Goal: Task Accomplishment & Management: Manage account settings

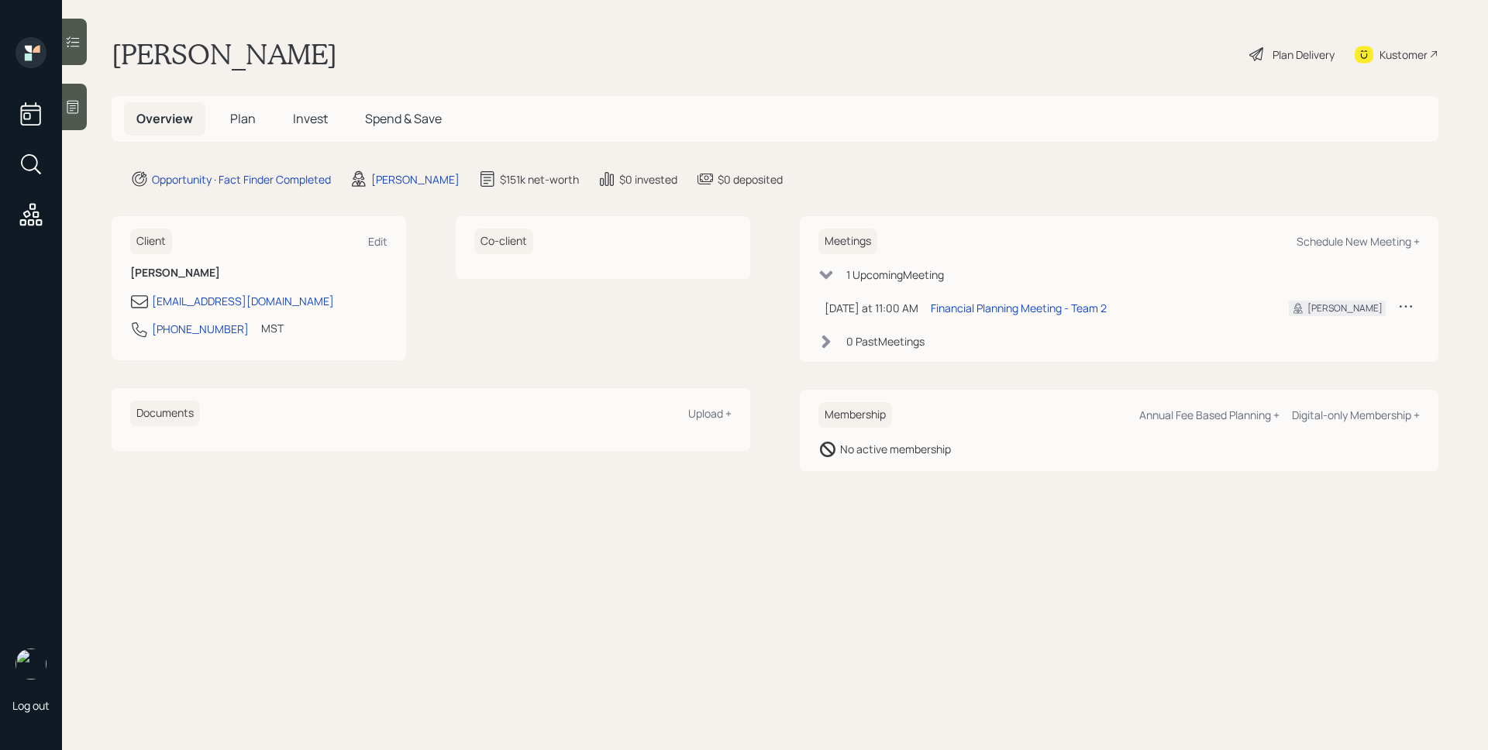
click at [87, 101] on div at bounding box center [74, 107] width 25 height 46
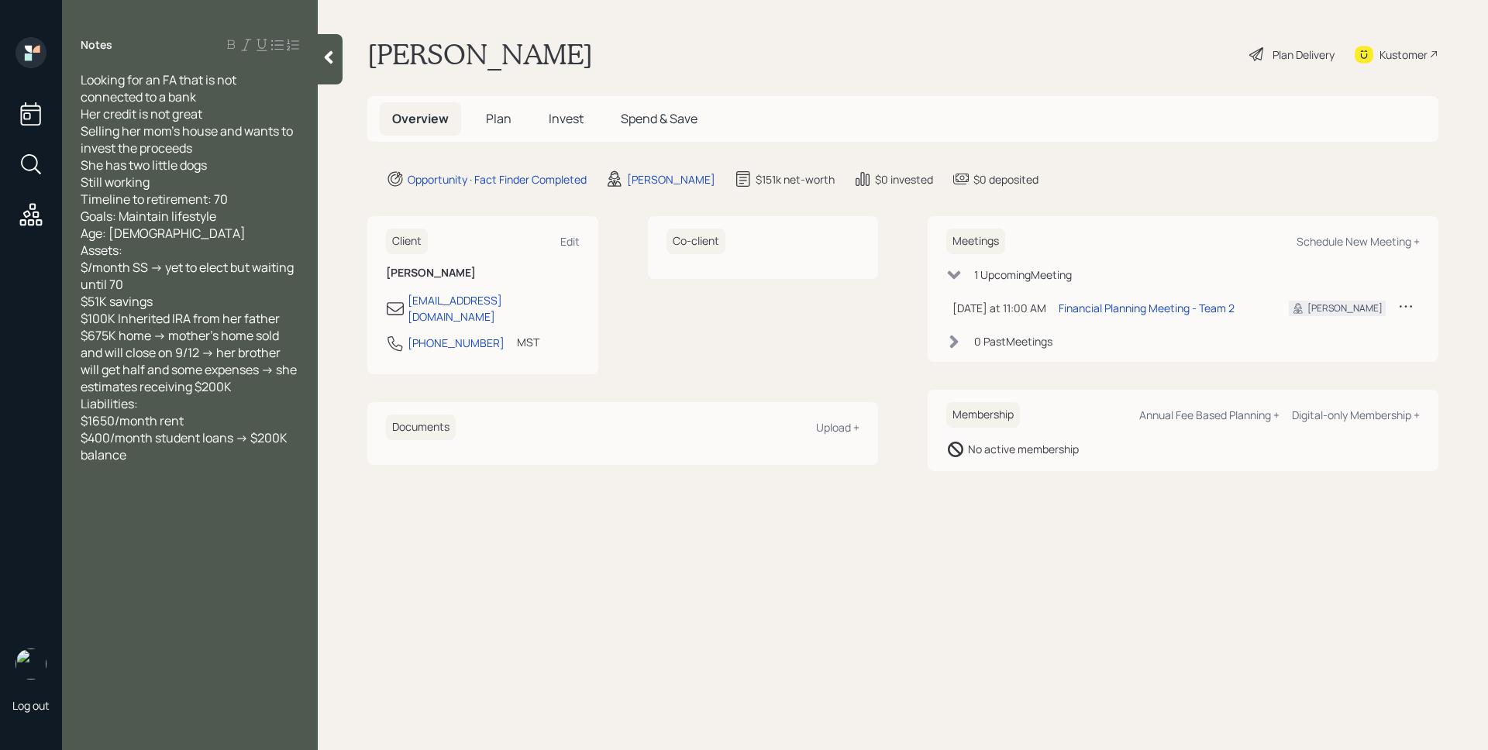
click at [514, 119] on h5 "Plan" at bounding box center [498, 118] width 50 height 33
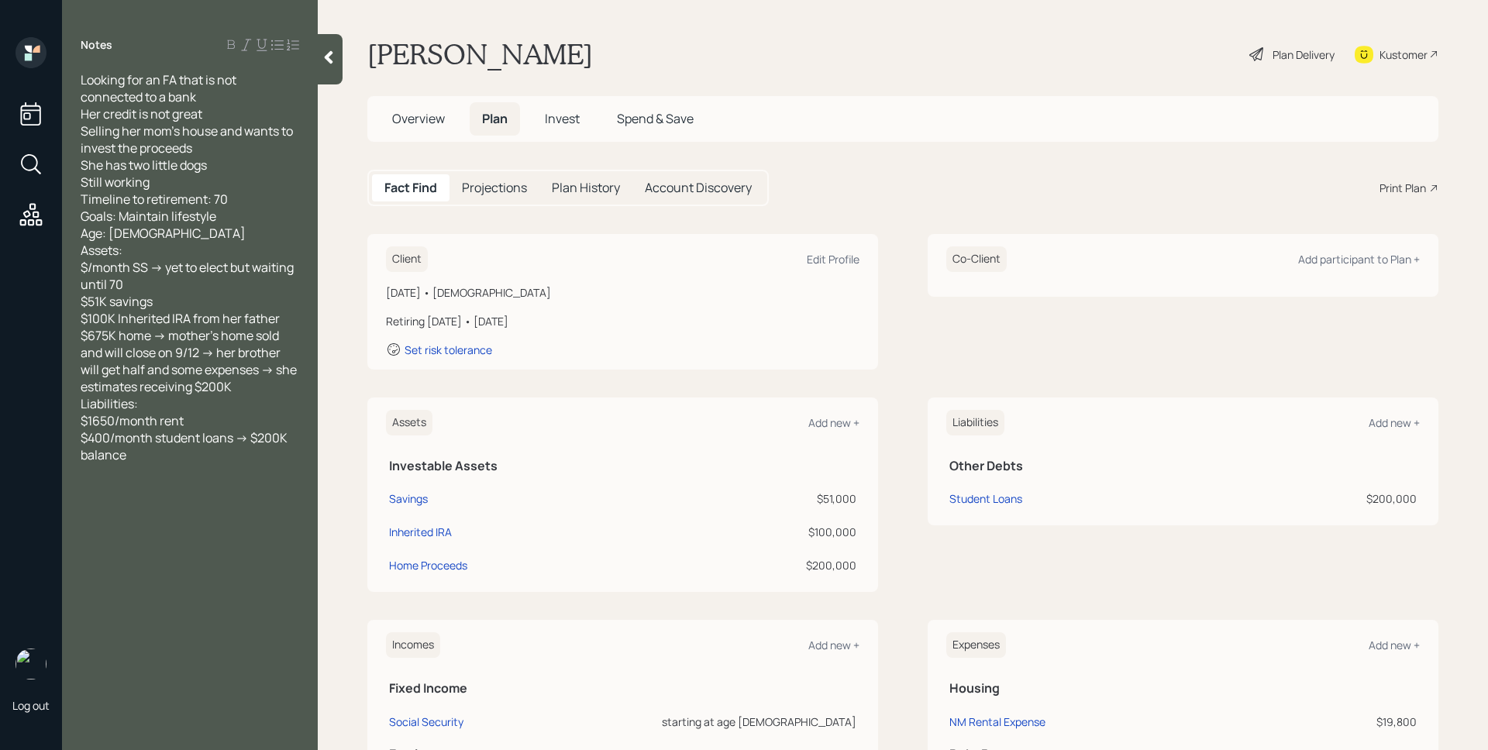
click at [418, 122] on span "Overview" at bounding box center [418, 118] width 53 height 17
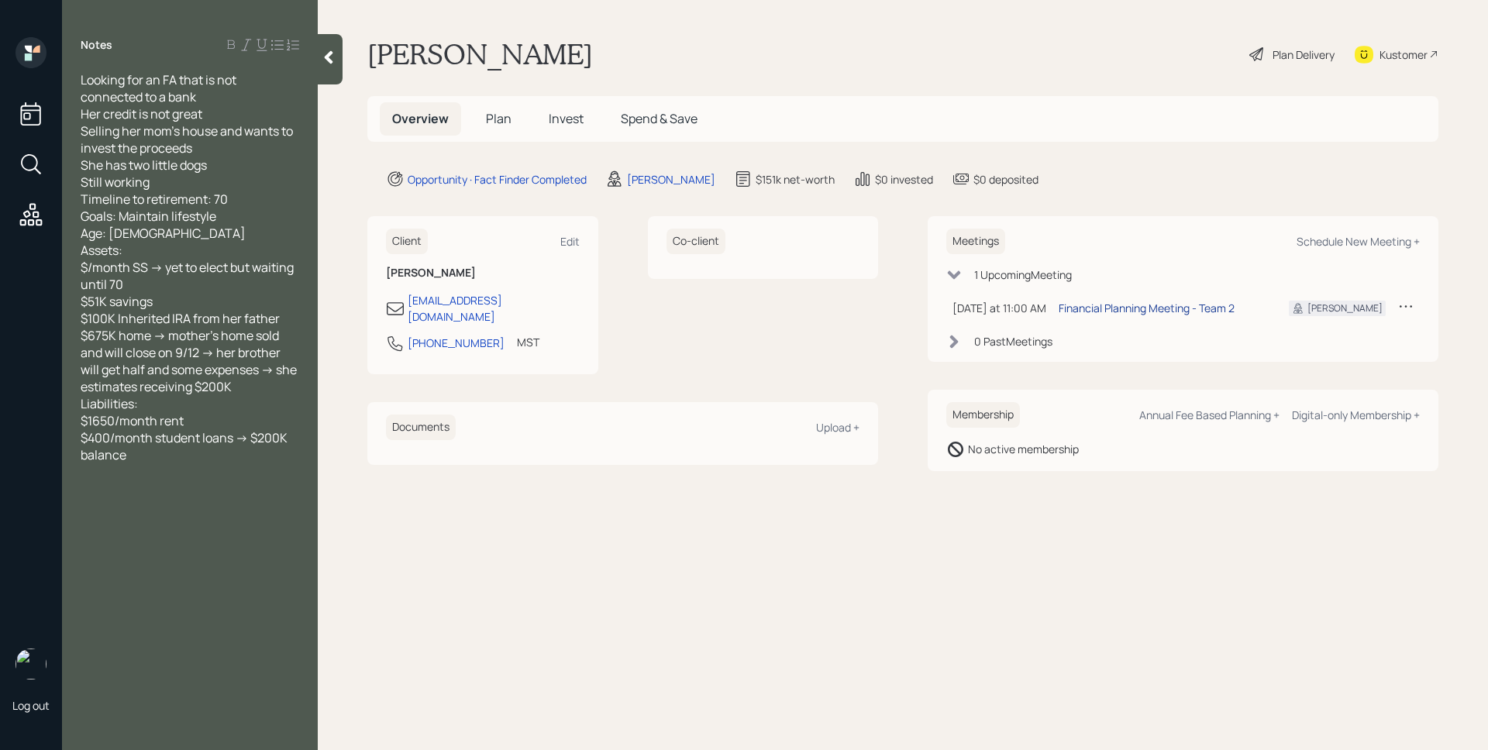
click at [1165, 311] on div "Financial Planning Meeting - Team 2" at bounding box center [1146, 308] width 176 height 16
click at [478, 112] on h5 "Plan" at bounding box center [498, 118] width 50 height 33
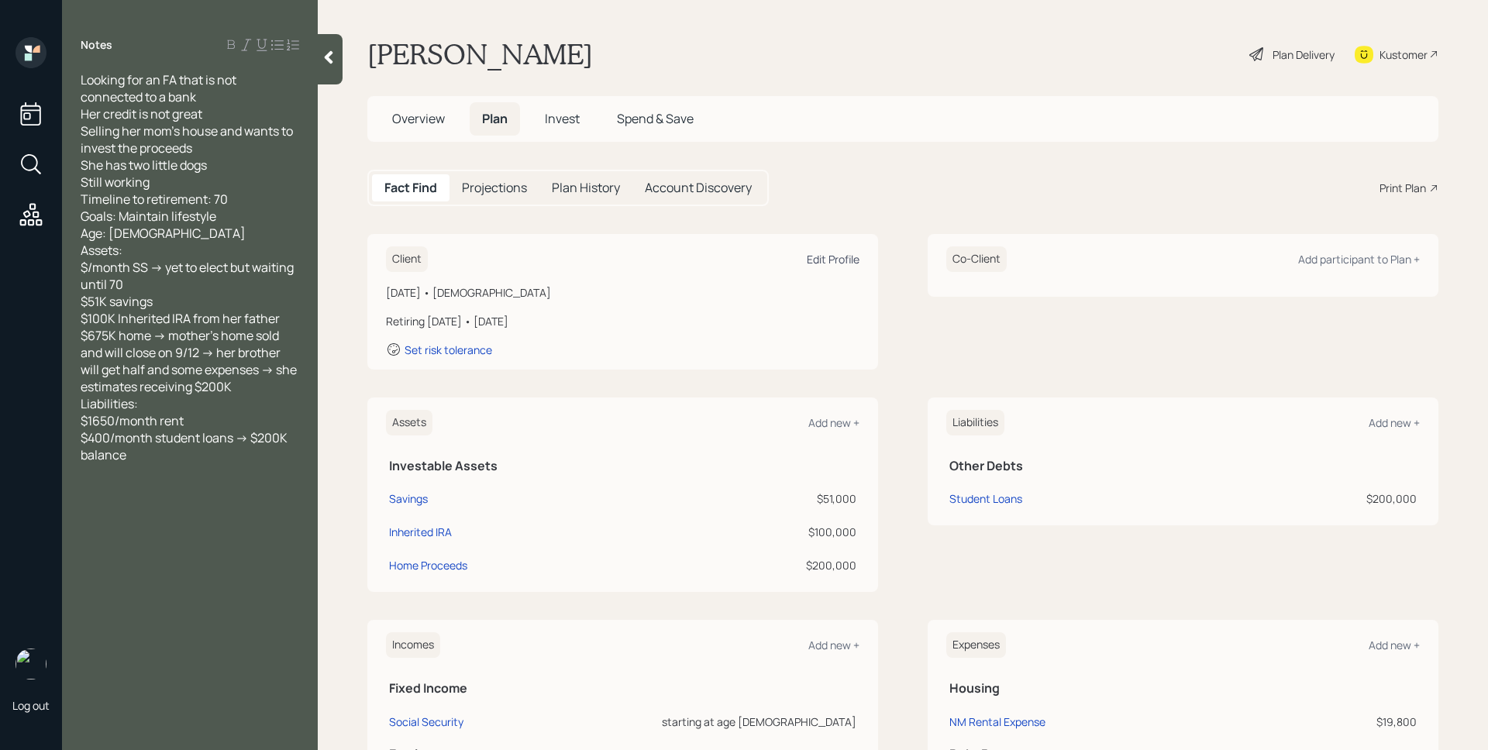
click at [817, 256] on div "Edit Profile" at bounding box center [833, 259] width 53 height 15
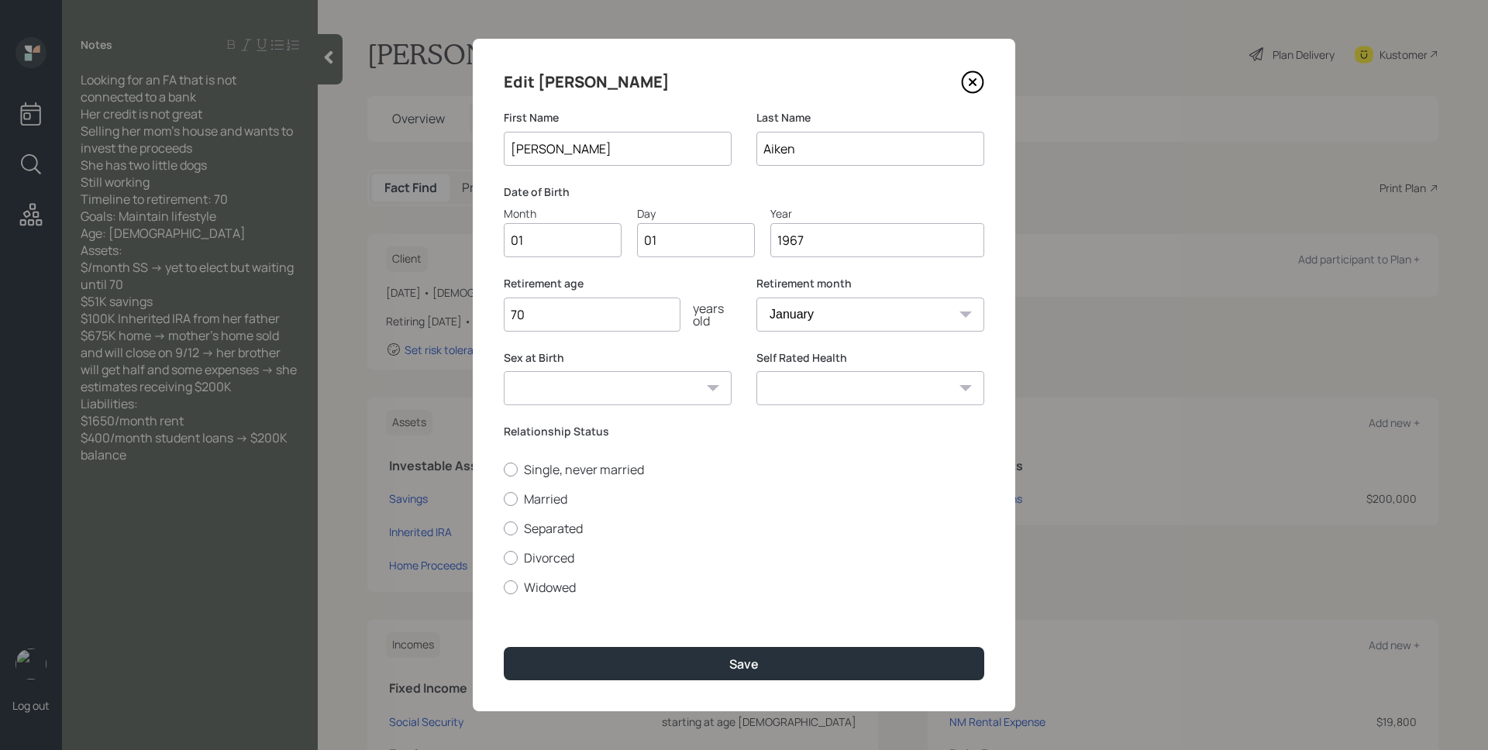
click at [564, 249] on input "01" at bounding box center [563, 240] width 118 height 34
type input "03"
type input "0"
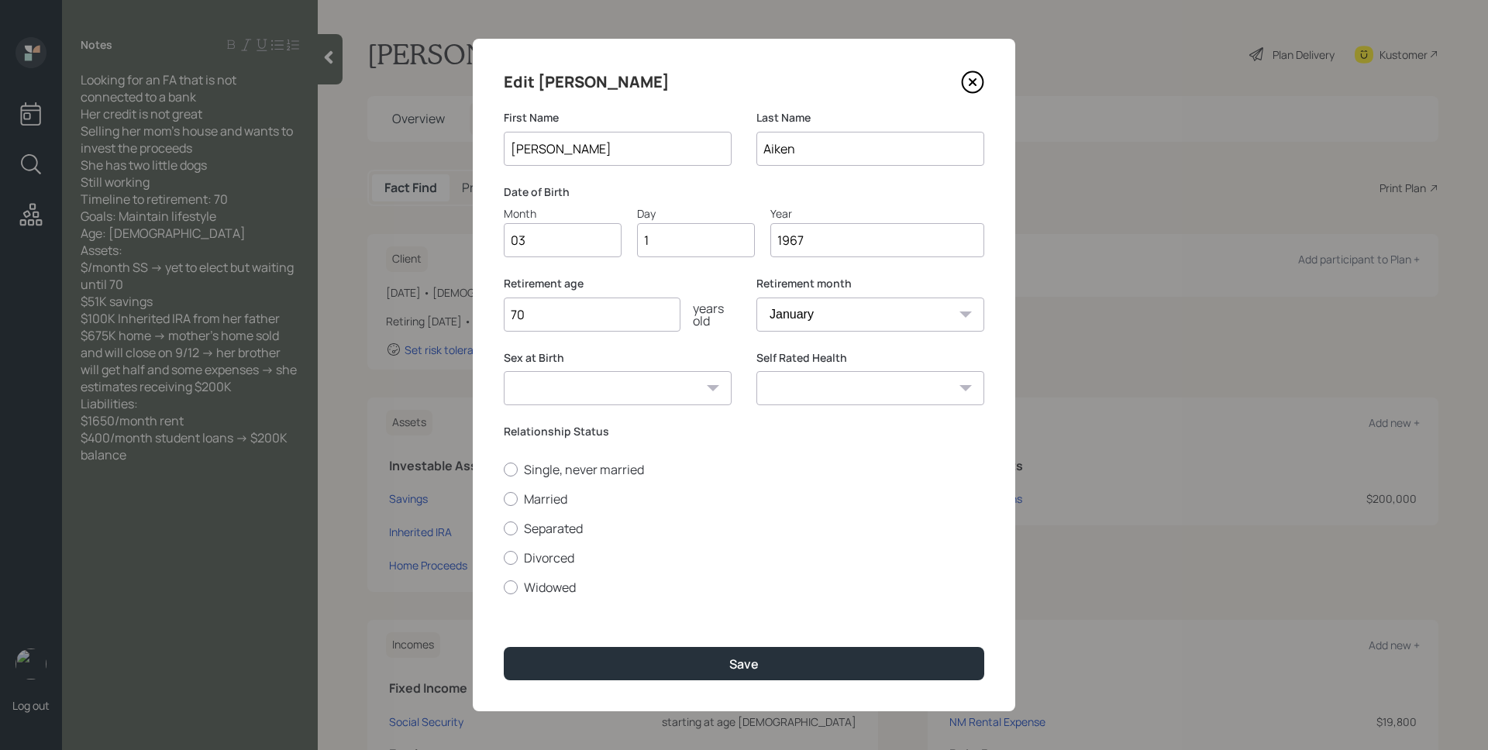
type input "15"
drag, startPoint x: 835, startPoint y: 245, endPoint x: 790, endPoint y: 245, distance: 44.9
click at [790, 245] on input "1967" at bounding box center [877, 240] width 214 height 34
type input "1957"
click at [893, 318] on select "January February March April May June July August September October November De…" at bounding box center [870, 315] width 228 height 34
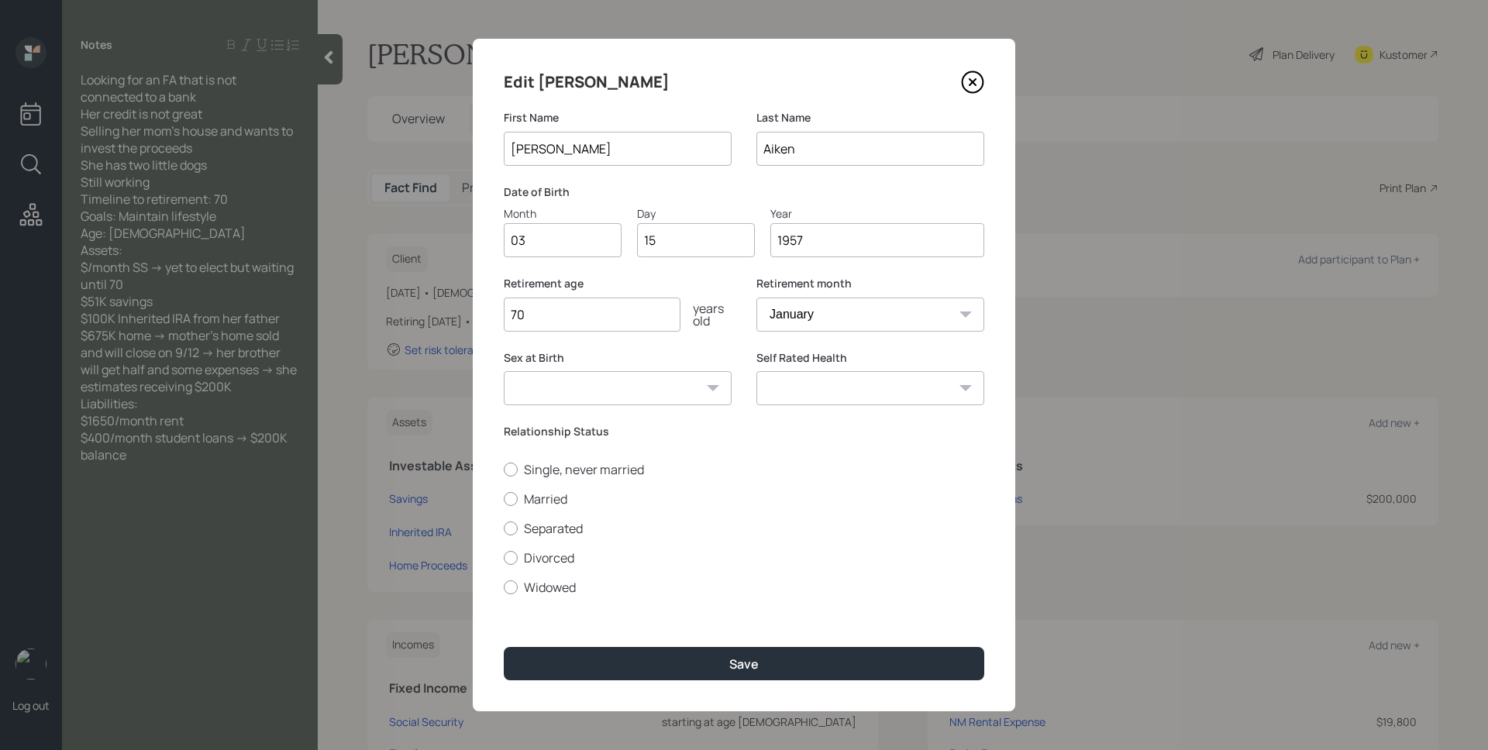
select select "3"
click at [756, 298] on select "January February March April May June July August September October November De…" at bounding box center [870, 315] width 228 height 34
click at [818, 373] on select "Excellent Very Good Good Fair Poor" at bounding box center [870, 388] width 228 height 34
select select "excellent"
click at [756, 371] on select "Excellent Very Good Good Fair Poor" at bounding box center [870, 388] width 228 height 34
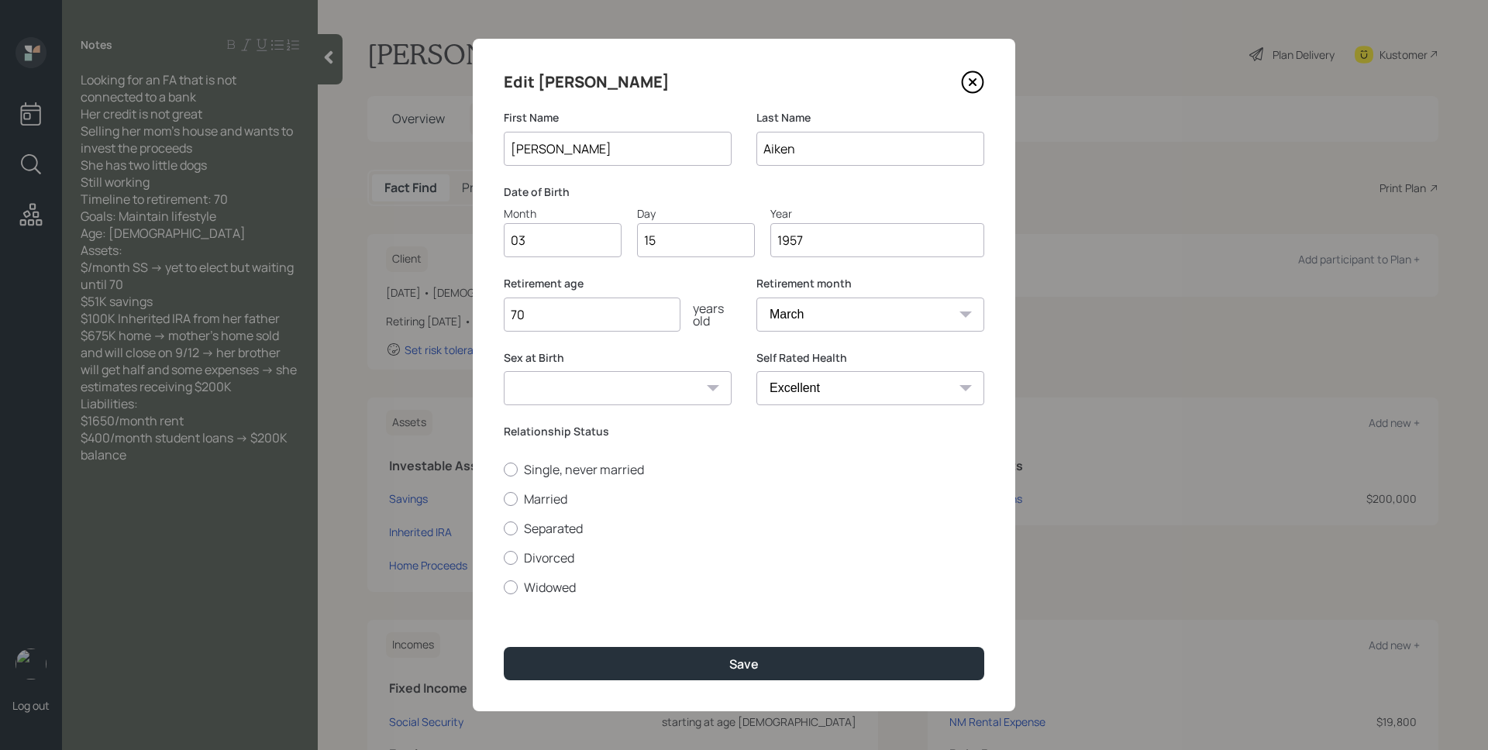
click at [611, 429] on label "Relationship Status" at bounding box center [744, 431] width 480 height 15
click at [542, 470] on label "Single, never married" at bounding box center [744, 469] width 480 height 17
click at [504, 470] on input "Single, never married" at bounding box center [503, 469] width 1 height 1
radio input "true"
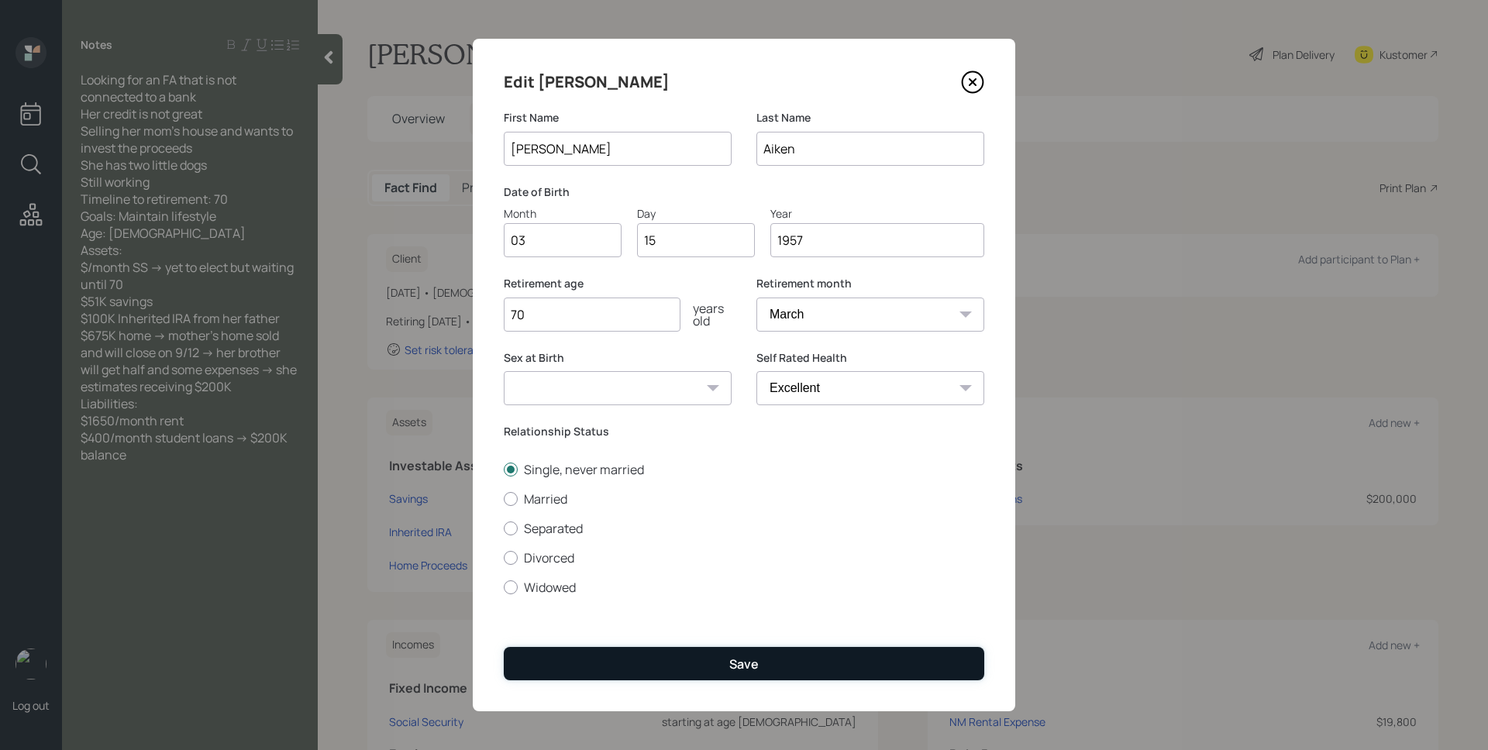
click at [715, 652] on button "Save" at bounding box center [744, 663] width 480 height 33
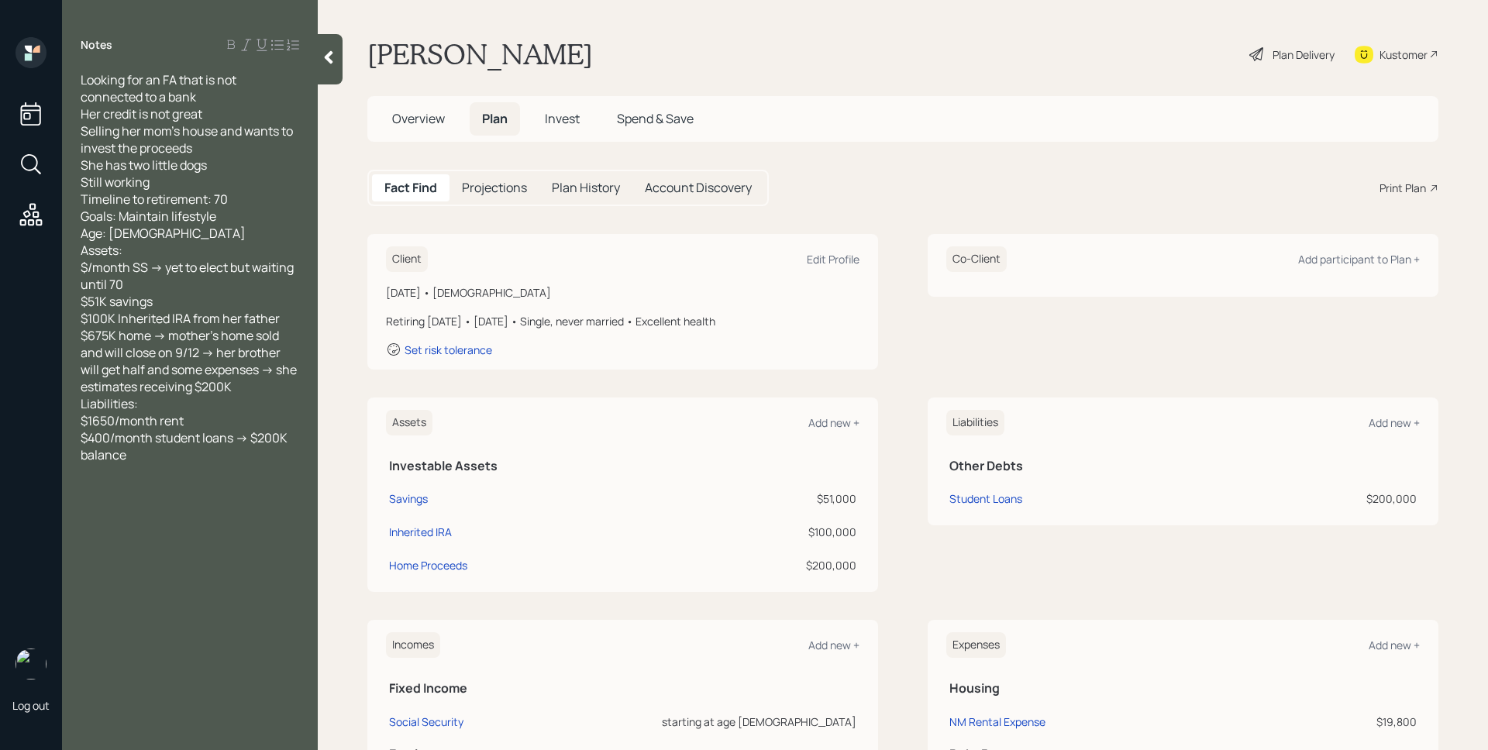
click at [1296, 58] on div "Plan Delivery" at bounding box center [1303, 54] width 62 height 16
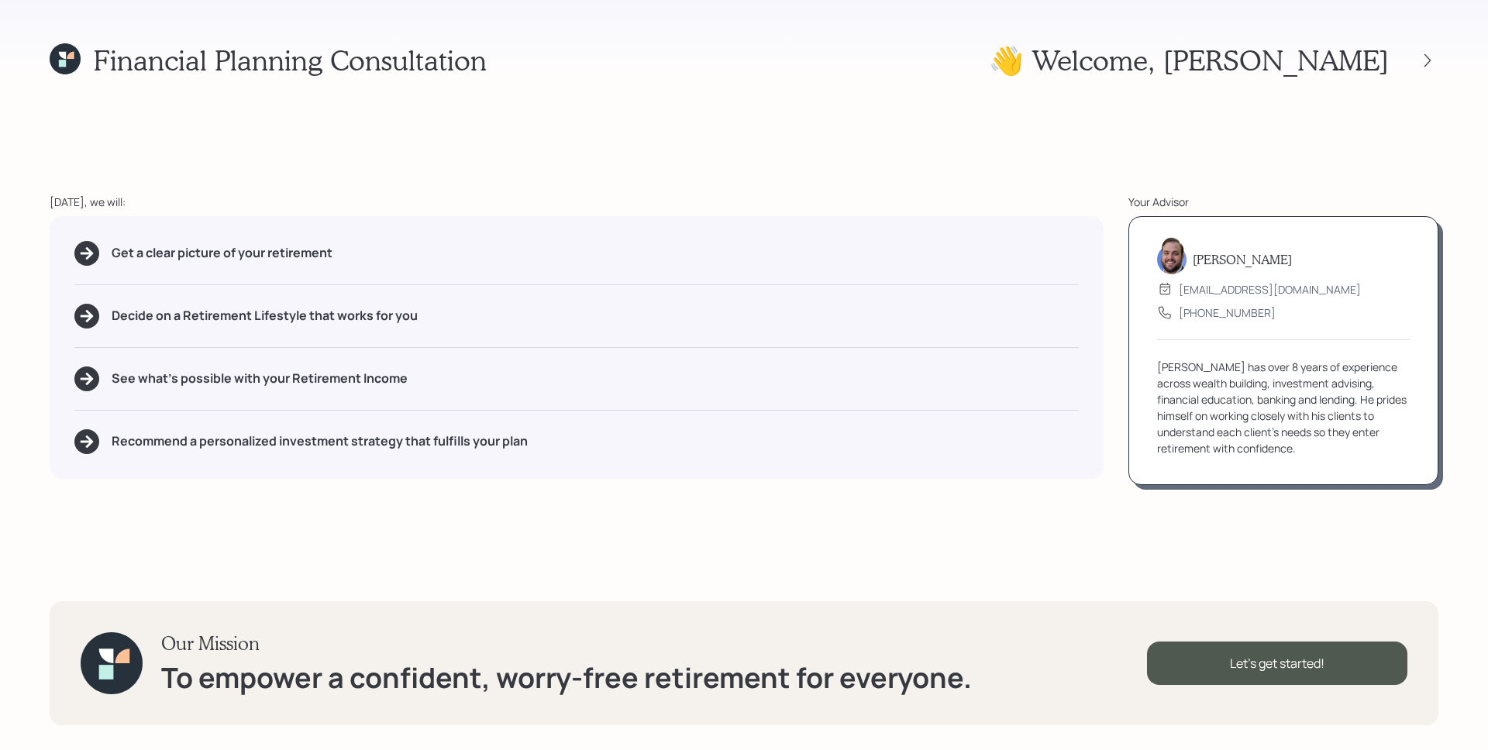
click at [1131, 155] on div "Financial Planning Consultation 👋 Welcome , Cheryl Today, we will: Get a clear …" at bounding box center [744, 375] width 1488 height 750
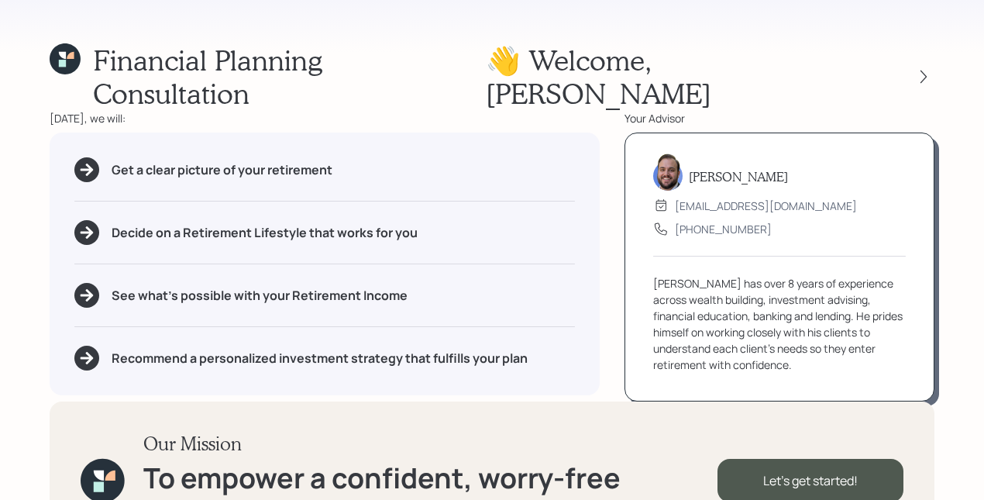
click at [728, 291] on div "James has over 8 years of experience across wealth building, investment advisin…" at bounding box center [779, 324] width 253 height 98
click at [859, 401] on div "Our Mission To empower a confident, worry-free retirement for everyone. Let's g…" at bounding box center [492, 479] width 885 height 157
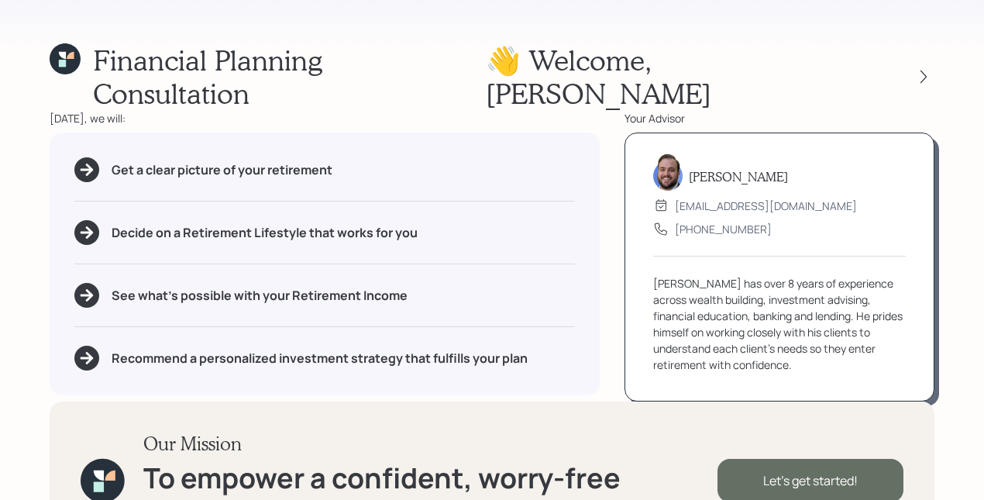
click at [854, 459] on div "Let's get started!" at bounding box center [811, 480] width 186 height 43
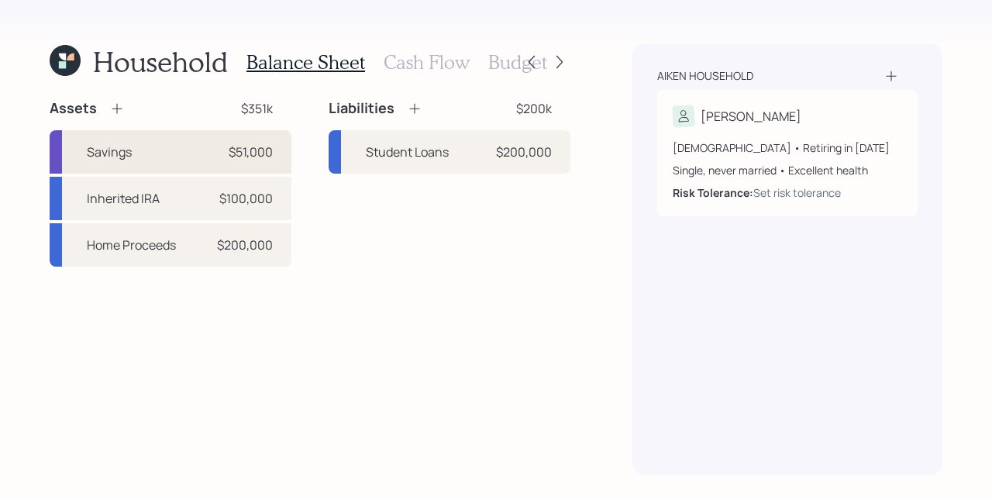
click at [127, 145] on div "Savings" at bounding box center [109, 152] width 45 height 19
select select "cash"
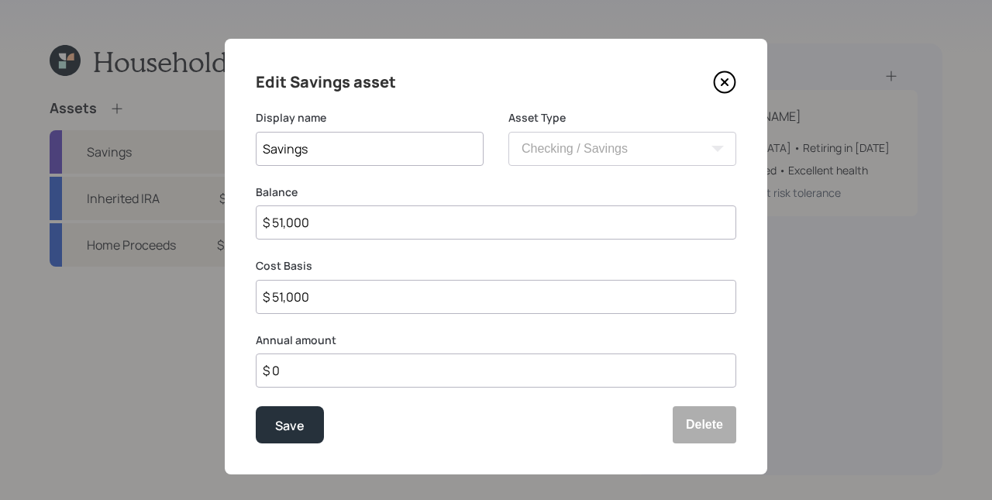
click at [256, 143] on input "Savings" at bounding box center [370, 149] width 228 height 34
type input "Cash Savings"
click at [279, 415] on div "Save" at bounding box center [289, 425] width 29 height 21
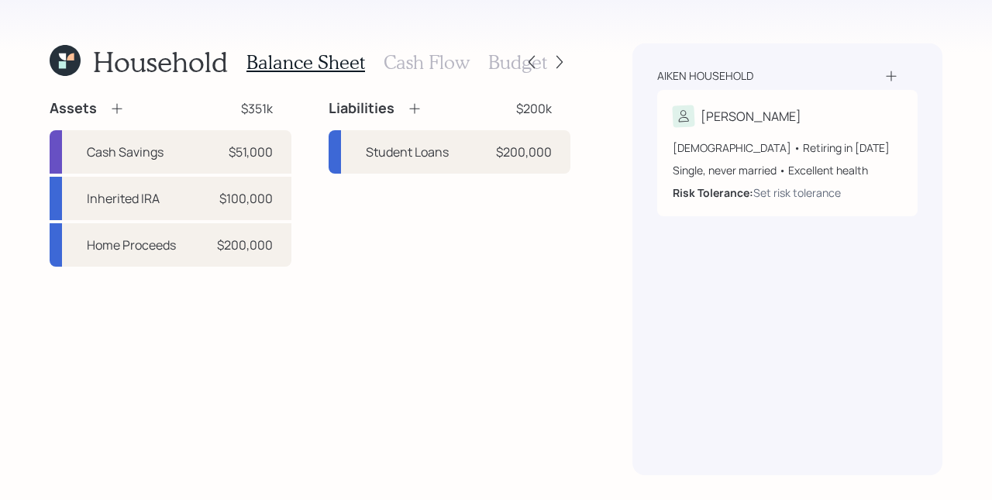
click at [113, 107] on icon at bounding box center [116, 108] width 15 height 15
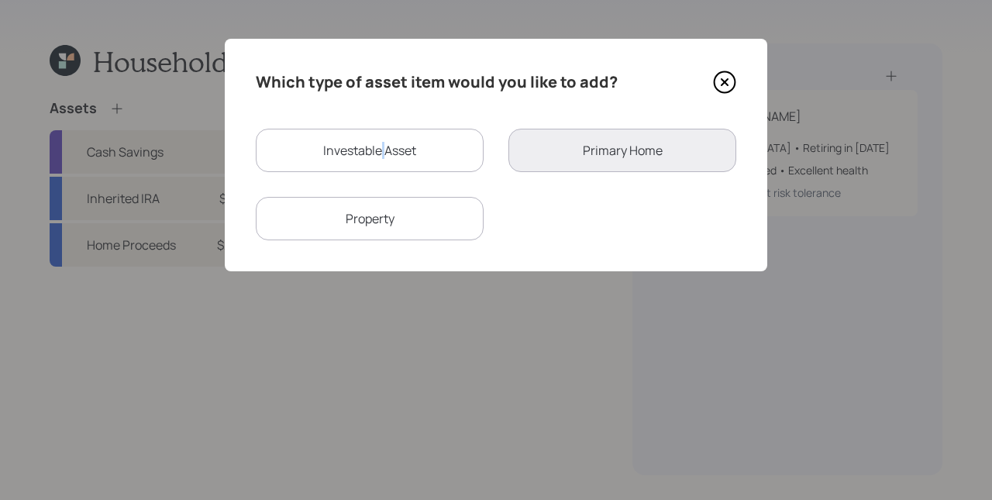
click at [383, 146] on div "Investable Asset" at bounding box center [370, 150] width 228 height 43
select select "taxable"
select select "balanced"
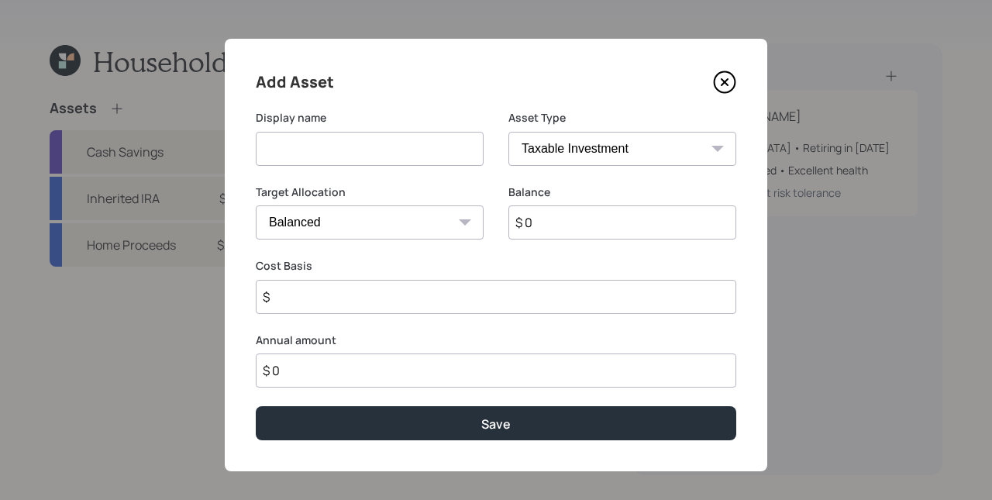
click at [378, 146] on input at bounding box center [370, 149] width 228 height 34
click at [715, 88] on icon at bounding box center [724, 82] width 23 height 23
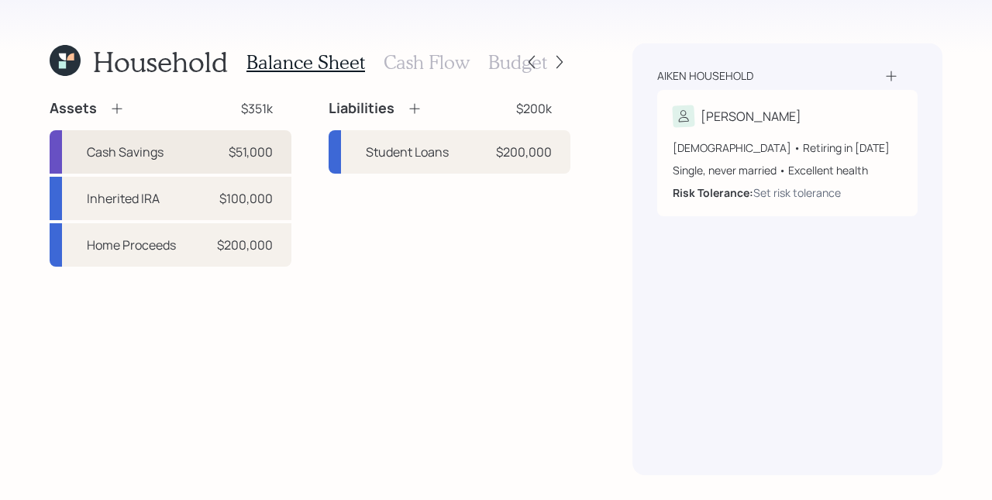
click at [207, 152] on div "Cash Savings $51,000" at bounding box center [171, 151] width 242 height 43
select select "cash"
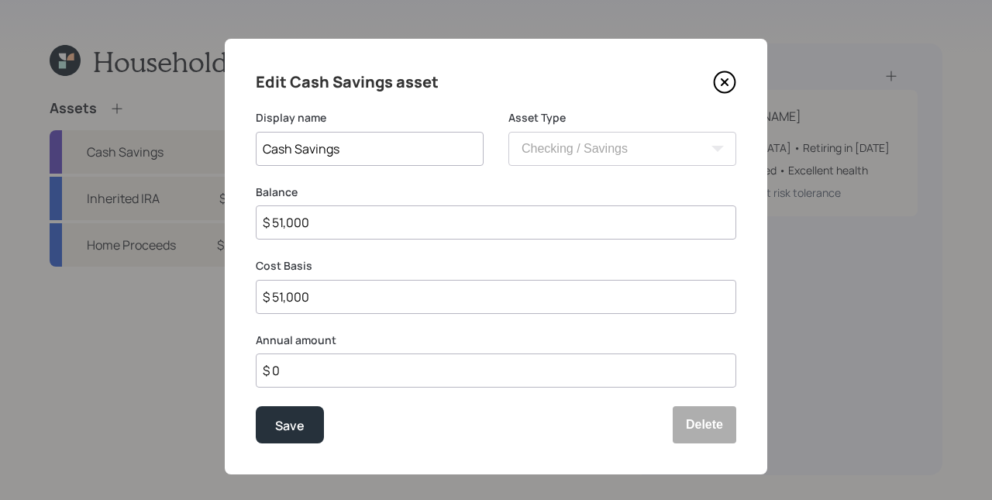
drag, startPoint x: 289, startPoint y: 150, endPoint x: 224, endPoint y: 147, distance: 65.1
click at [225, 147] on div "Edit Cash Savings asset Display name Cash Savings Asset Type SEP IRA IRA Roth I…" at bounding box center [496, 256] width 542 height 435
type input "Checking/ Savings"
drag, startPoint x: 280, startPoint y: 223, endPoint x: 267, endPoint y: 222, distance: 12.5
click at [267, 222] on input "$ 51,000" at bounding box center [496, 222] width 480 height 34
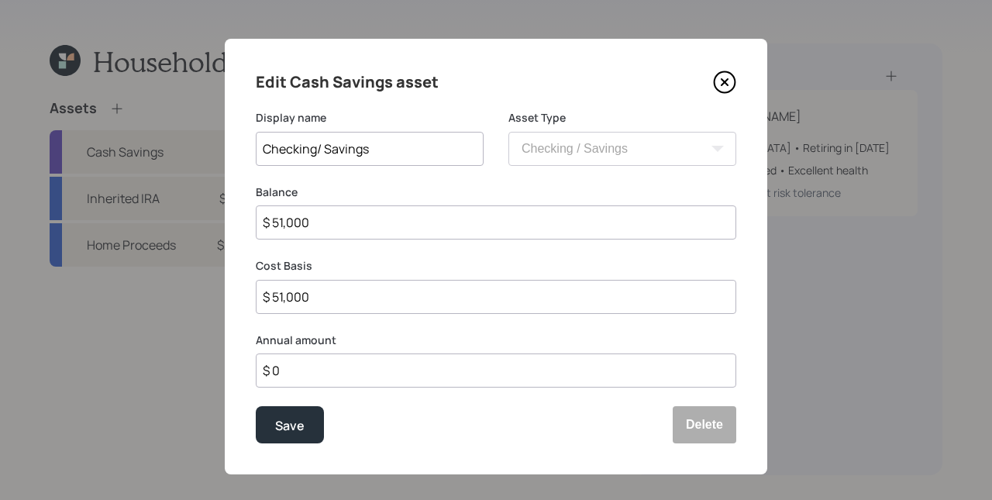
type input "$ 6,000"
type input "$ 60,002"
type input "$ 6,000"
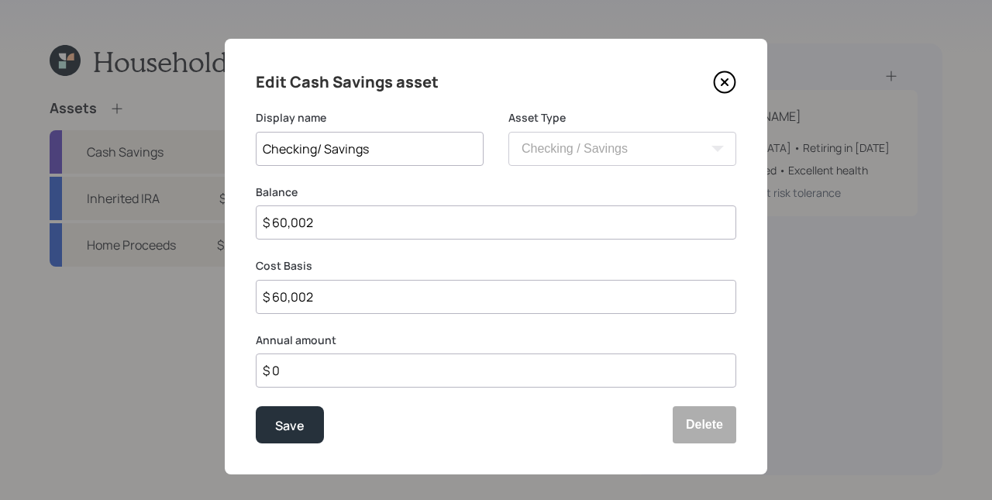
type input "$ 6,000"
type input "$ 600"
type input "$ 60"
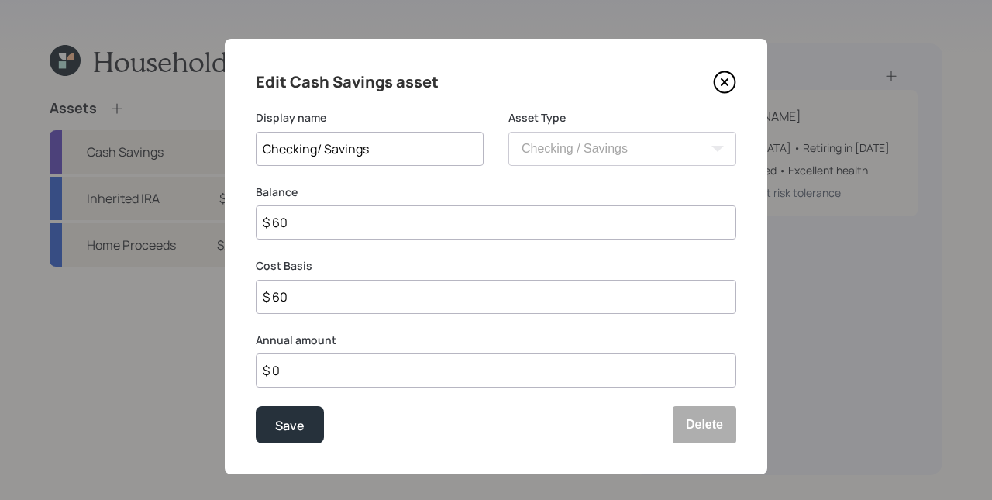
type input "$ 6"
type input "$ 62"
type input "$ 620"
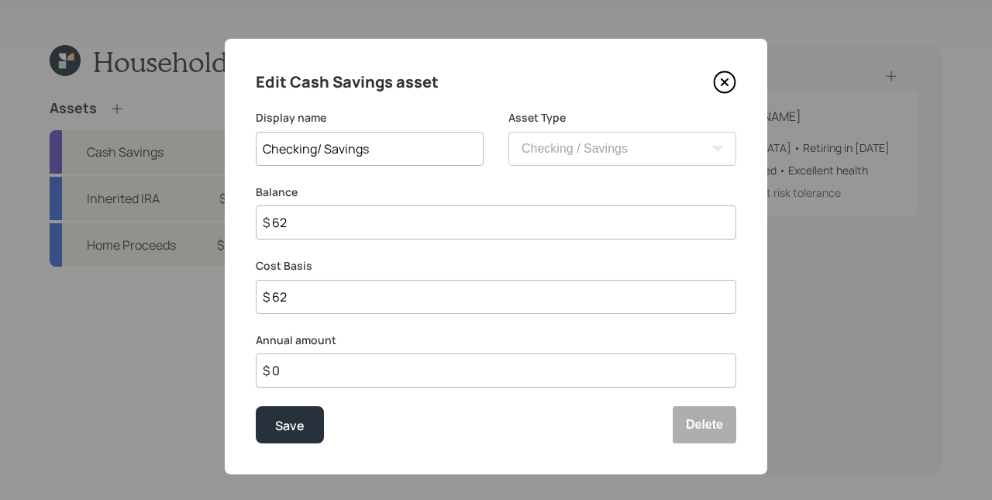
type input "$ 620"
type input "$ 6,200"
type input "$ 62,000"
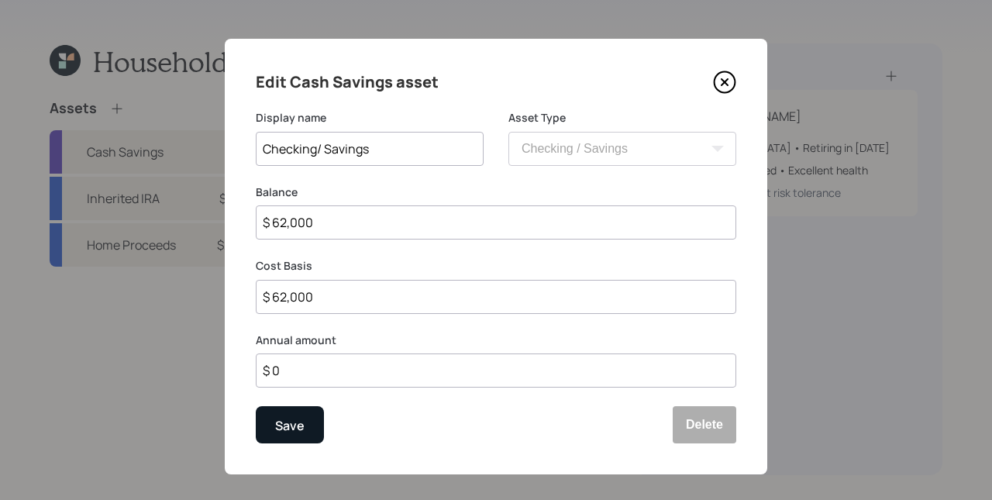
type input "$ 62,000"
click at [281, 426] on div "Save" at bounding box center [289, 425] width 29 height 21
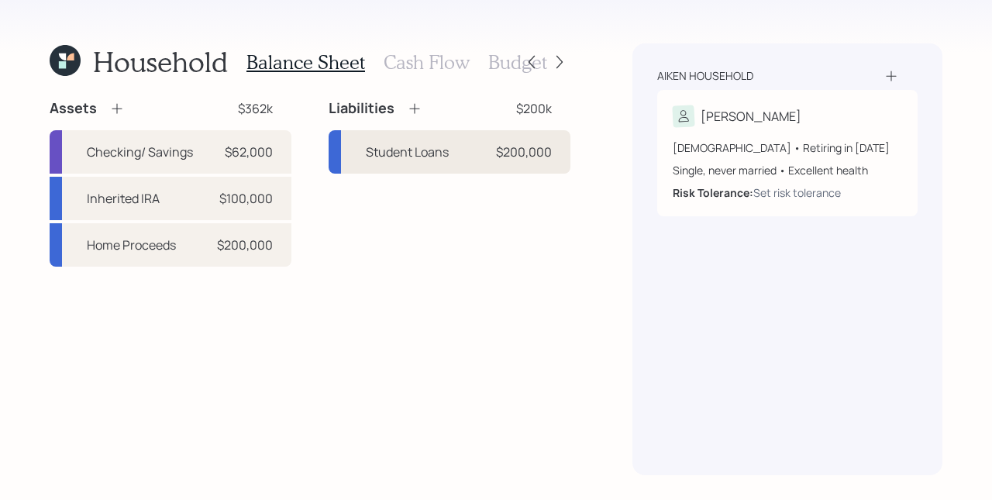
click at [506, 160] on div "$200,000" at bounding box center [524, 152] width 56 height 19
select select "student"
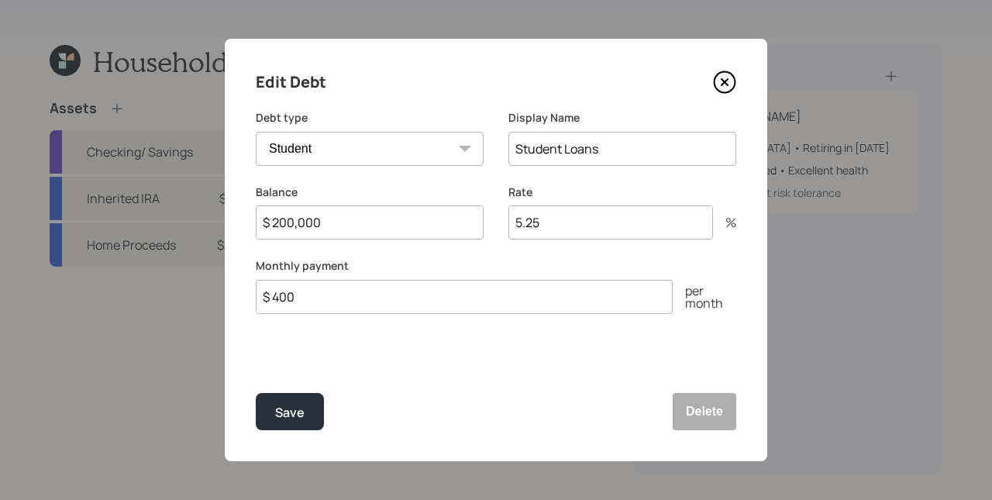
click at [590, 227] on input "5.25" at bounding box center [610, 222] width 205 height 34
click at [596, 228] on input "5.25" at bounding box center [610, 222] width 205 height 34
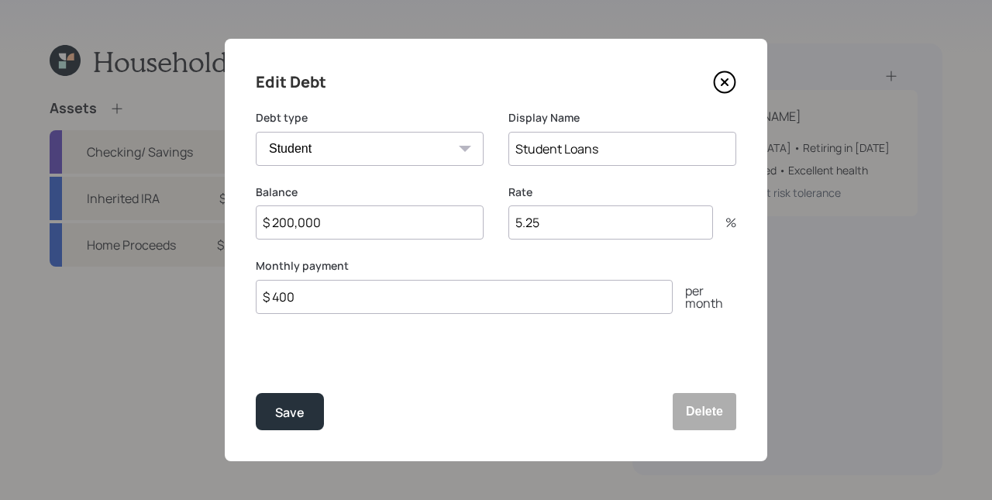
click at [596, 228] on input "5.25" at bounding box center [610, 222] width 205 height 34
click at [572, 230] on input "5.25" at bounding box center [610, 222] width 205 height 34
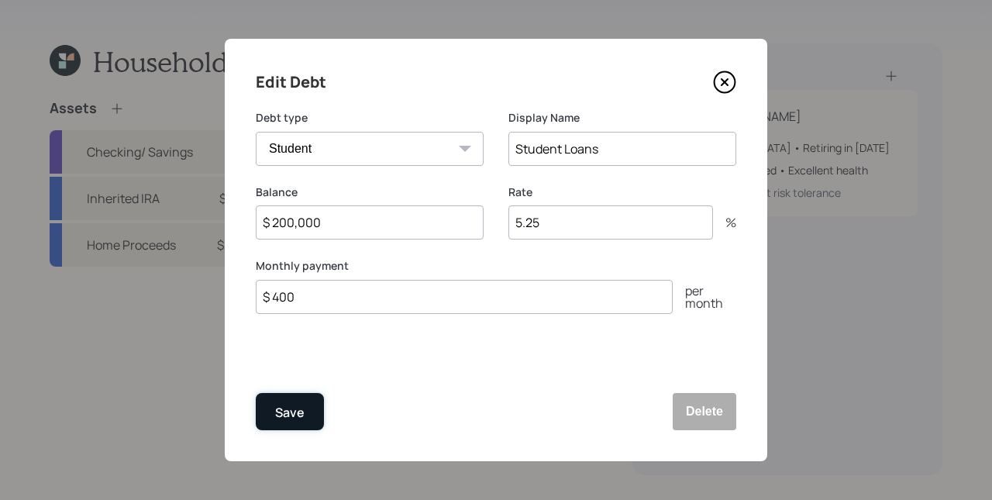
click at [312, 423] on button "Save" at bounding box center [290, 411] width 68 height 37
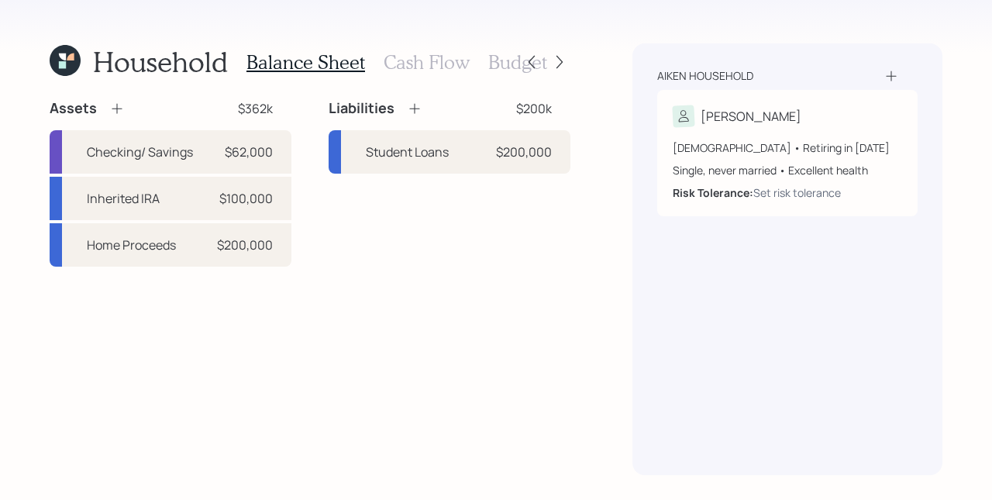
click at [443, 25] on div "Household Balance Sheet Cash Flow Budget Assets $362k Checking/ Savings $62,000…" at bounding box center [496, 250] width 992 height 500
click at [434, 61] on h3 "Cash Flow" at bounding box center [427, 62] width 86 height 22
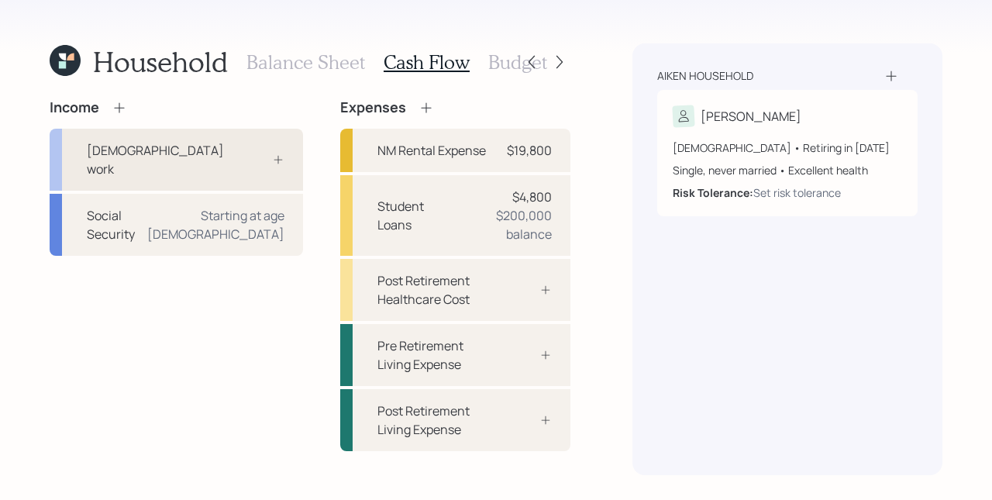
click at [127, 155] on div "[DEMOGRAPHIC_DATA] work" at bounding box center [156, 159] width 139 height 37
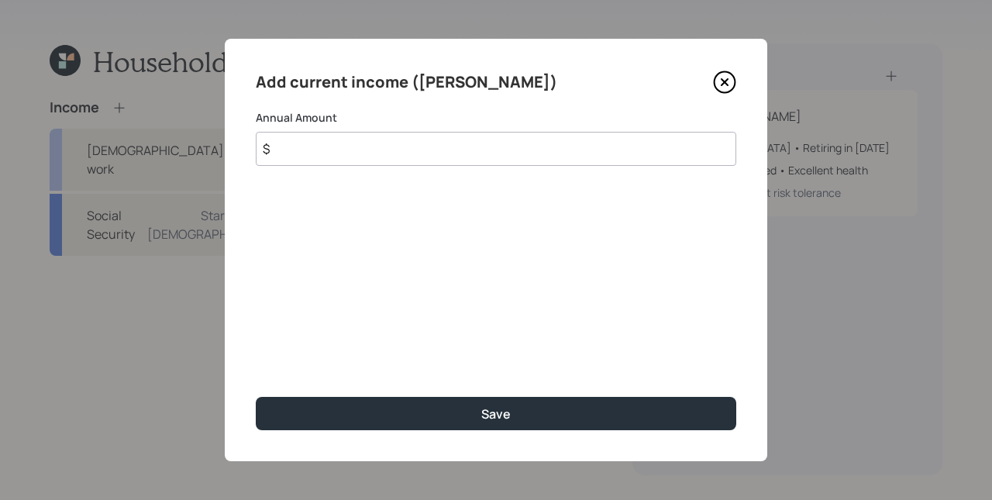
click at [369, 149] on input "$" at bounding box center [496, 149] width 480 height 34
click at [377, 152] on input "$" at bounding box center [496, 149] width 480 height 34
type input "$ 60,000"
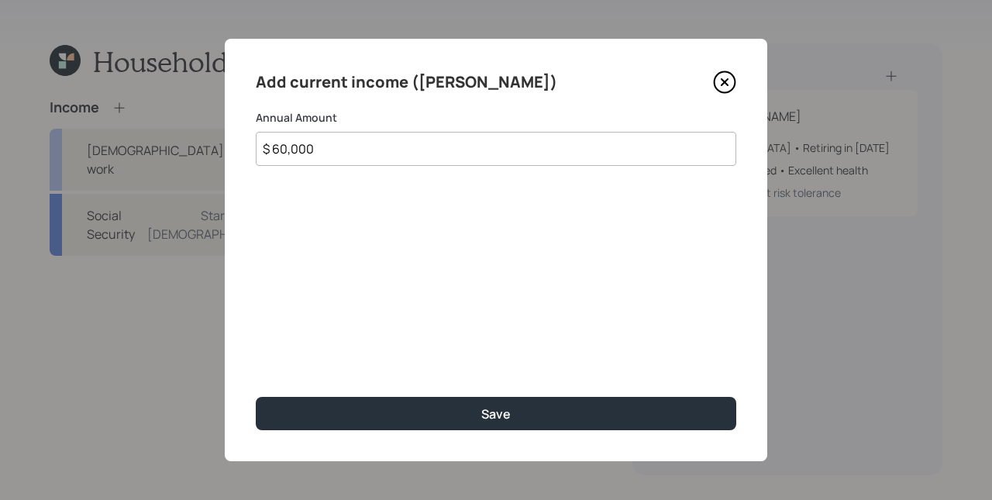
click at [256, 397] on button "Save" at bounding box center [496, 413] width 480 height 33
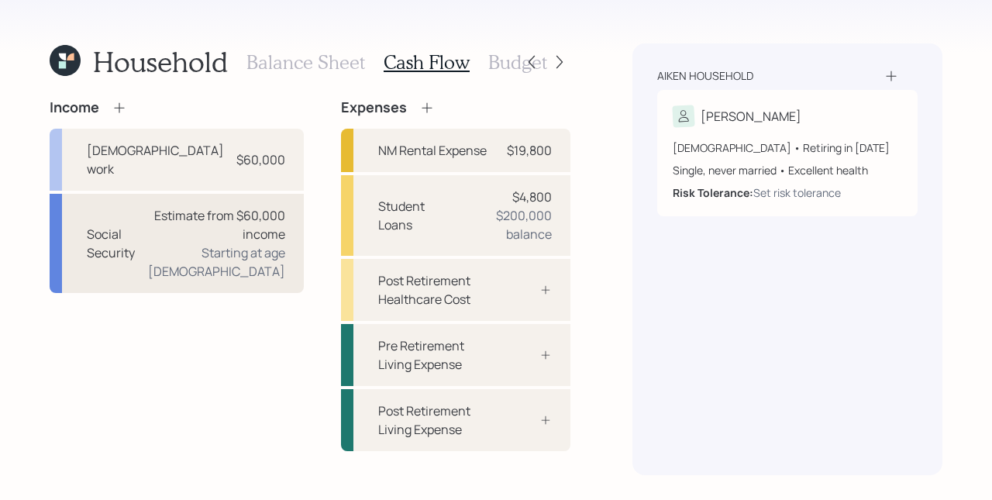
click at [234, 206] on div "Estimate from $60,000 income" at bounding box center [217, 224] width 135 height 37
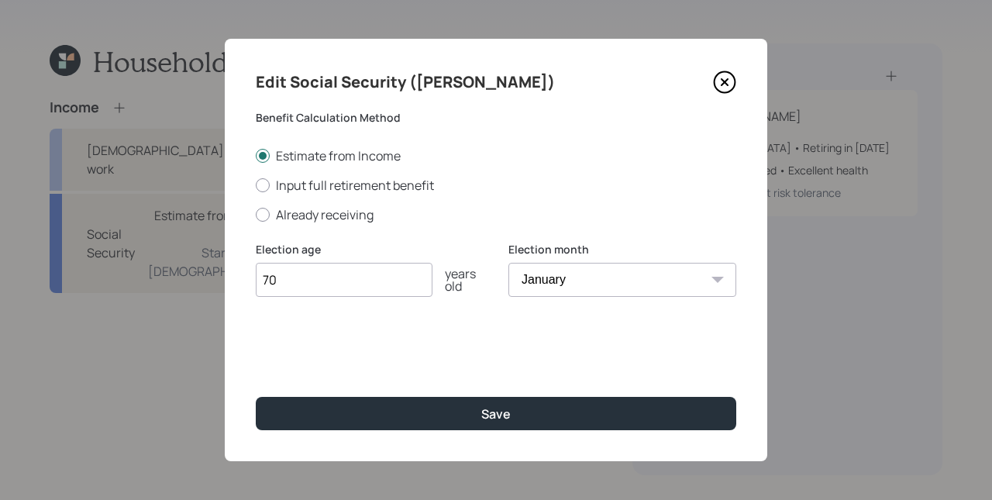
click at [579, 274] on select "January February March April May June July August September October November De…" at bounding box center [622, 280] width 228 height 34
select select "3"
click at [508, 263] on select "January February March April May June July August September October November De…" at bounding box center [622, 280] width 228 height 34
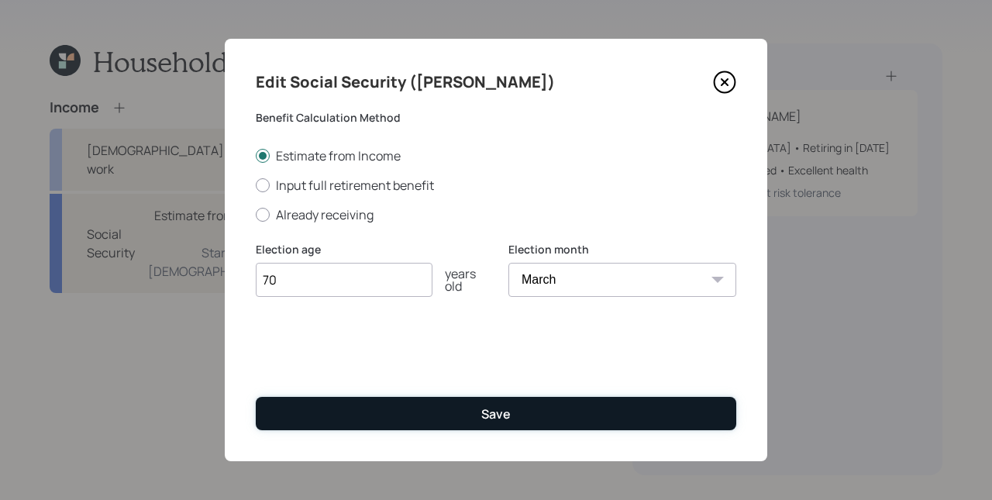
click at [458, 404] on button "Save" at bounding box center [496, 413] width 480 height 33
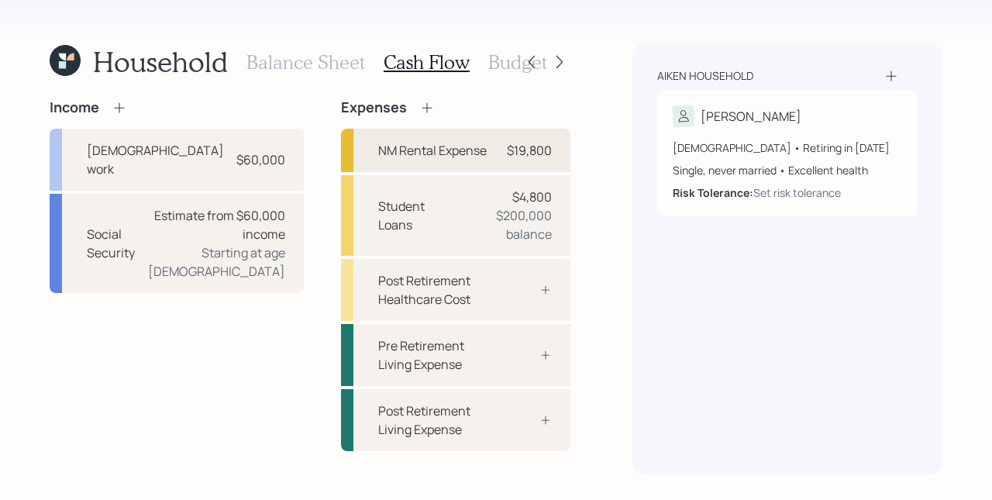
click at [474, 149] on div "NM Rental Expense" at bounding box center [432, 150] width 108 height 19
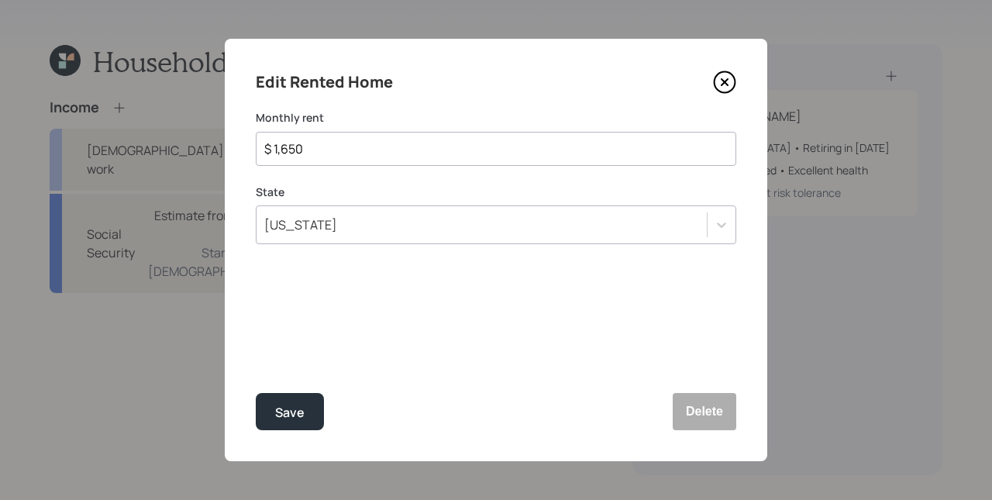
click at [348, 181] on div "Edit Rented Home Monthly rent $ 1,650 State New Mexico Save Delete" at bounding box center [496, 250] width 542 height 422
click at [308, 401] on button "Save" at bounding box center [290, 411] width 68 height 37
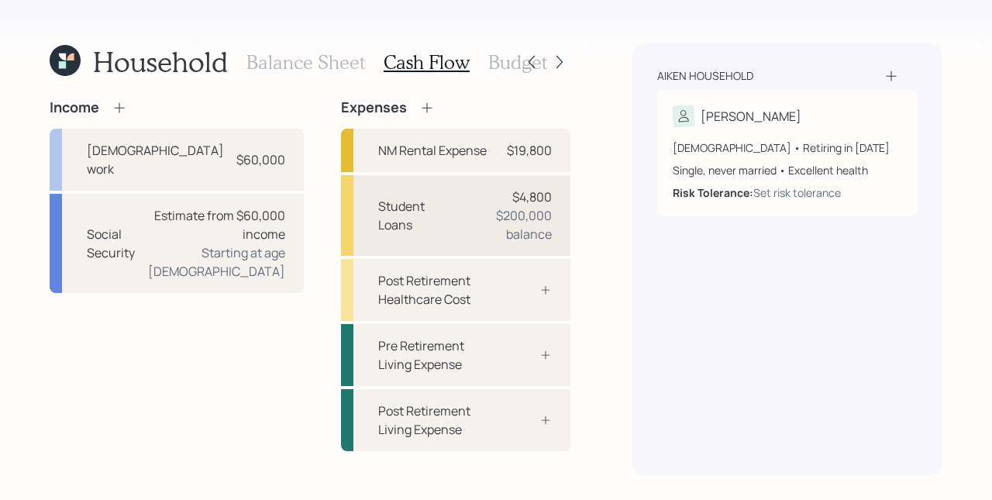
click at [481, 232] on div "$200,000 balance" at bounding box center [507, 224] width 90 height 37
select select "student"
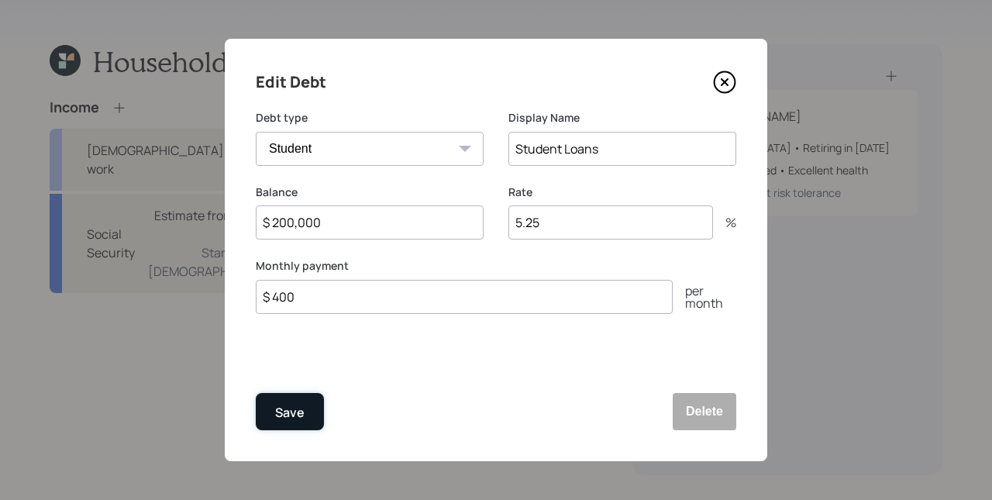
click at [298, 403] on div "Save" at bounding box center [289, 412] width 29 height 21
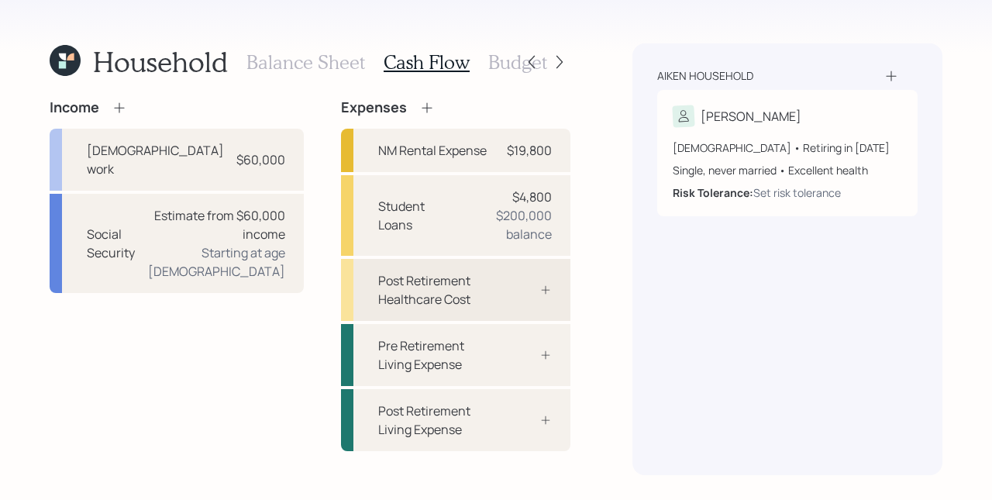
click at [449, 294] on div "Post Retirement Healthcare Cost" at bounding box center [435, 289] width 115 height 37
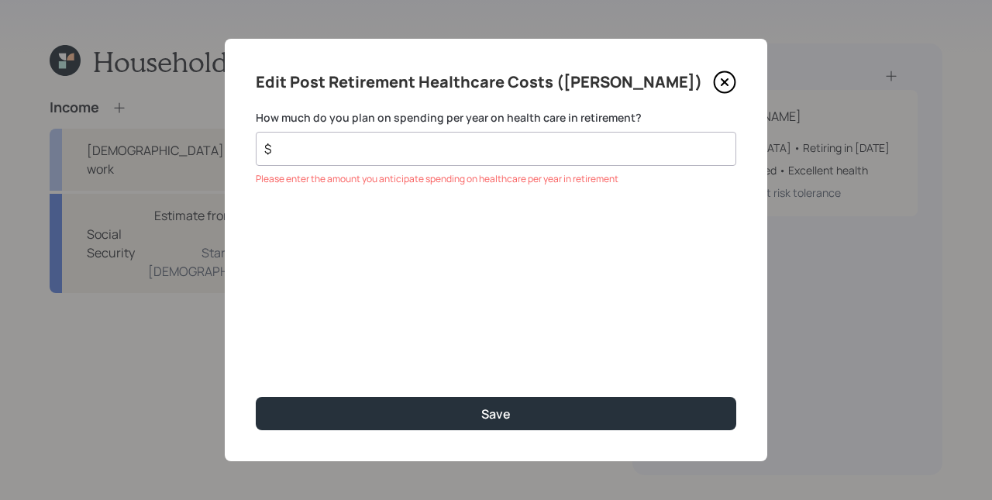
click at [432, 276] on div "Edit Post Retirement Healthcare Costs (Cheryl) How much do you plan on spending…" at bounding box center [496, 250] width 542 height 422
click at [363, 163] on div "$" at bounding box center [496, 149] width 480 height 34
click at [362, 148] on input "$" at bounding box center [490, 148] width 454 height 19
click at [508, 162] on div "$" at bounding box center [496, 149] width 480 height 34
click at [504, 155] on input "$" at bounding box center [490, 148] width 454 height 19
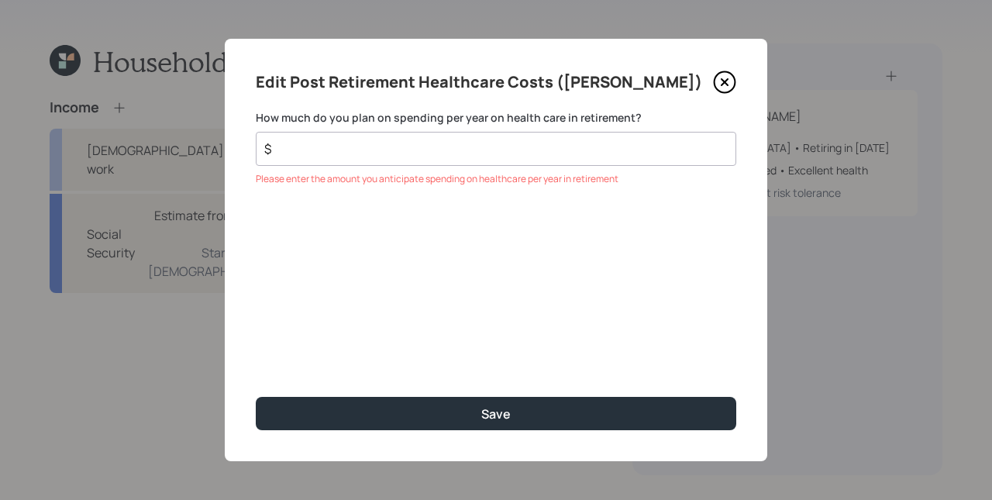
click at [501, 152] on input "$" at bounding box center [490, 148] width 454 height 19
click at [409, 210] on div "Edit Post Retirement Healthcare Costs (Cheryl) How much do you plan on spending…" at bounding box center [496, 250] width 542 height 422
click at [342, 155] on input "$ 2,352" at bounding box center [490, 148] width 454 height 19
click at [322, 149] on input "$ 2,916" at bounding box center [490, 148] width 454 height 19
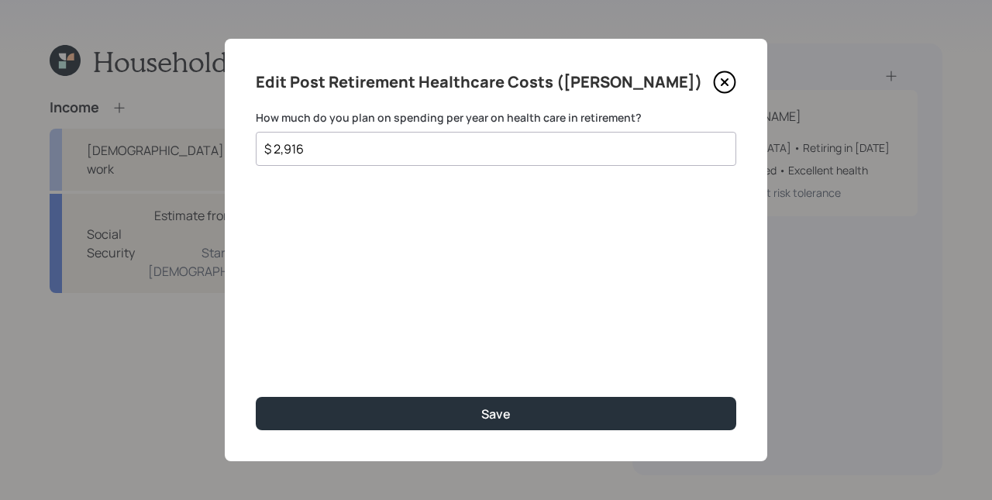
click at [322, 149] on input "$ 2,916" at bounding box center [490, 148] width 454 height 19
click at [321, 150] on input "$ 2,916" at bounding box center [490, 148] width 454 height 19
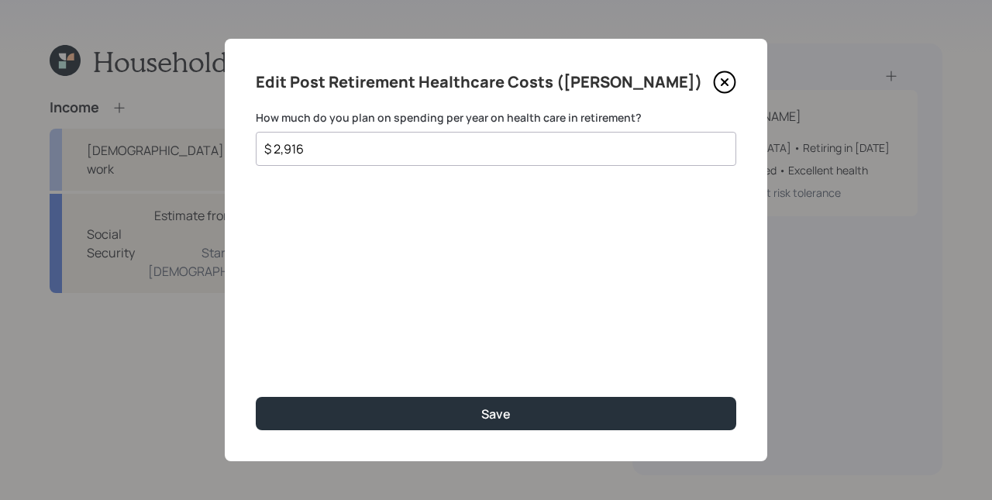
click at [321, 150] on input "$ 2,916" at bounding box center [490, 148] width 454 height 19
click at [347, 148] on input "$ 2,916" at bounding box center [490, 148] width 454 height 19
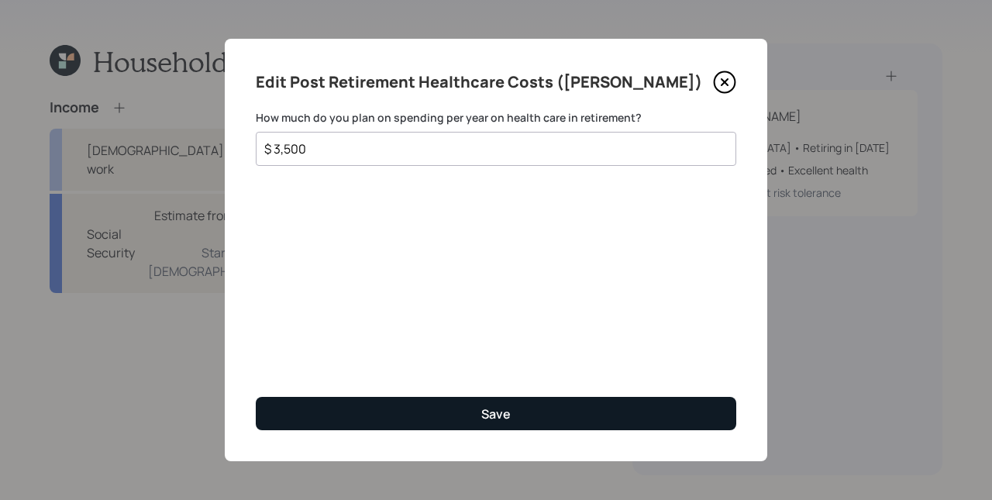
type input "$ 3,500"
click at [508, 418] on div "Save" at bounding box center [495, 413] width 29 height 17
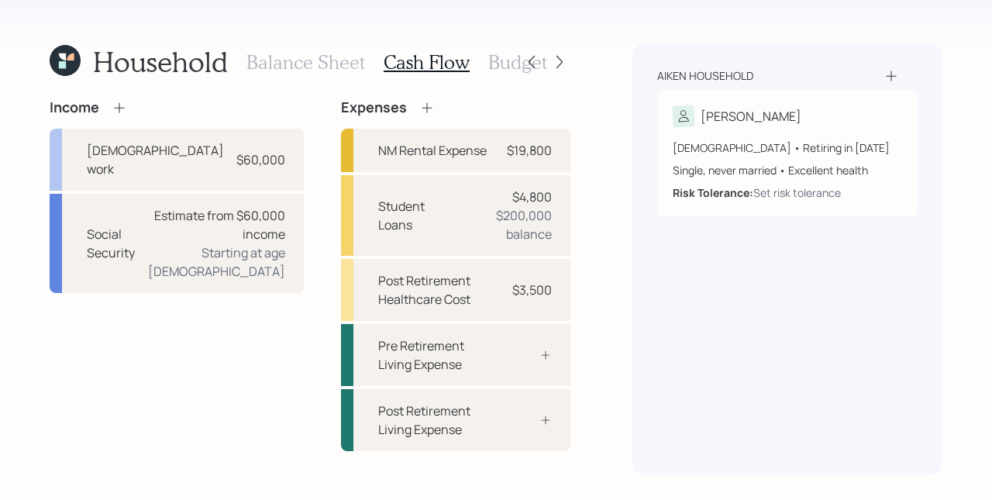
click at [622, 282] on div "Household Balance Sheet Cash Flow Budget Income Full-time work $60,000 Social S…" at bounding box center [496, 250] width 992 height 500
click at [495, 64] on h3 "Budget" at bounding box center [517, 62] width 59 height 22
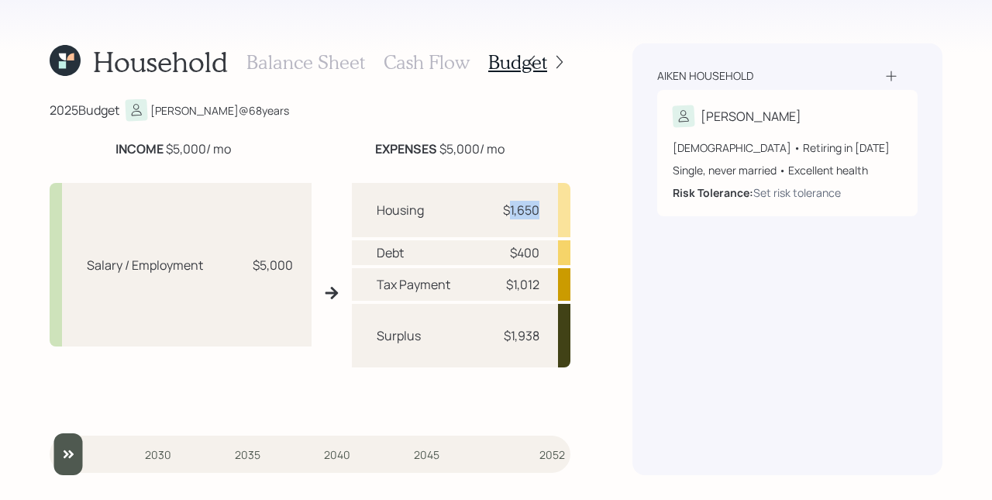
drag, startPoint x: 508, startPoint y: 208, endPoint x: 540, endPoint y: 213, distance: 32.1
click at [540, 213] on div "Housing $1,650" at bounding box center [461, 210] width 219 height 54
click at [538, 218] on div "$1,650" at bounding box center [521, 210] width 36 height 19
drag, startPoint x: 518, startPoint y: 255, endPoint x: 542, endPoint y: 254, distance: 24.8
click at [542, 254] on div "Debt $400" at bounding box center [461, 252] width 219 height 25
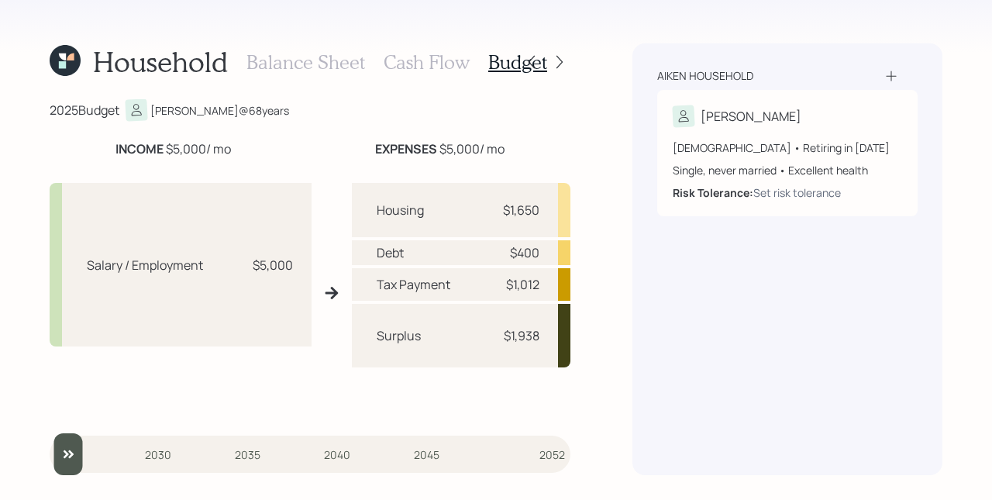
click at [549, 286] on div "Tax Payment $1,012" at bounding box center [461, 284] width 219 height 33
drag, startPoint x: 511, startPoint y: 287, endPoint x: 552, endPoint y: 290, distance: 40.4
click at [552, 290] on div "Tax Payment $1,012" at bounding box center [461, 284] width 219 height 33
drag, startPoint x: 494, startPoint y: 336, endPoint x: 546, endPoint y: 336, distance: 51.9
click at [546, 336] on div "Surplus $1,938" at bounding box center [461, 336] width 219 height 64
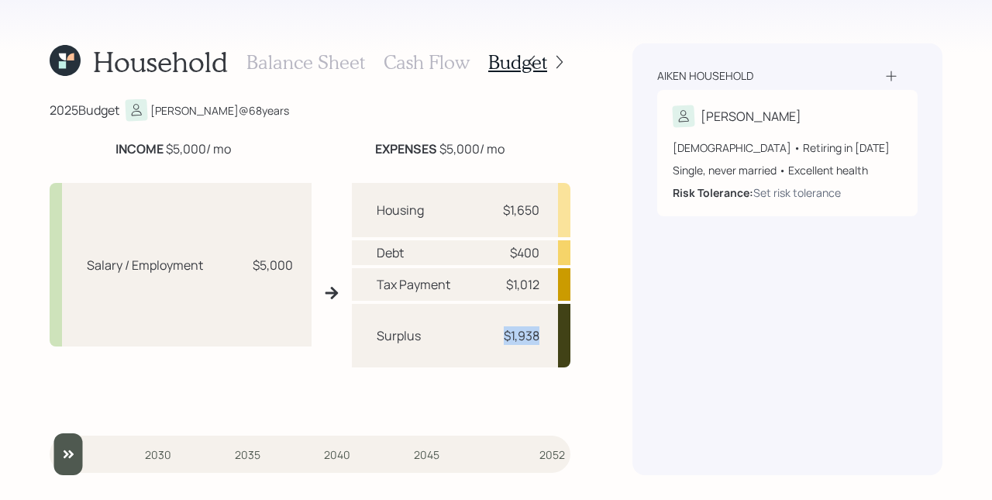
click at [546, 336] on div "Surplus $1,938" at bounding box center [461, 336] width 219 height 64
drag, startPoint x: 372, startPoint y: 339, endPoint x: 594, endPoint y: 345, distance: 221.7
click at [594, 345] on div "Household Balance Sheet Cash Flow Budget 2025 Budget Cheryl @ 68 years INCOME $…" at bounding box center [496, 250] width 992 height 500
drag, startPoint x: 509, startPoint y: 334, endPoint x: 537, endPoint y: 334, distance: 27.9
click at [537, 334] on div "$1,938" at bounding box center [522, 335] width 36 height 19
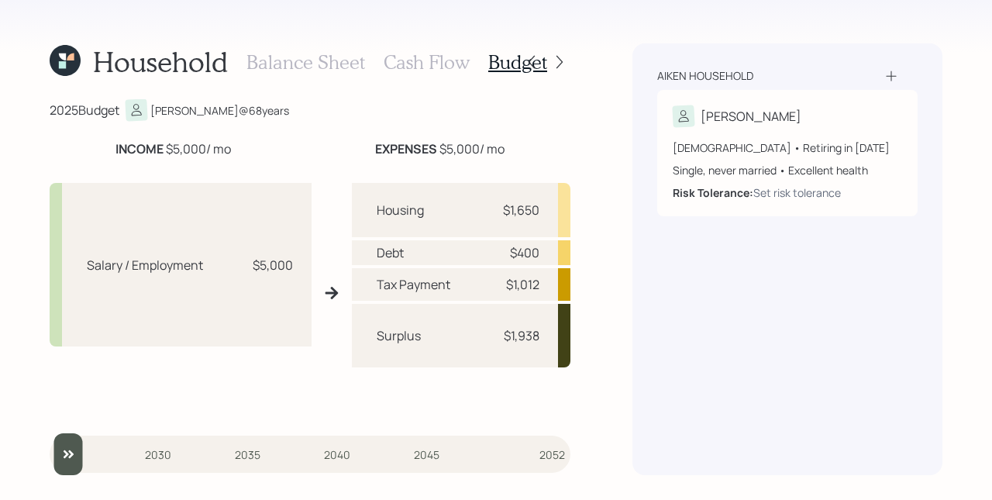
click at [433, 70] on h3 "Cash Flow" at bounding box center [427, 62] width 86 height 22
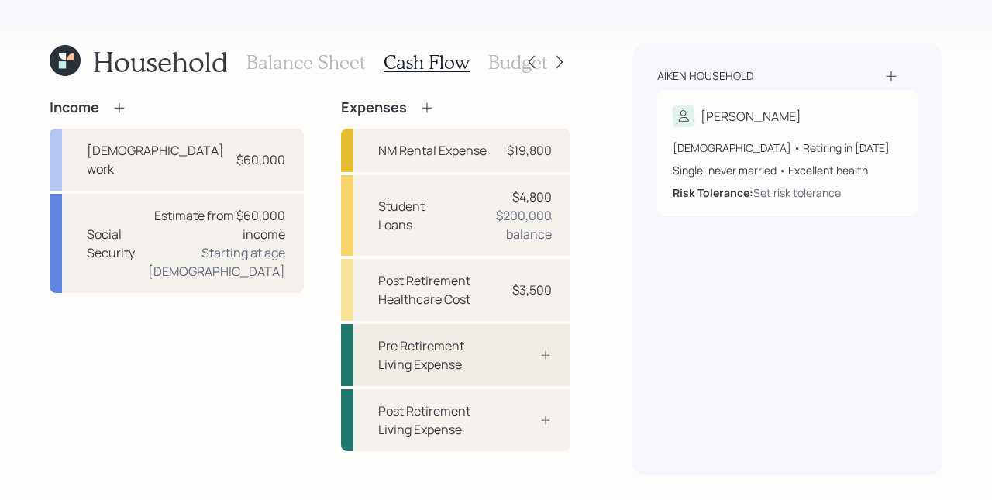
click at [515, 355] on div at bounding box center [528, 355] width 46 height 12
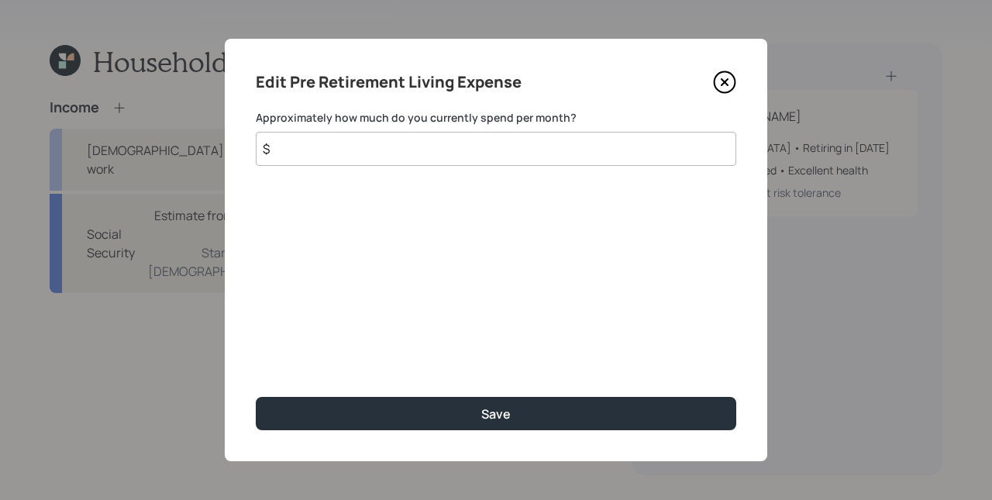
click at [367, 145] on input "$" at bounding box center [496, 149] width 480 height 34
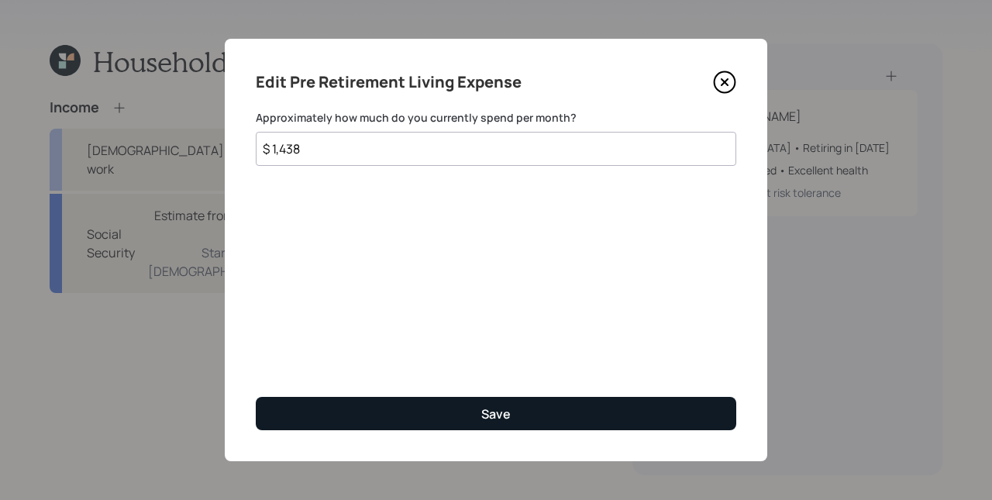
type input "$ 1,438"
click at [482, 415] on div "Save" at bounding box center [495, 413] width 29 height 17
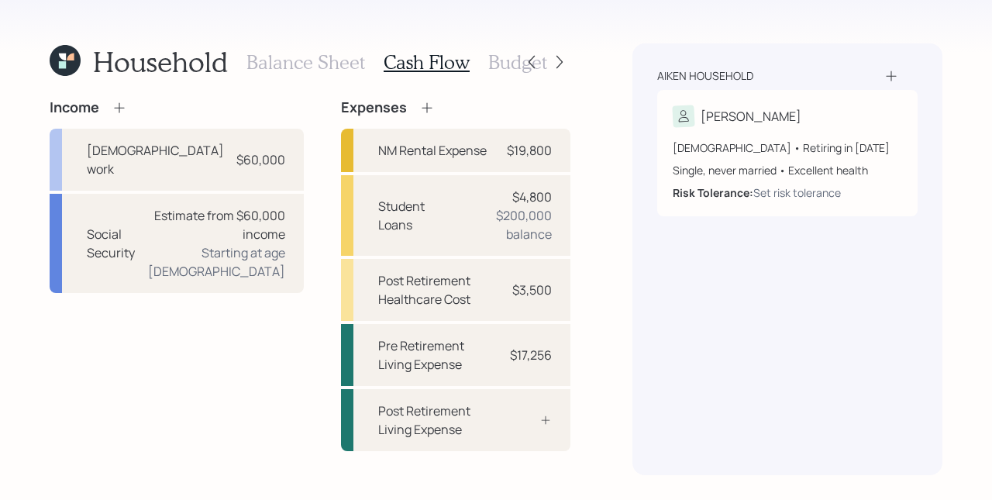
click at [504, 67] on h3 "Budget" at bounding box center [517, 62] width 59 height 22
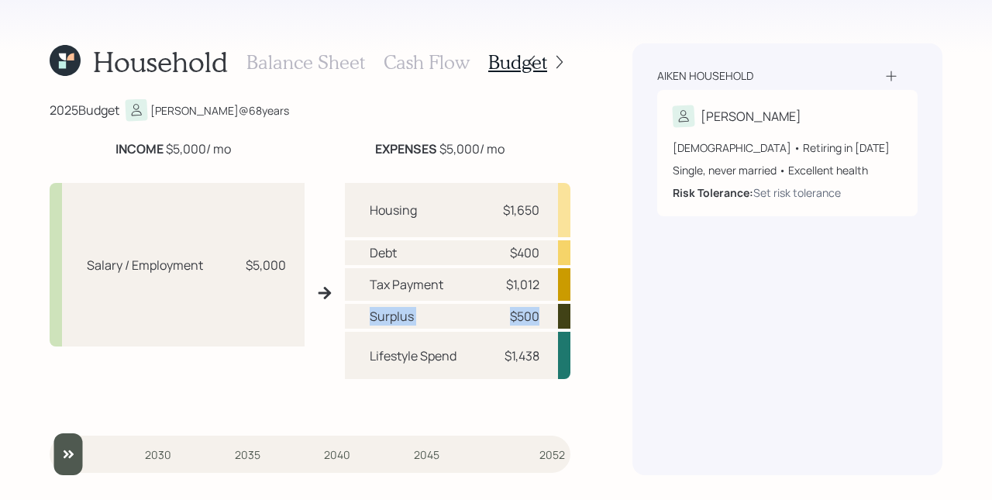
drag, startPoint x: 369, startPoint y: 318, endPoint x: 543, endPoint y: 320, distance: 174.4
click at [543, 320] on div "Surplus $500" at bounding box center [457, 316] width 225 height 25
click at [307, 67] on h3 "Balance Sheet" at bounding box center [305, 62] width 119 height 22
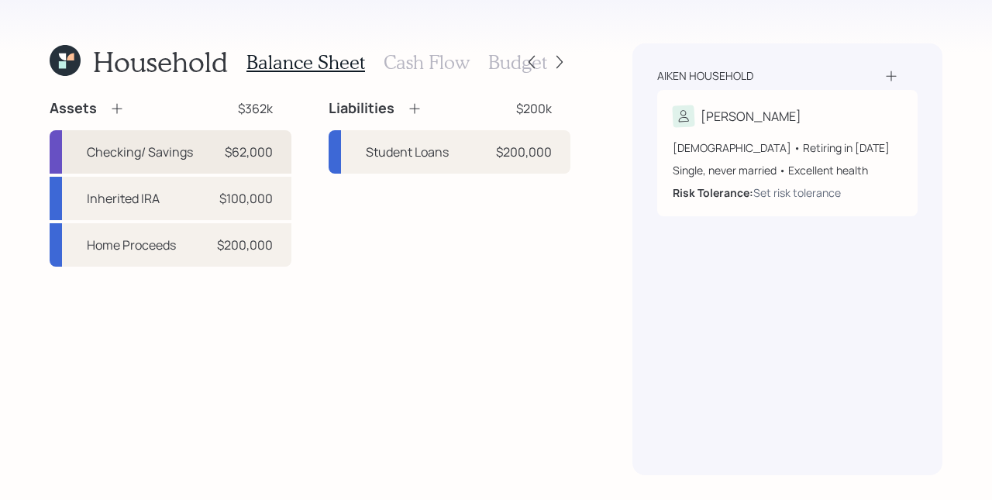
click at [126, 147] on div "Checking/ Savings" at bounding box center [140, 152] width 106 height 19
select select "cash"
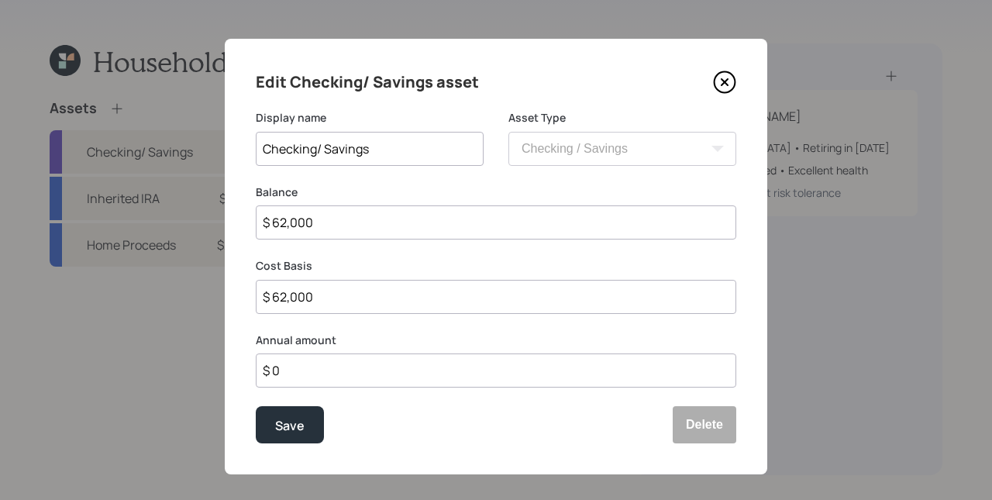
click at [322, 374] on input "$ 0" at bounding box center [496, 370] width 480 height 34
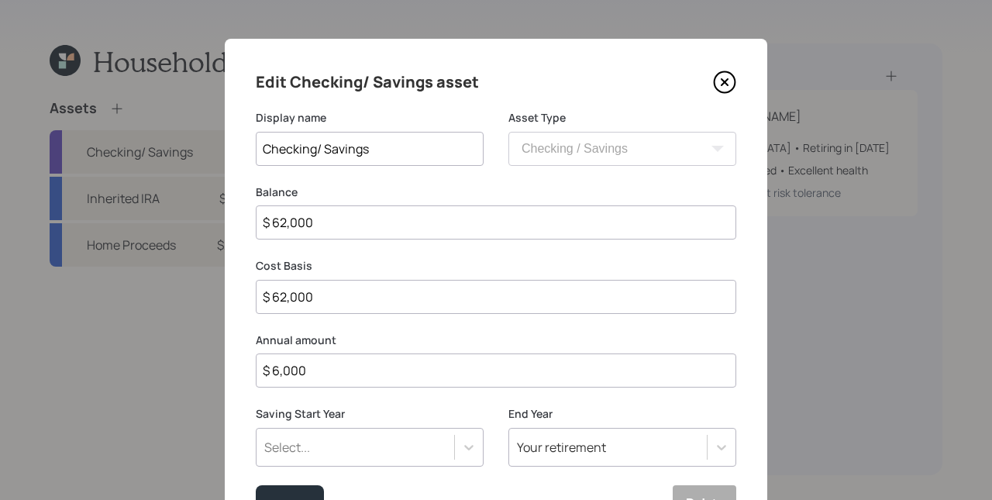
type input "$ 6,000"
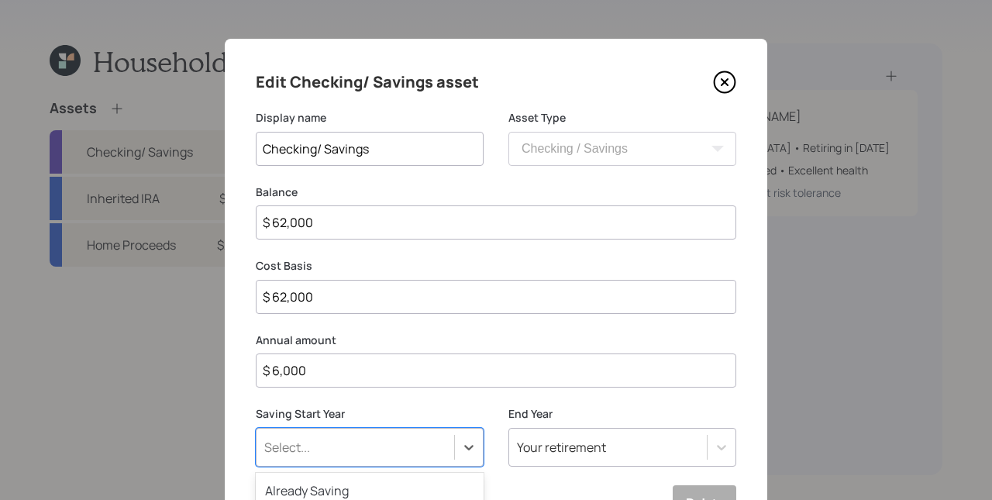
scroll to position [205, 0]
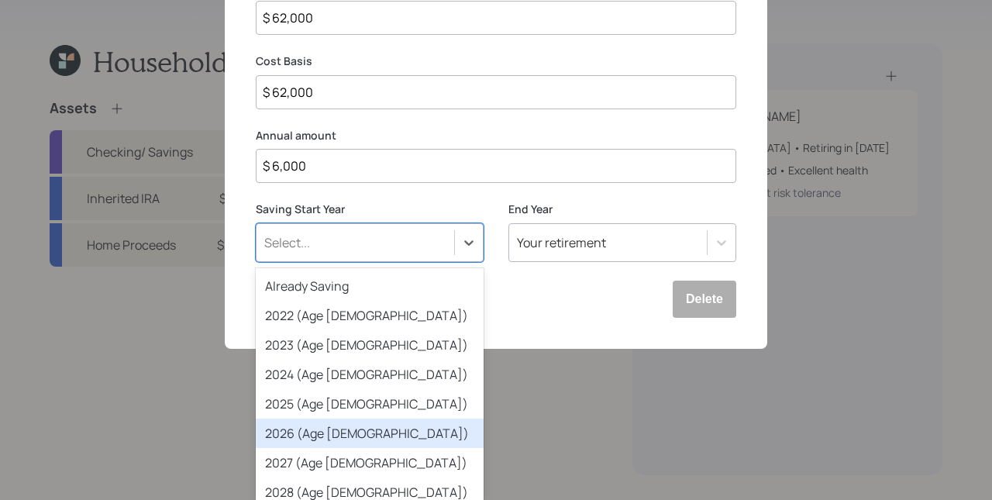
click at [322, 262] on div "option 2026 (Age 69) focused, 6 of 79. 79 results available. Use Up and Down to…" at bounding box center [370, 242] width 228 height 39
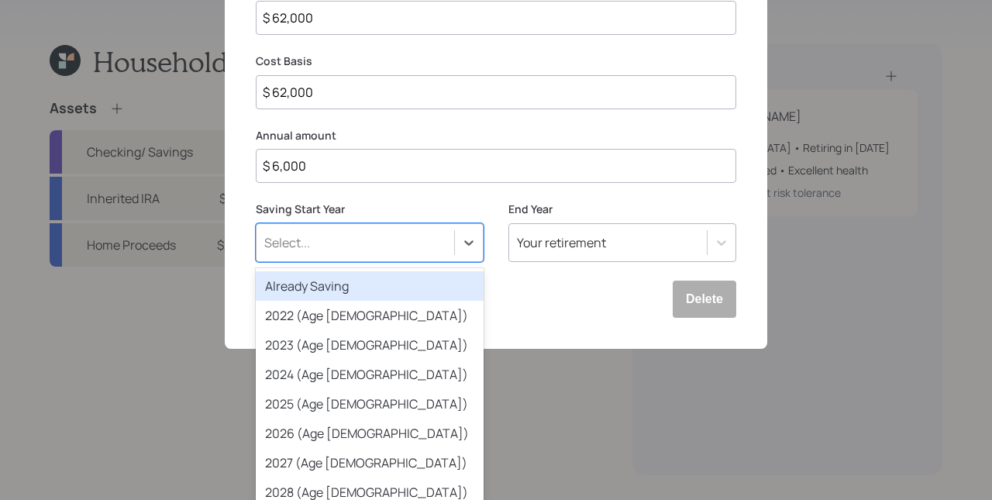
click at [342, 286] on div "Already Saving" at bounding box center [370, 285] width 228 height 29
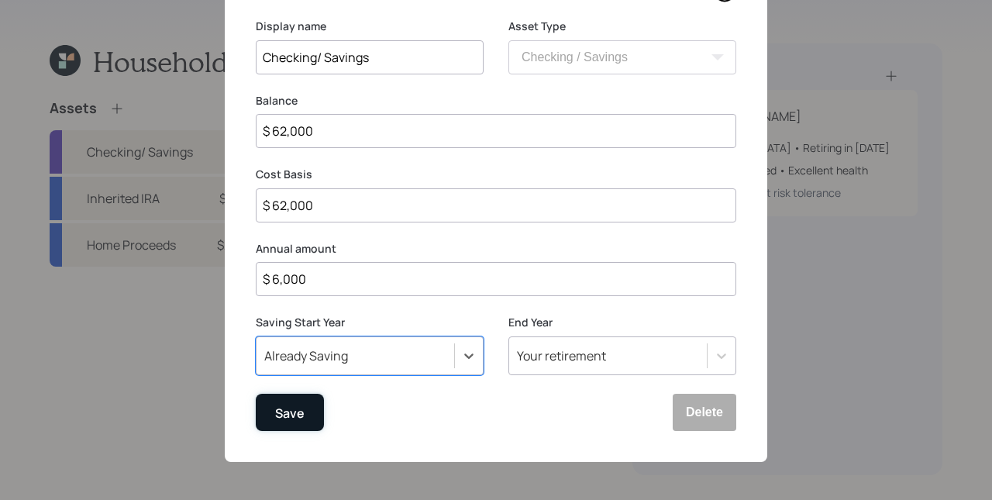
click at [282, 412] on div "Save" at bounding box center [289, 412] width 29 height 21
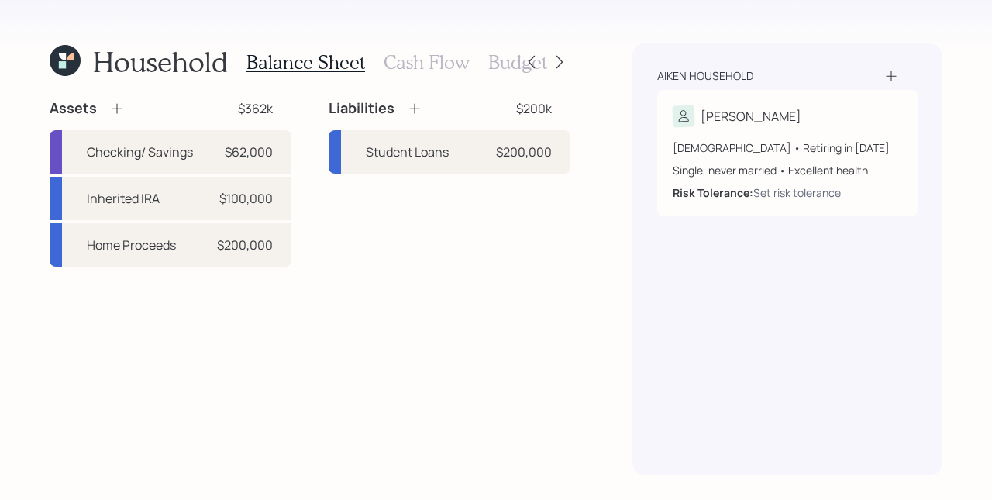
click at [489, 64] on h3 "Budget" at bounding box center [517, 62] width 59 height 22
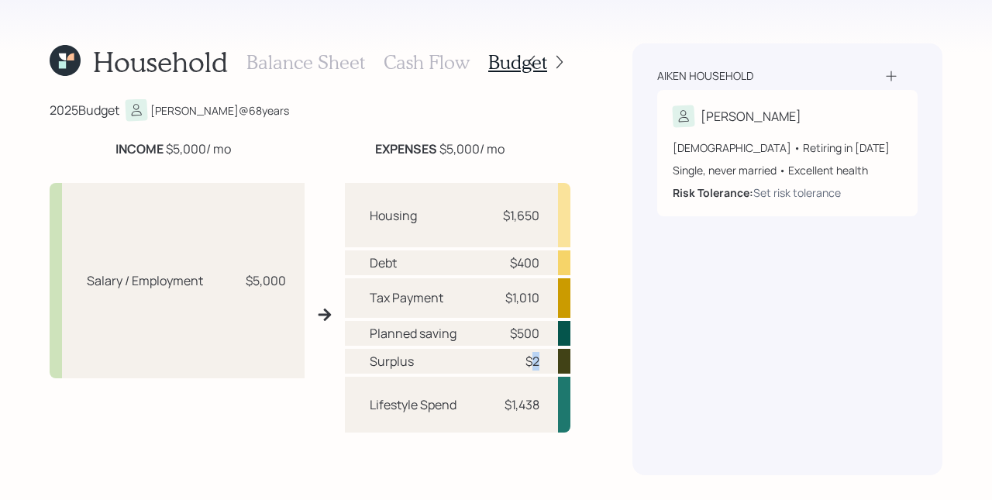
drag, startPoint x: 521, startPoint y: 367, endPoint x: 534, endPoint y: 366, distance: 13.2
click at [535, 366] on div "Surplus $2" at bounding box center [457, 361] width 225 height 25
click at [535, 359] on div "Surplus $2" at bounding box center [457, 361] width 225 height 25
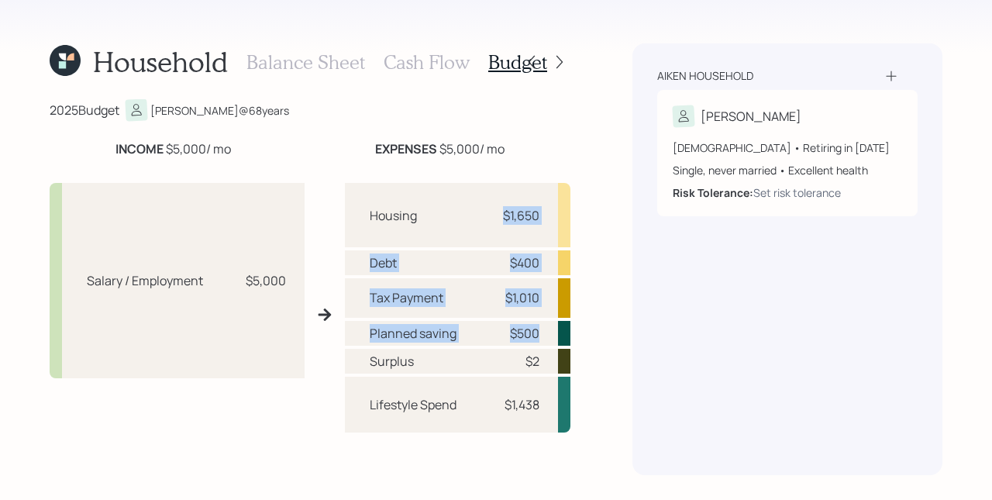
drag, startPoint x: 494, startPoint y: 208, endPoint x: 530, endPoint y: 331, distance: 128.5
click at [530, 331] on div "Housing $1,650 Debt $400 Tax Payment $1,010 Planned saving $500 Surplus $2 Life…" at bounding box center [457, 321] width 225 height 276
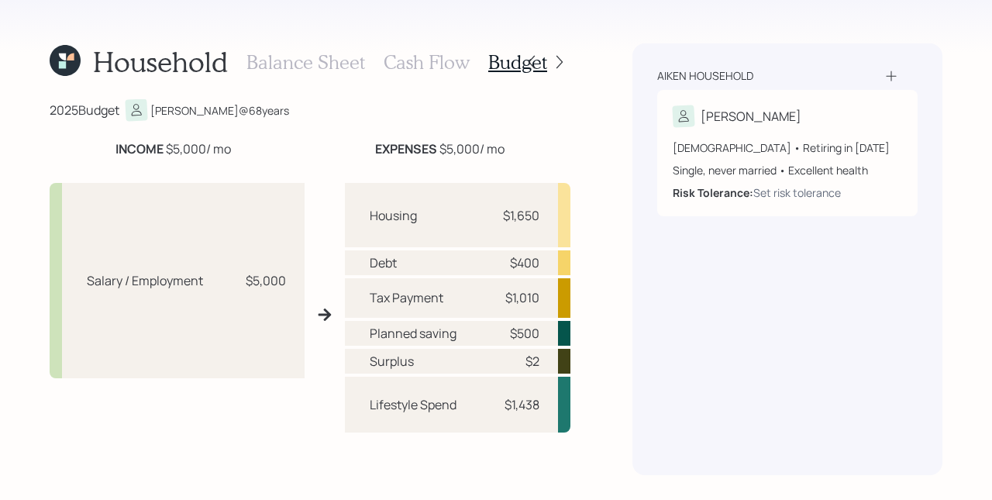
click at [511, 236] on div "Housing $1,650" at bounding box center [457, 215] width 225 height 64
drag, startPoint x: 487, startPoint y: 399, endPoint x: 551, endPoint y: 411, distance: 65.4
click at [551, 411] on div "Lifestyle Spend $1,438" at bounding box center [457, 405] width 225 height 56
drag, startPoint x: 532, startPoint y: 333, endPoint x: 489, endPoint y: 333, distance: 43.4
click at [489, 333] on div "Planned saving $500" at bounding box center [457, 333] width 225 height 25
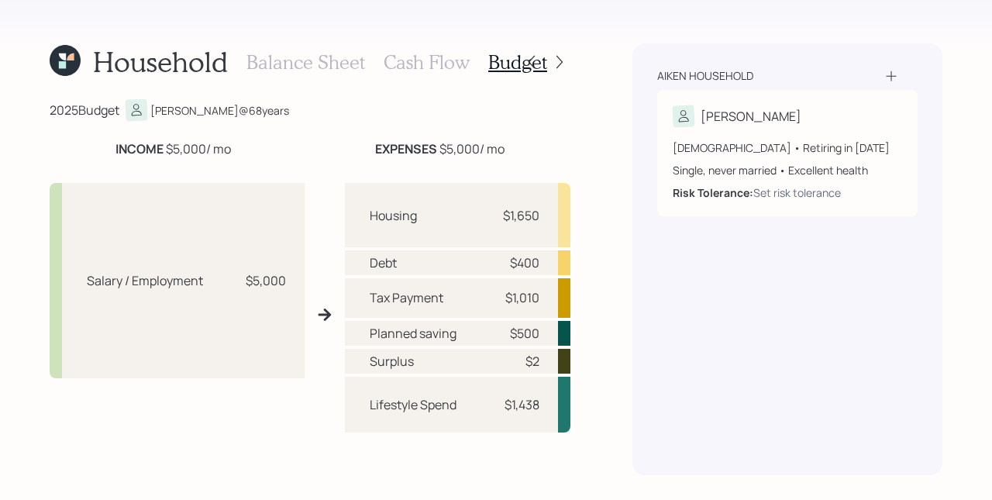
click at [433, 64] on h3 "Cash Flow" at bounding box center [427, 62] width 86 height 22
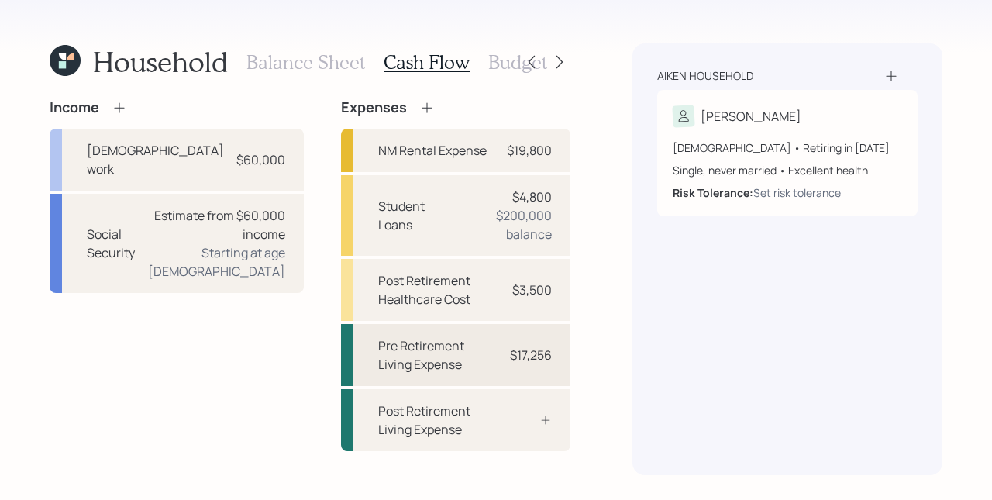
click at [468, 341] on div "Pre Retirement Living Expense" at bounding box center [435, 354] width 115 height 37
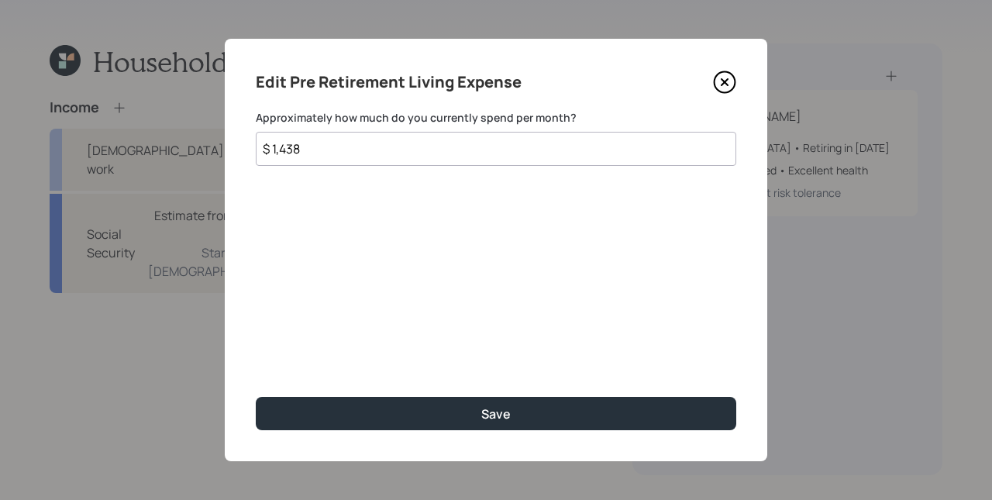
click at [293, 144] on input "$ 1,438" at bounding box center [496, 149] width 480 height 34
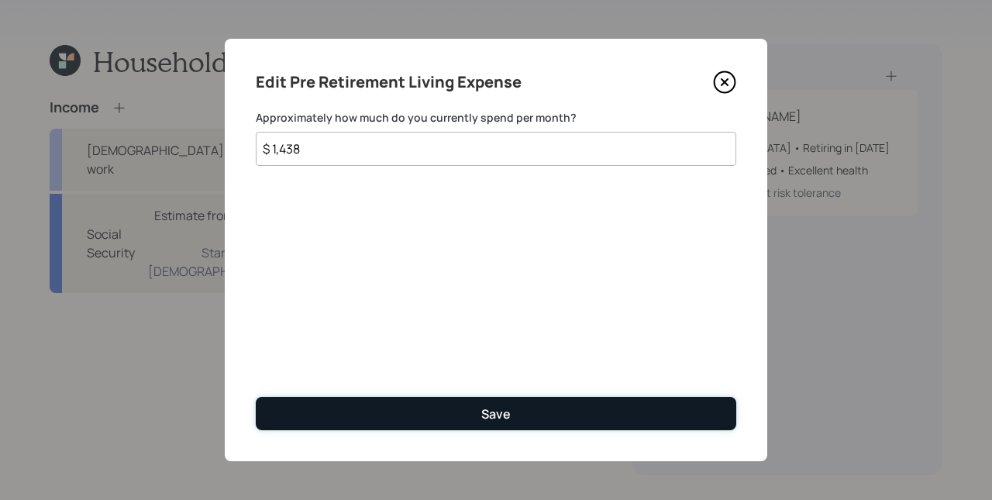
click at [488, 421] on div "Save" at bounding box center [495, 413] width 29 height 17
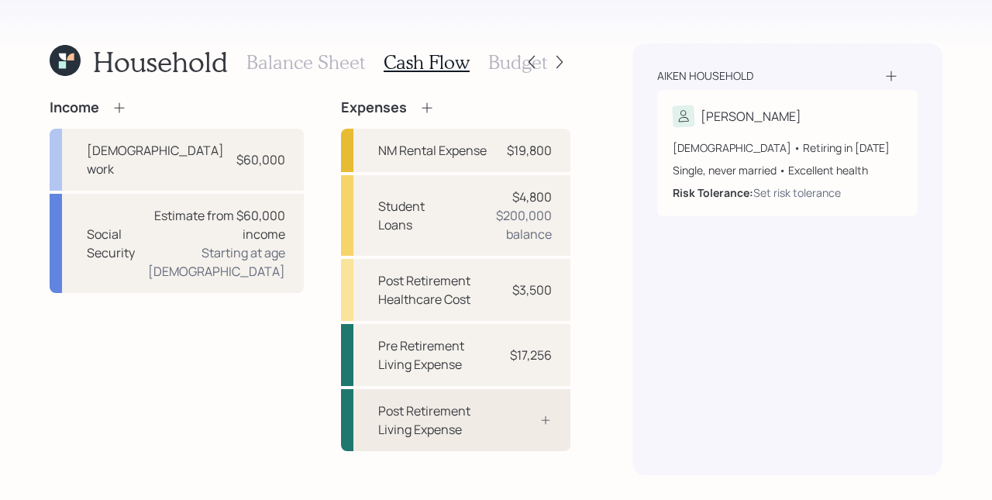
click at [479, 423] on div "Post Retirement Living Expense" at bounding box center [435, 419] width 115 height 37
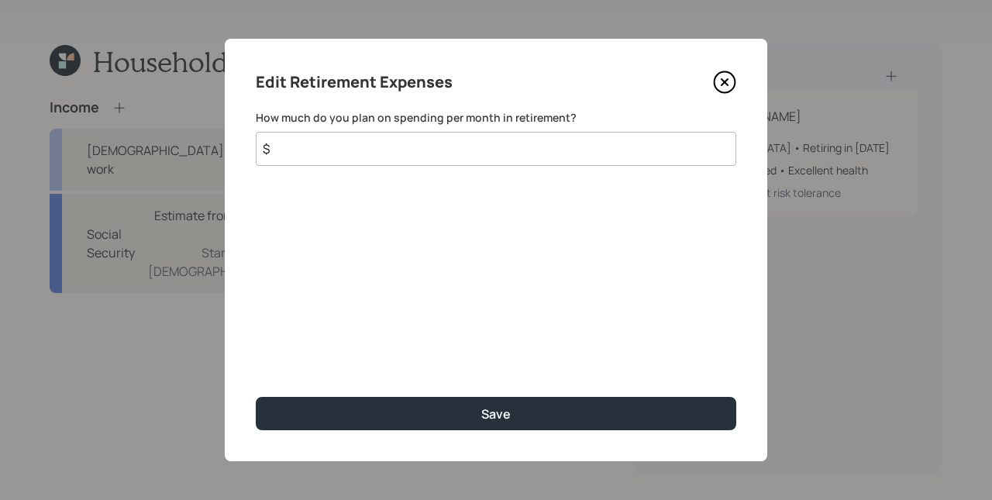
click at [493, 150] on input "$" at bounding box center [496, 149] width 480 height 34
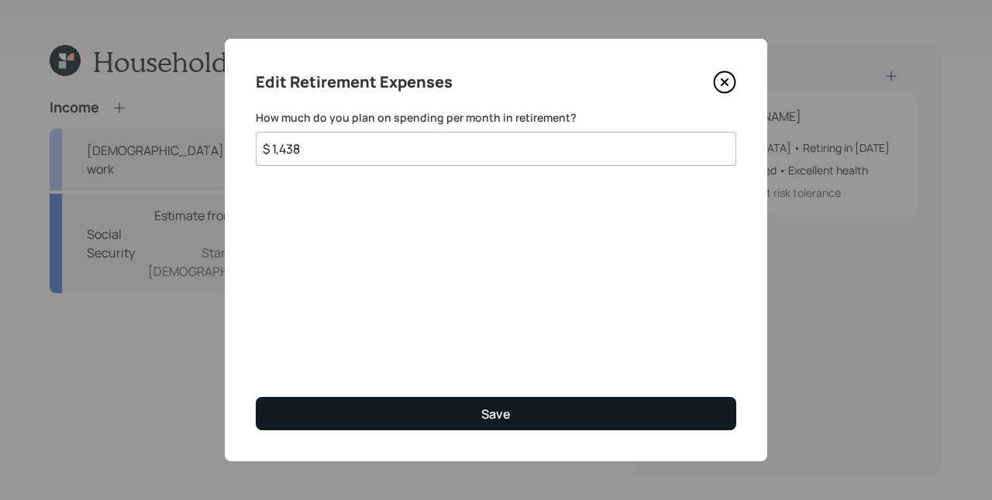
type input "$ 1,438"
click at [501, 408] on div "Save" at bounding box center [495, 413] width 29 height 17
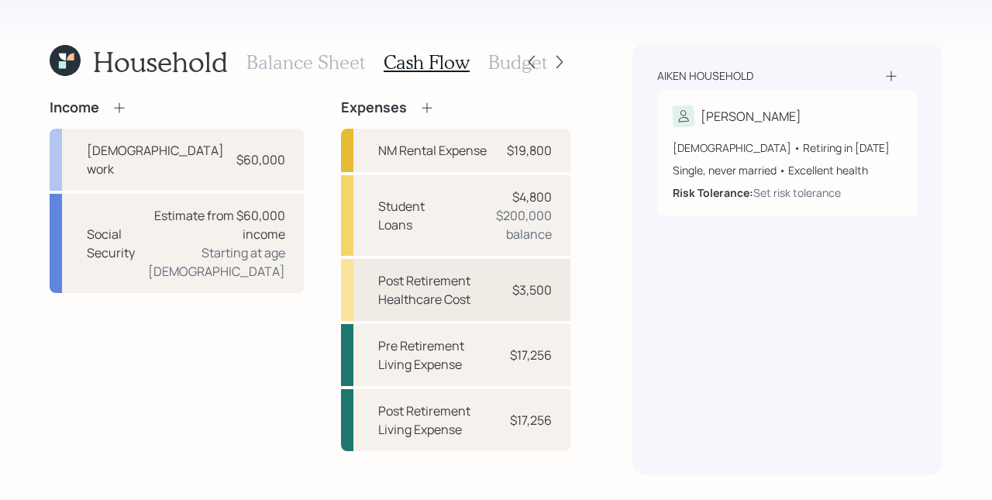
click at [533, 294] on div "$3,500" at bounding box center [532, 290] width 40 height 19
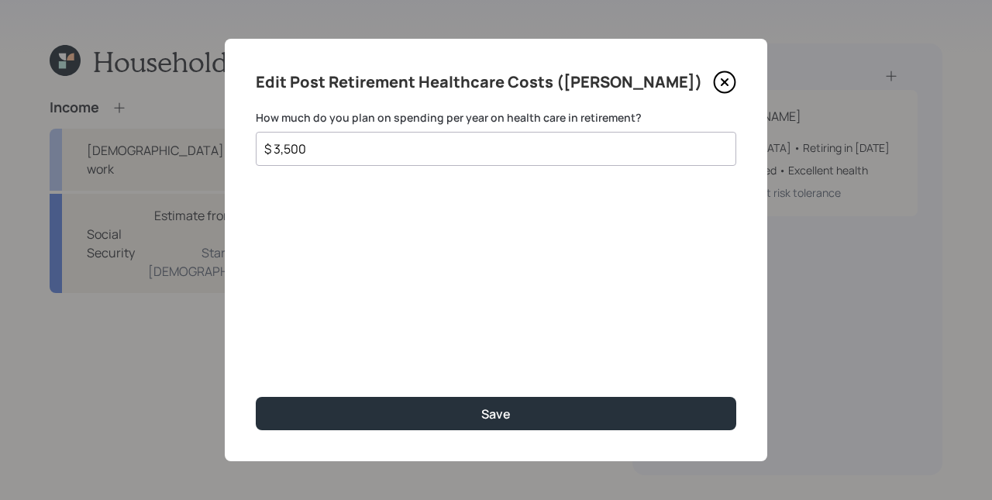
click at [722, 83] on icon at bounding box center [724, 82] width 23 height 23
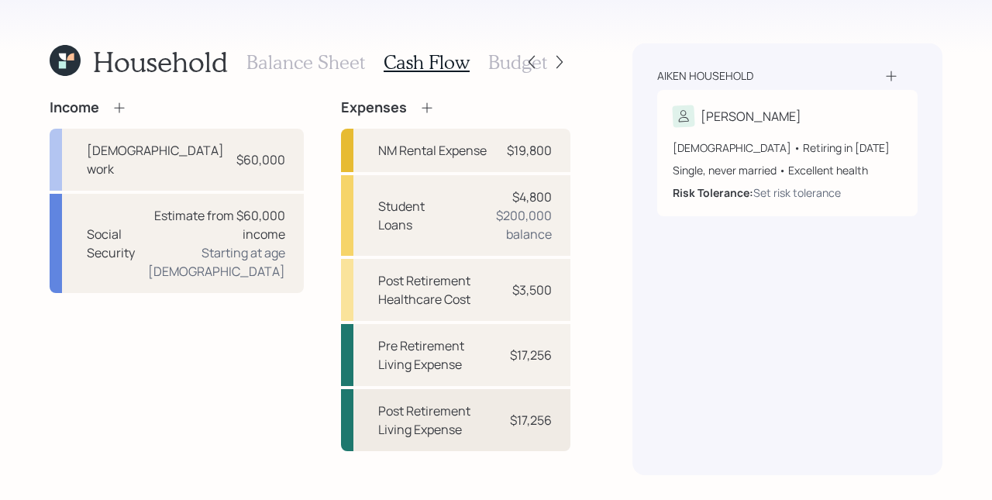
click at [525, 417] on div "$17,256" at bounding box center [531, 420] width 42 height 19
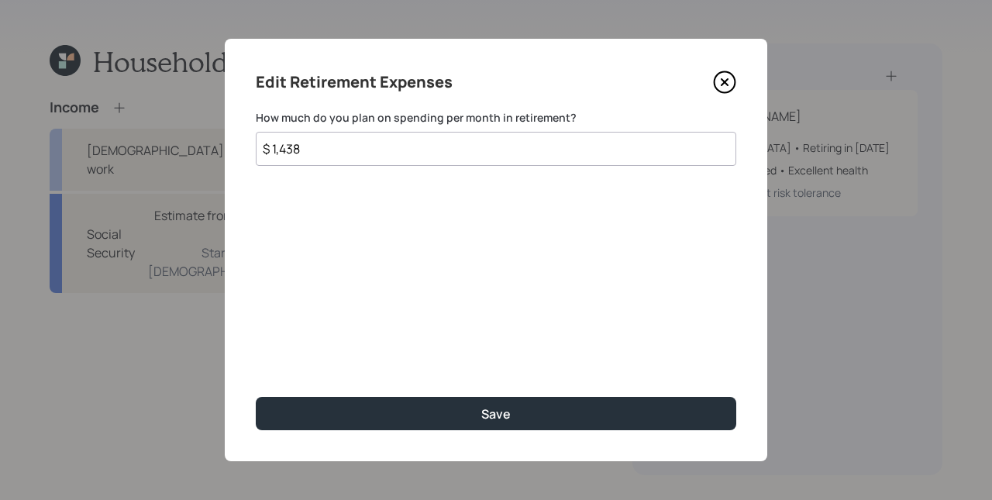
click at [360, 147] on input "$ 1,438" at bounding box center [496, 149] width 480 height 34
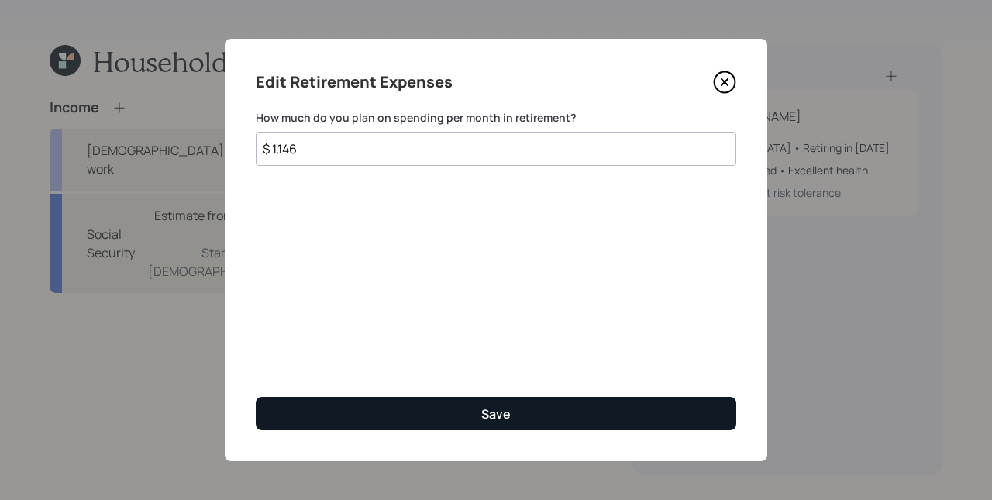
type input "$ 1,146"
click at [515, 413] on button "Save" at bounding box center [496, 413] width 480 height 33
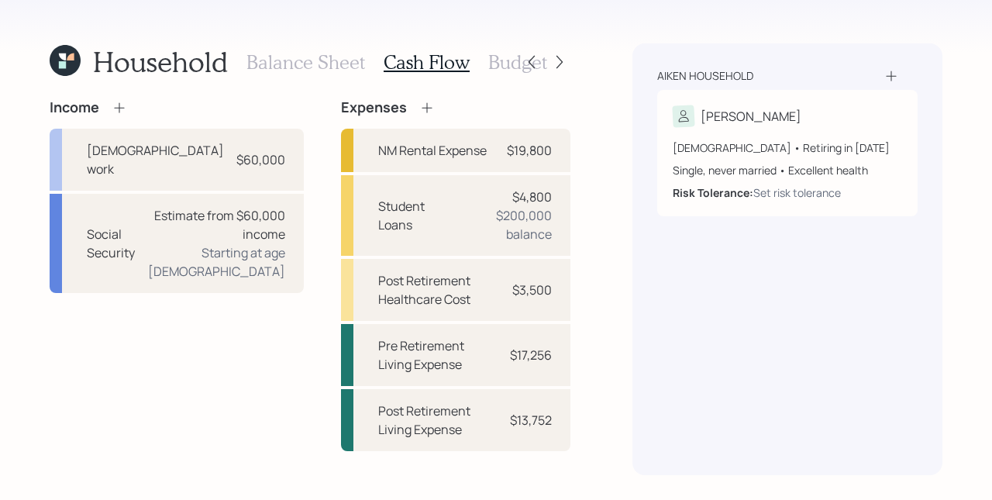
click at [622, 311] on div "Household Balance Sheet Cash Flow Budget Income Full-time work $60,000 Social S…" at bounding box center [496, 250] width 992 height 500
click at [562, 61] on icon at bounding box center [559, 61] width 15 height 15
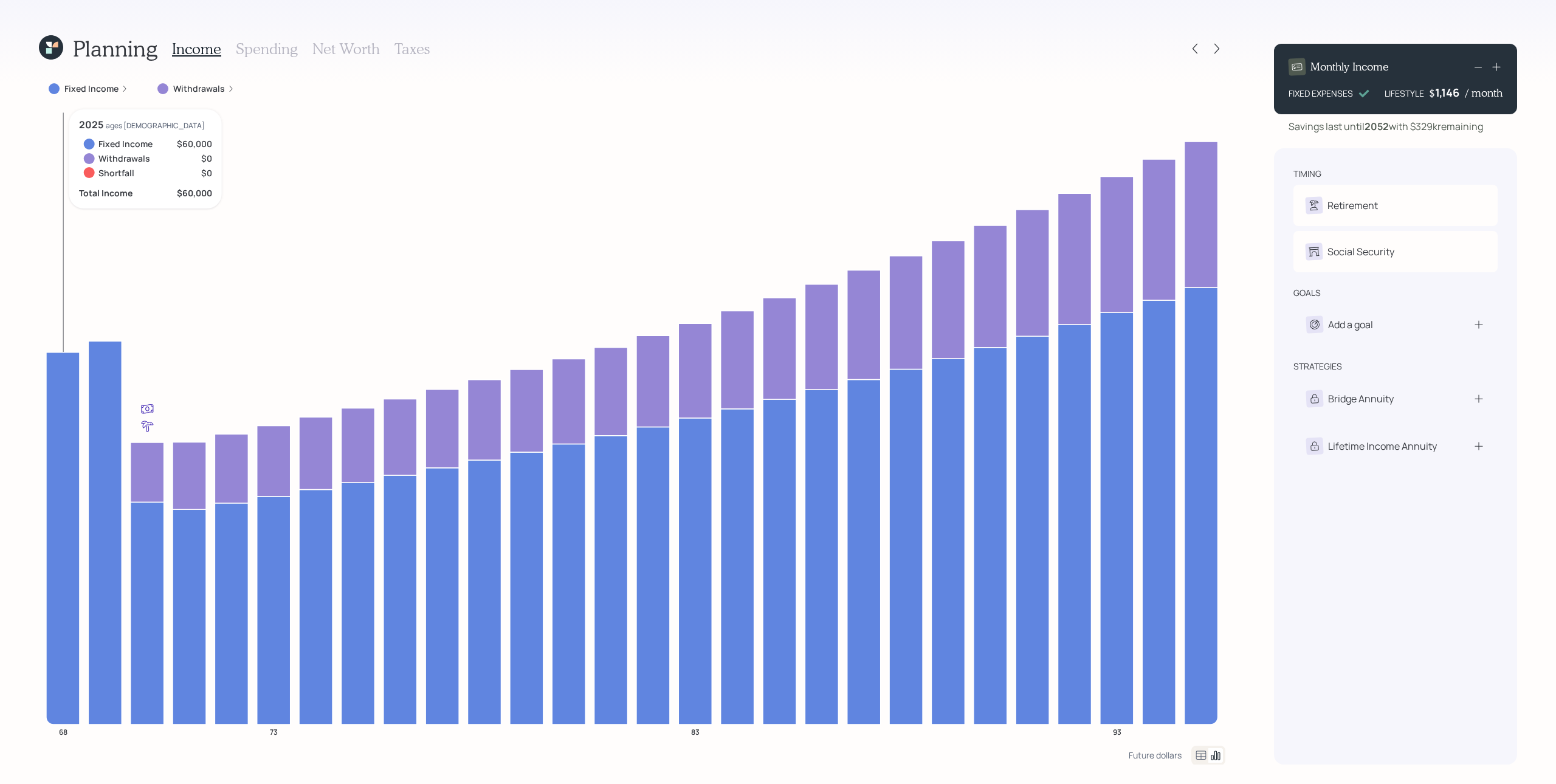
click at [104, 90] on label "Fixed Income" at bounding box center [91, 88] width 54 height 12
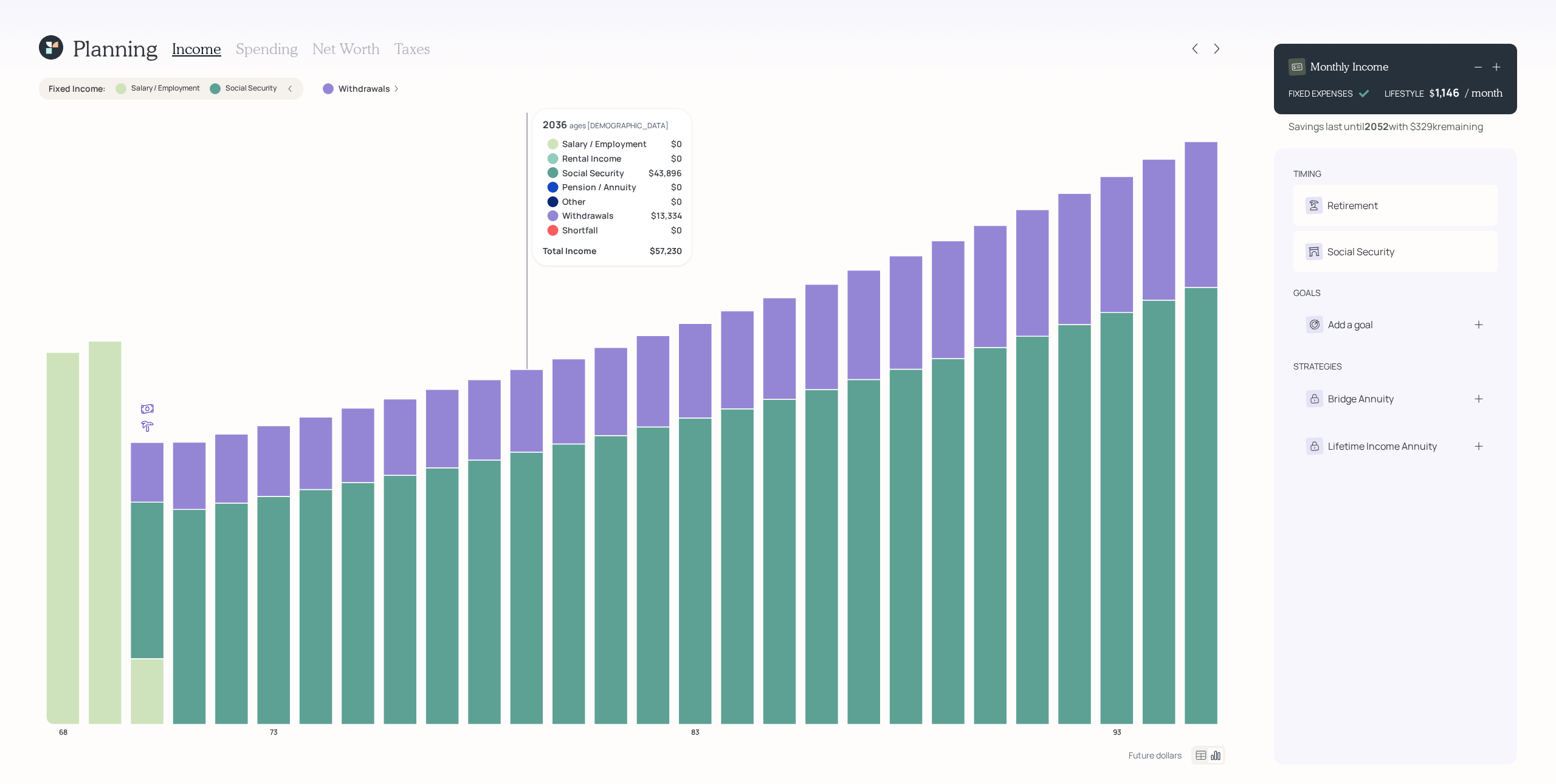
click at [284, 88] on div "Fixed Income : Salary / Employment Social Security" at bounding box center [171, 88] width 245 height 12
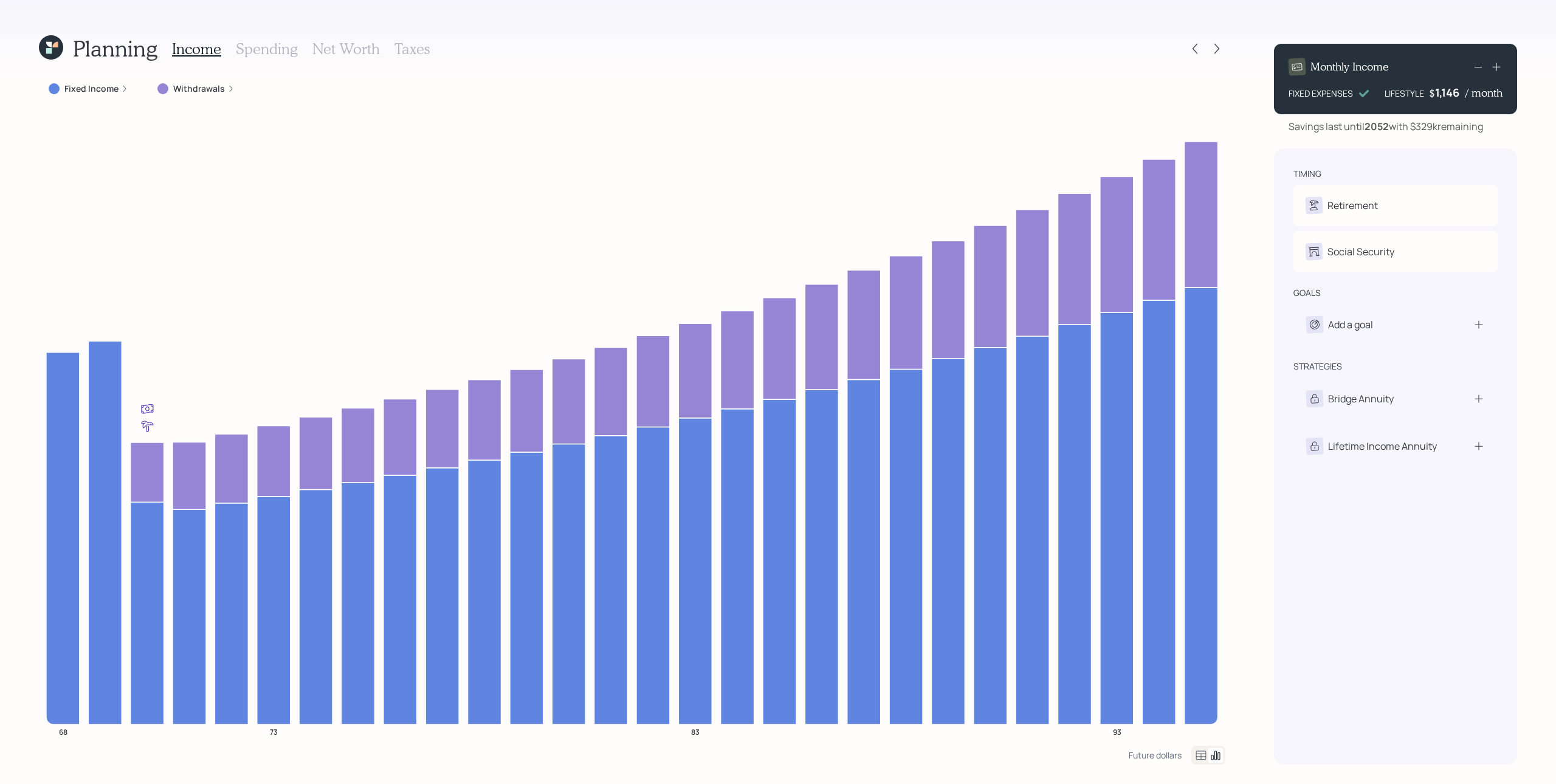
click at [206, 87] on label "Withdrawals" at bounding box center [199, 88] width 52 height 12
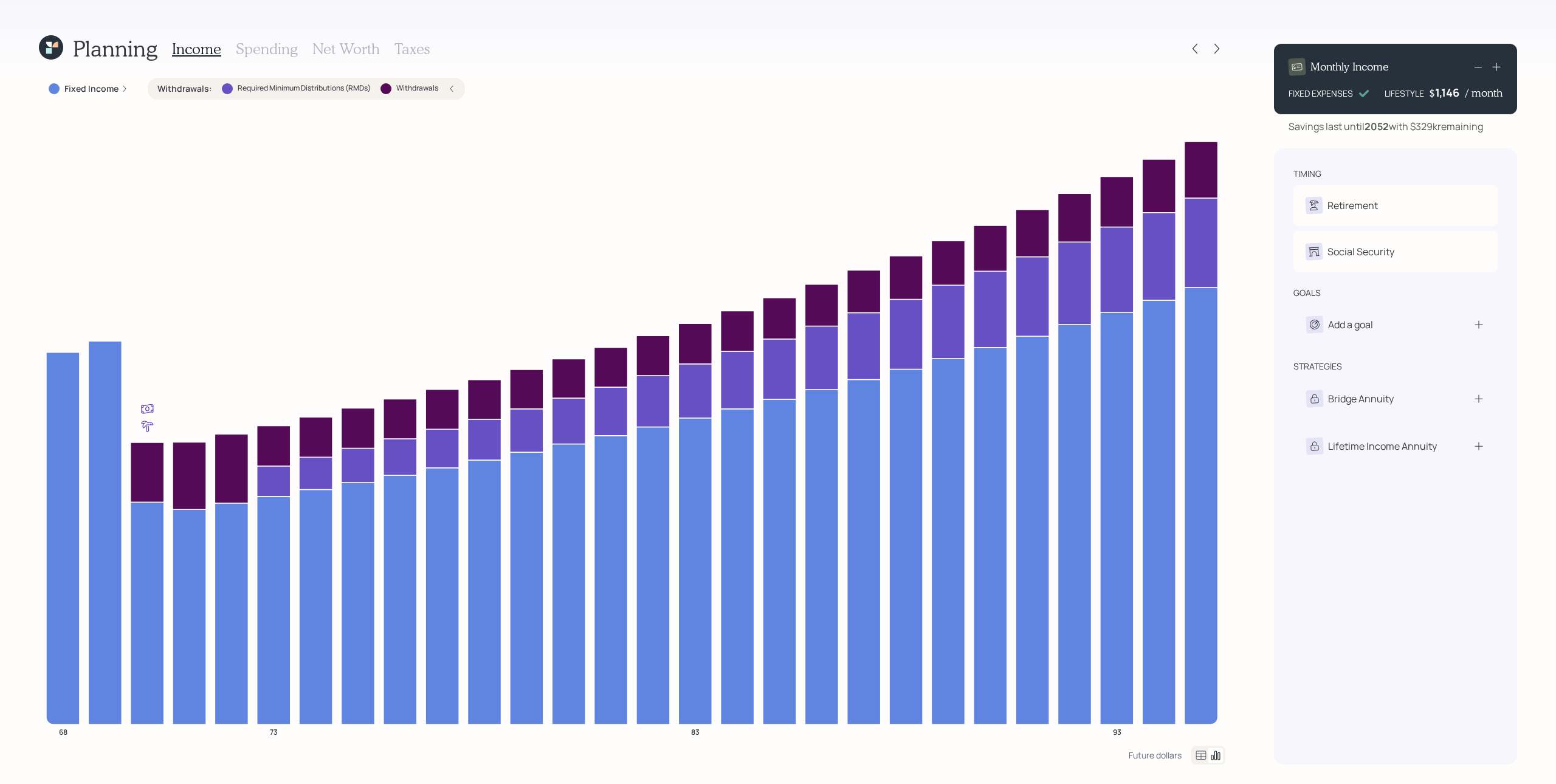
click at [449, 88] on icon at bounding box center [451, 88] width 7 height 7
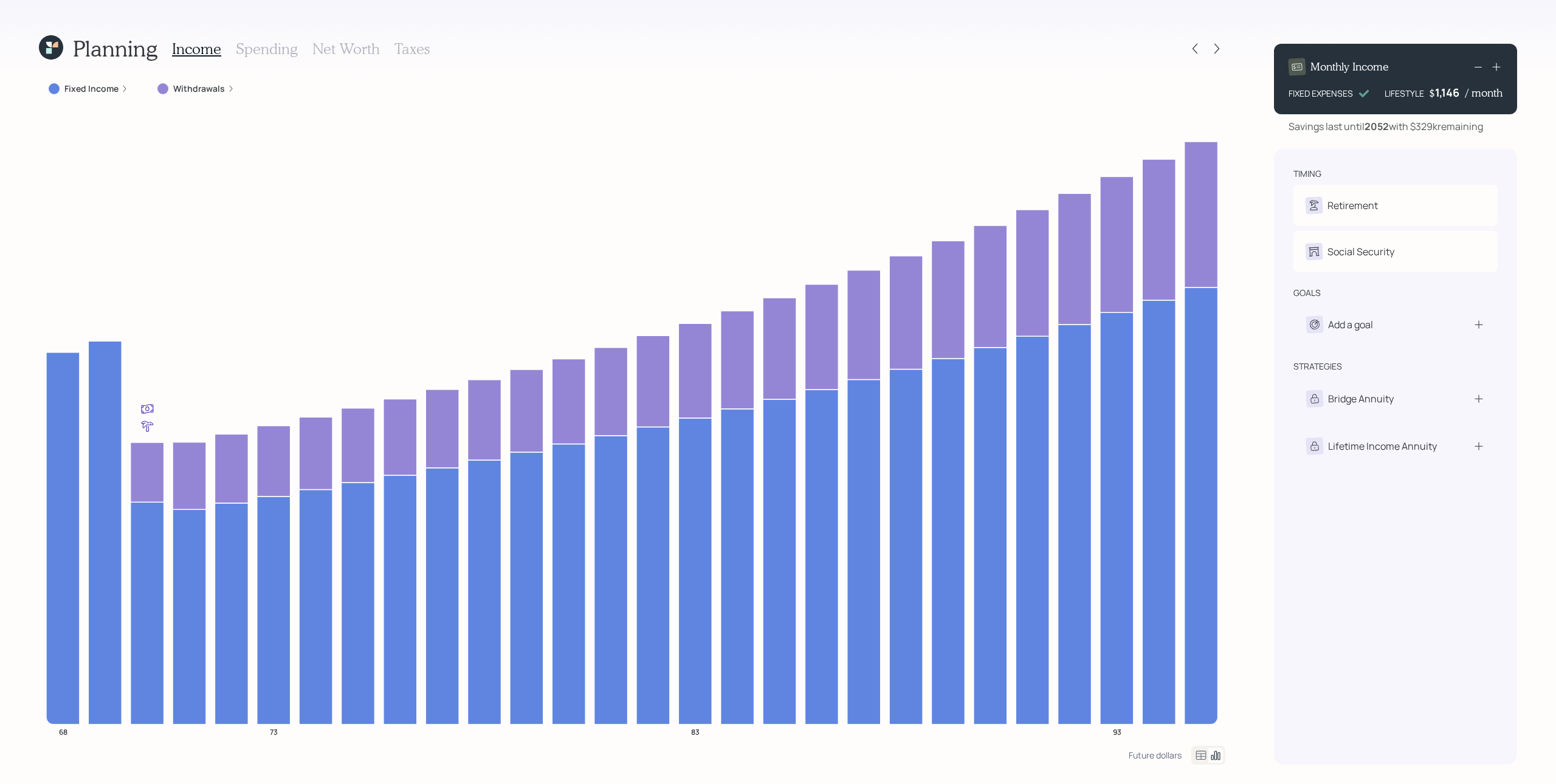
click at [213, 94] on label "Withdrawals" at bounding box center [199, 88] width 52 height 12
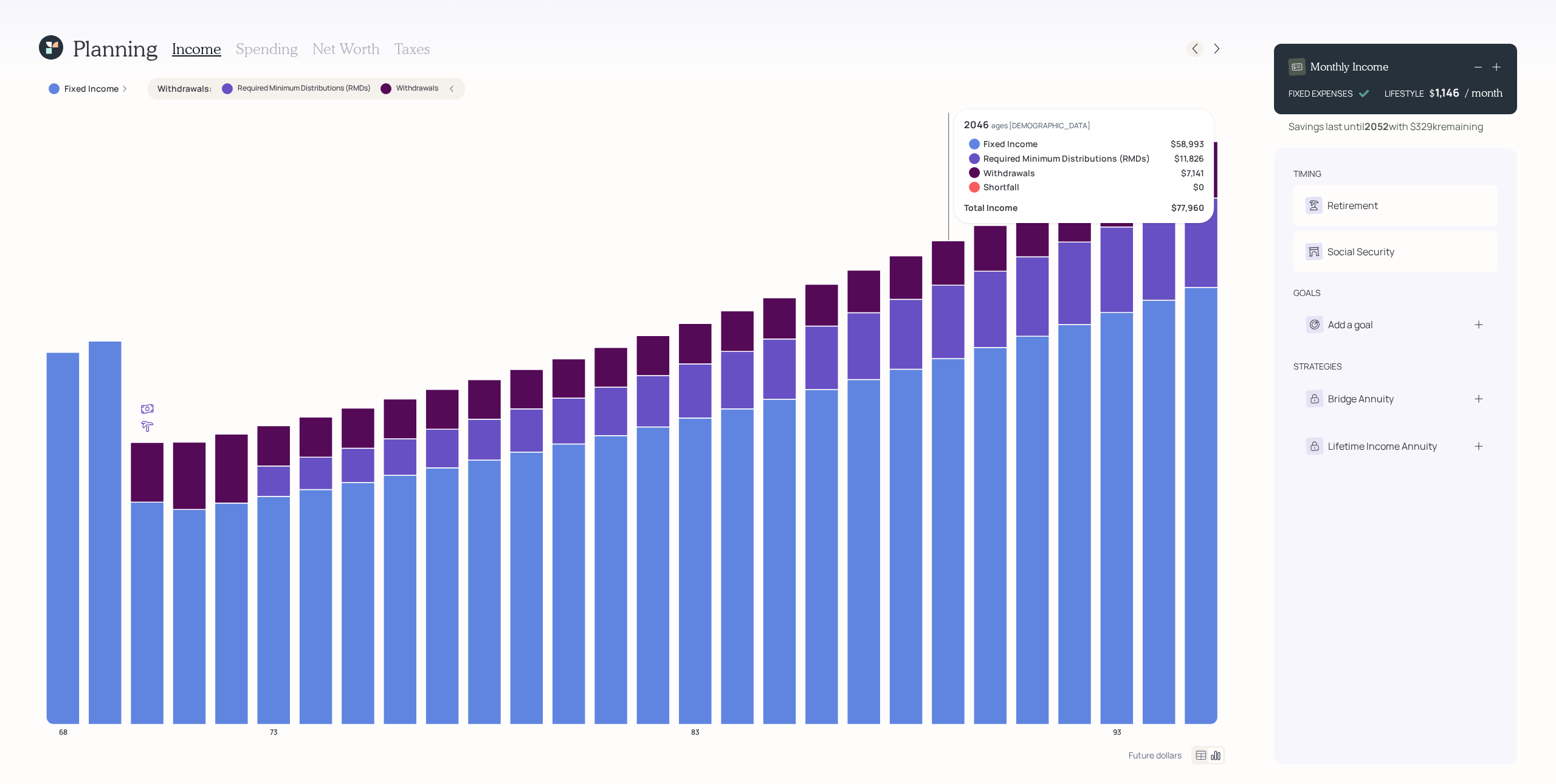
click at [1166, 45] on icon at bounding box center [1194, 48] width 12 height 12
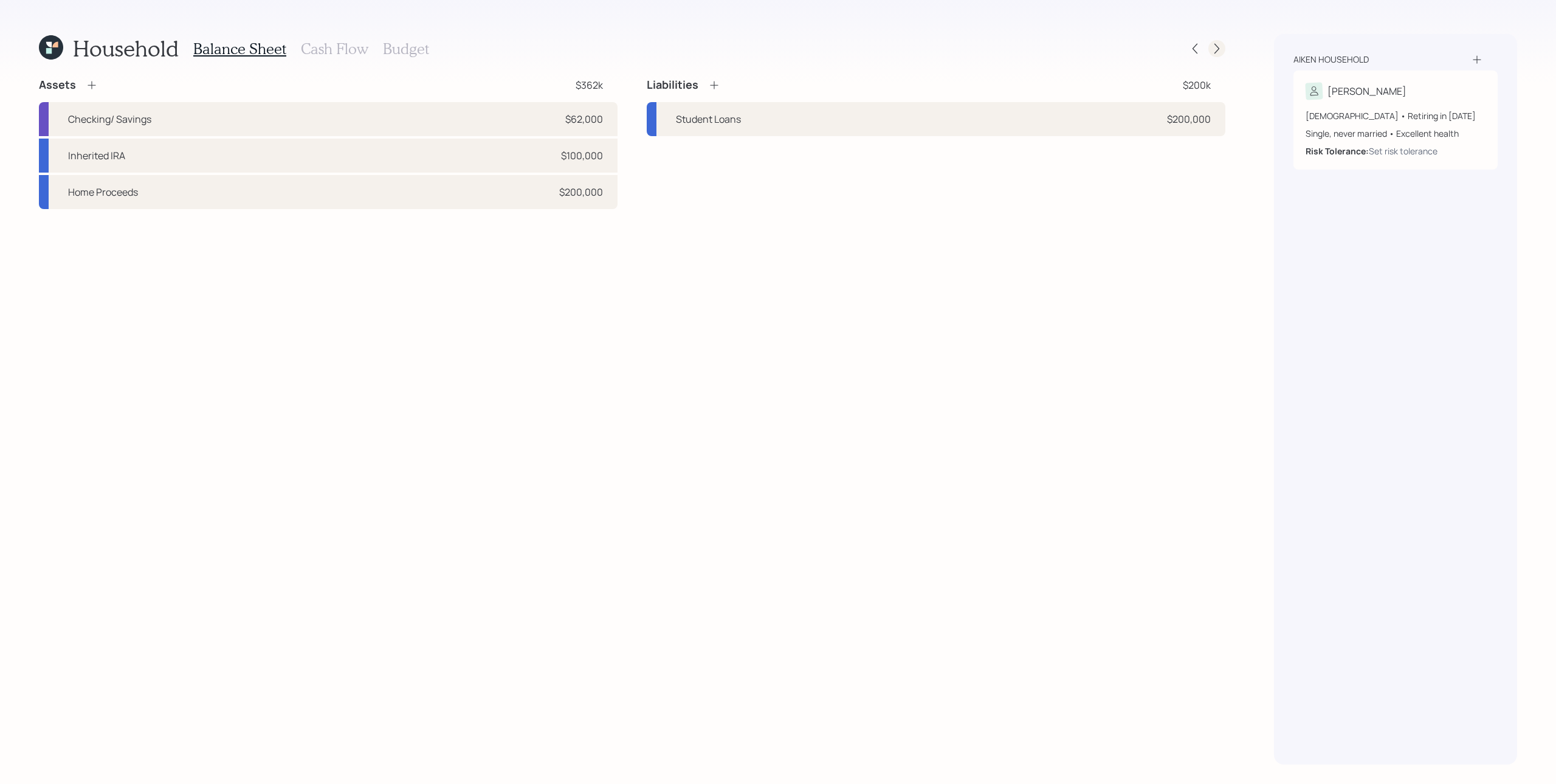
click at [1166, 49] on icon at bounding box center [1216, 48] width 12 height 12
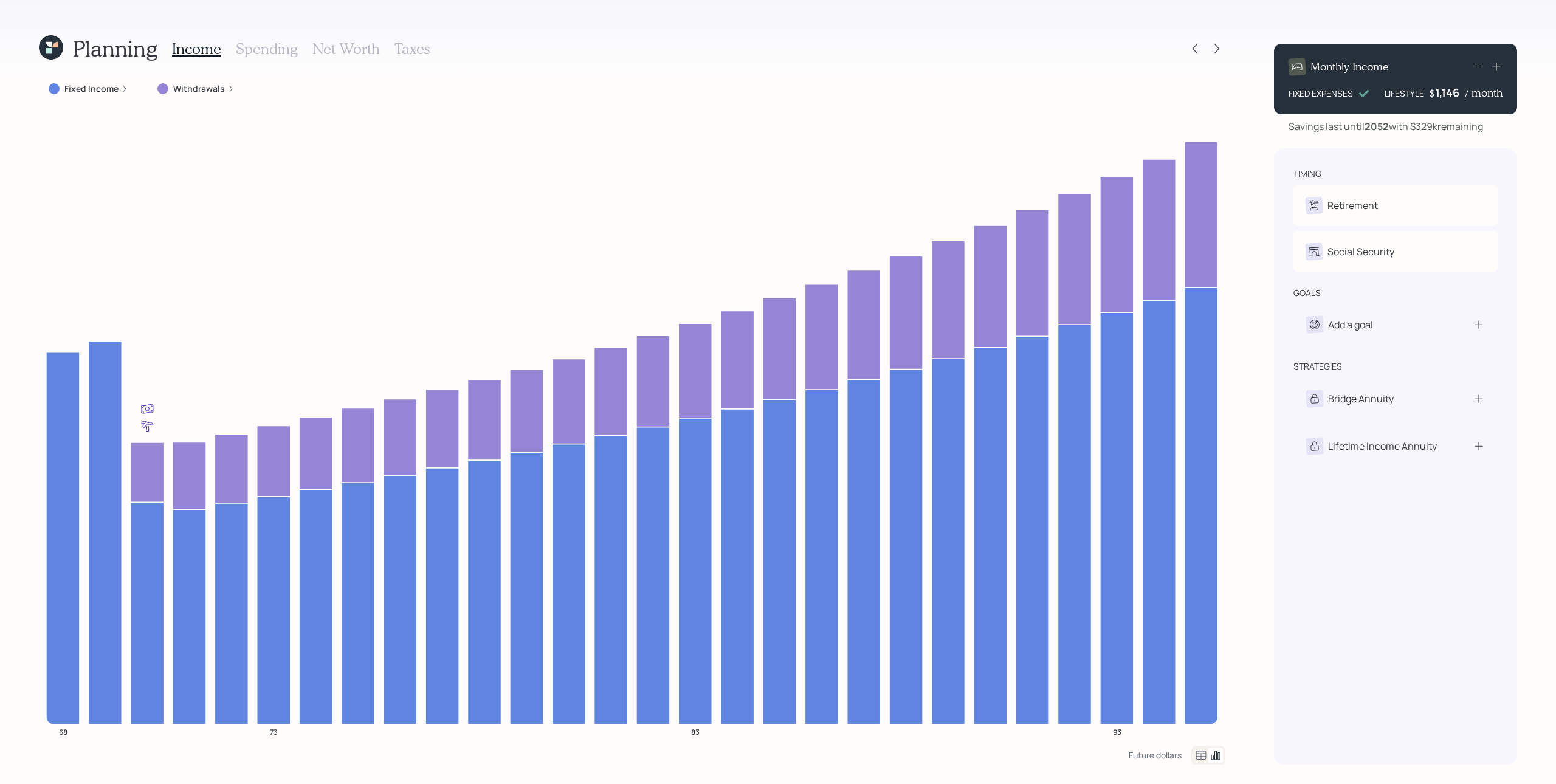
click at [261, 49] on h3 "Spending" at bounding box center [267, 49] width 62 height 17
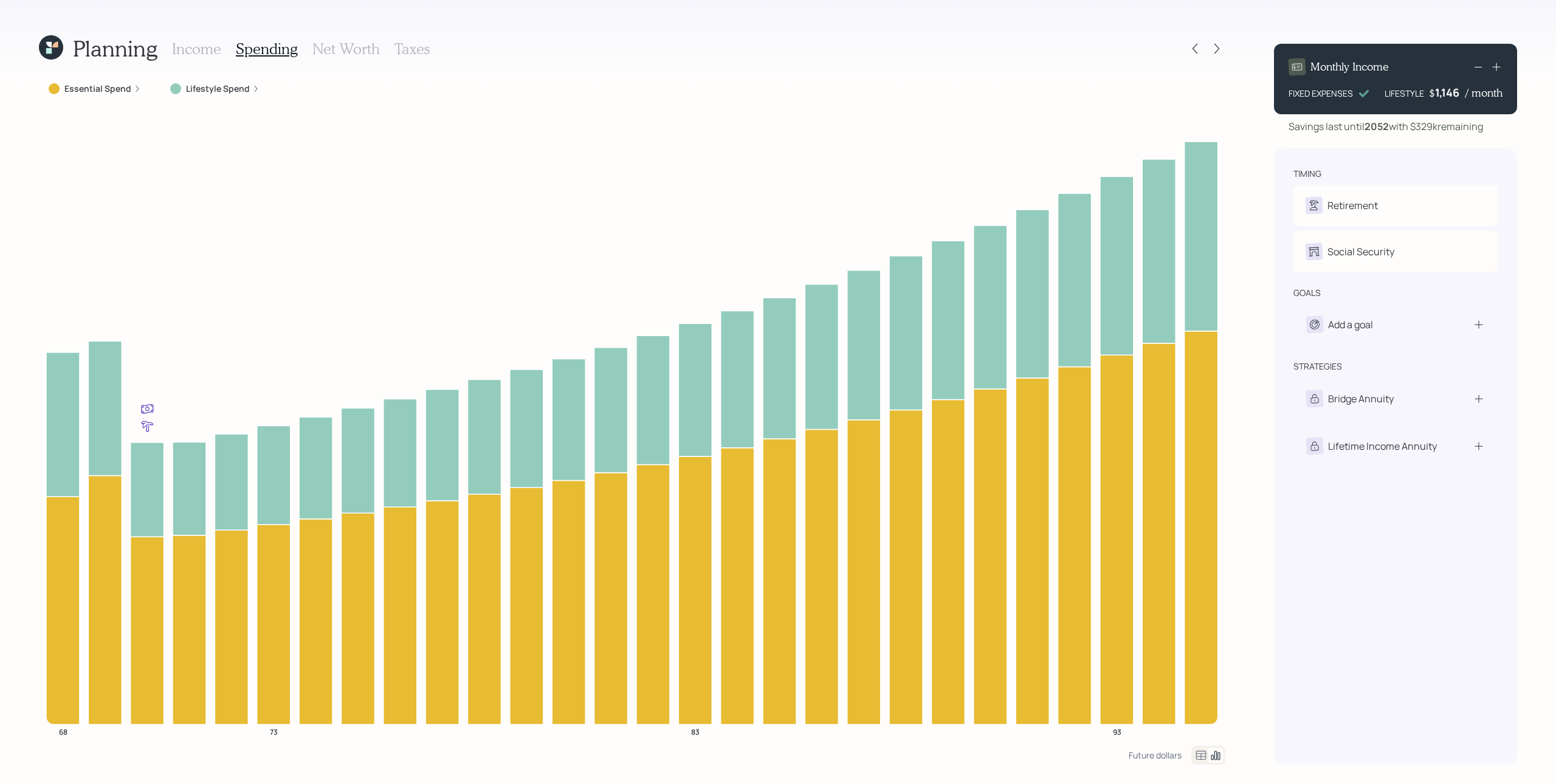
click at [133, 85] on icon at bounding box center [136, 88] width 7 height 7
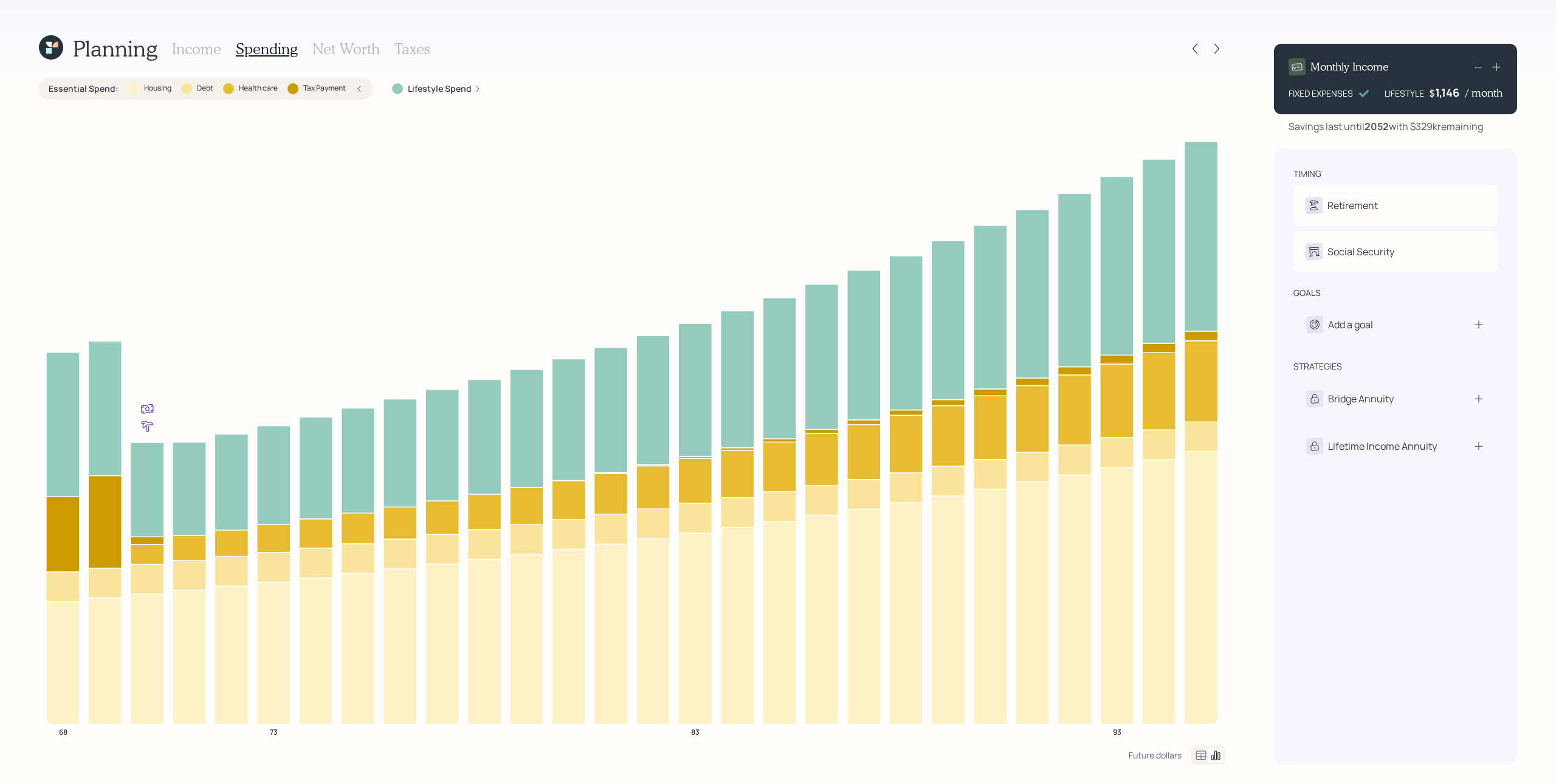
click at [347, 93] on div "Essential Spend : Housing Debt Health care Tax Payment" at bounding box center [205, 88] width 314 height 12
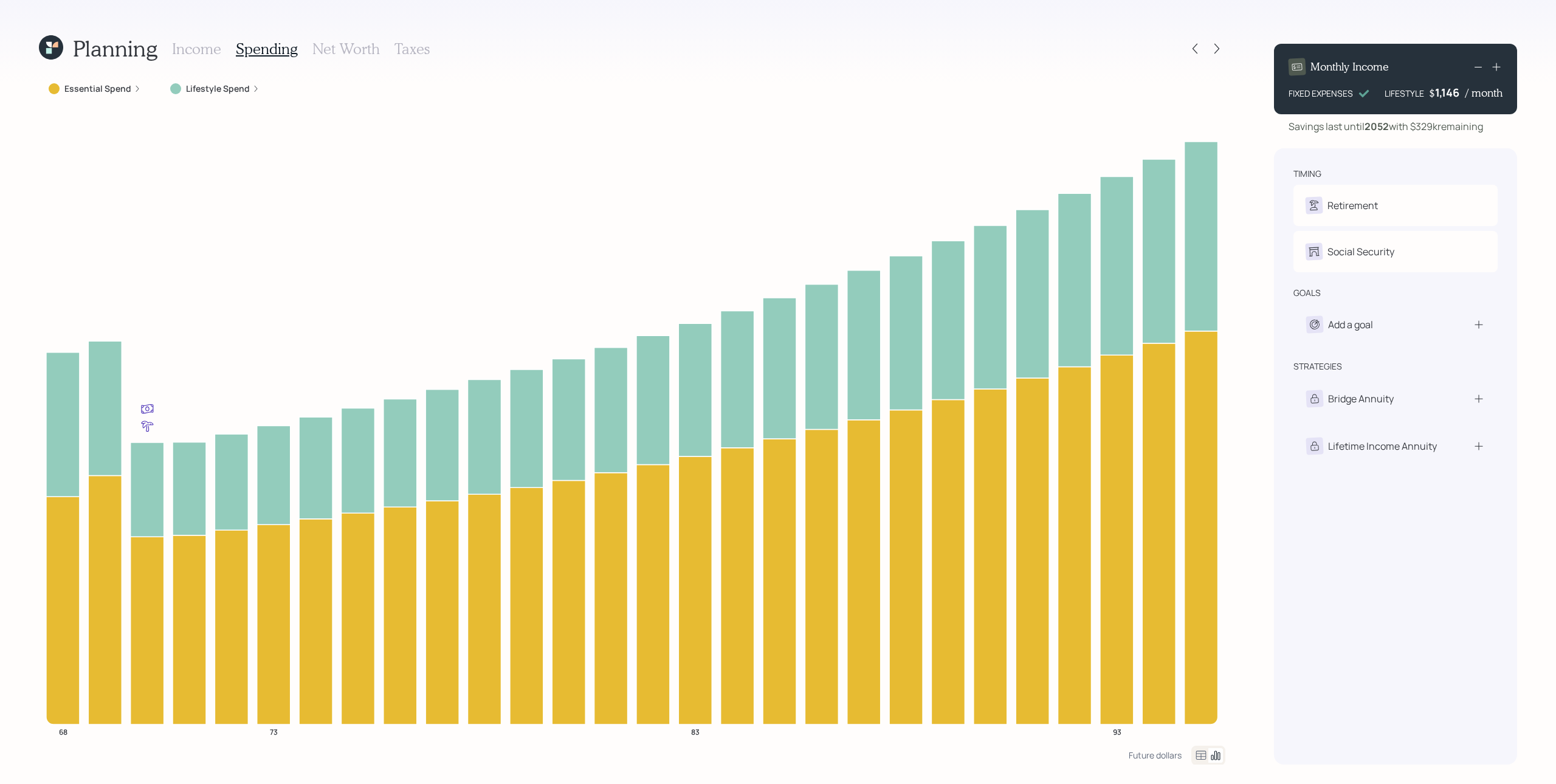
click at [253, 90] on icon at bounding box center [256, 88] width 7 height 7
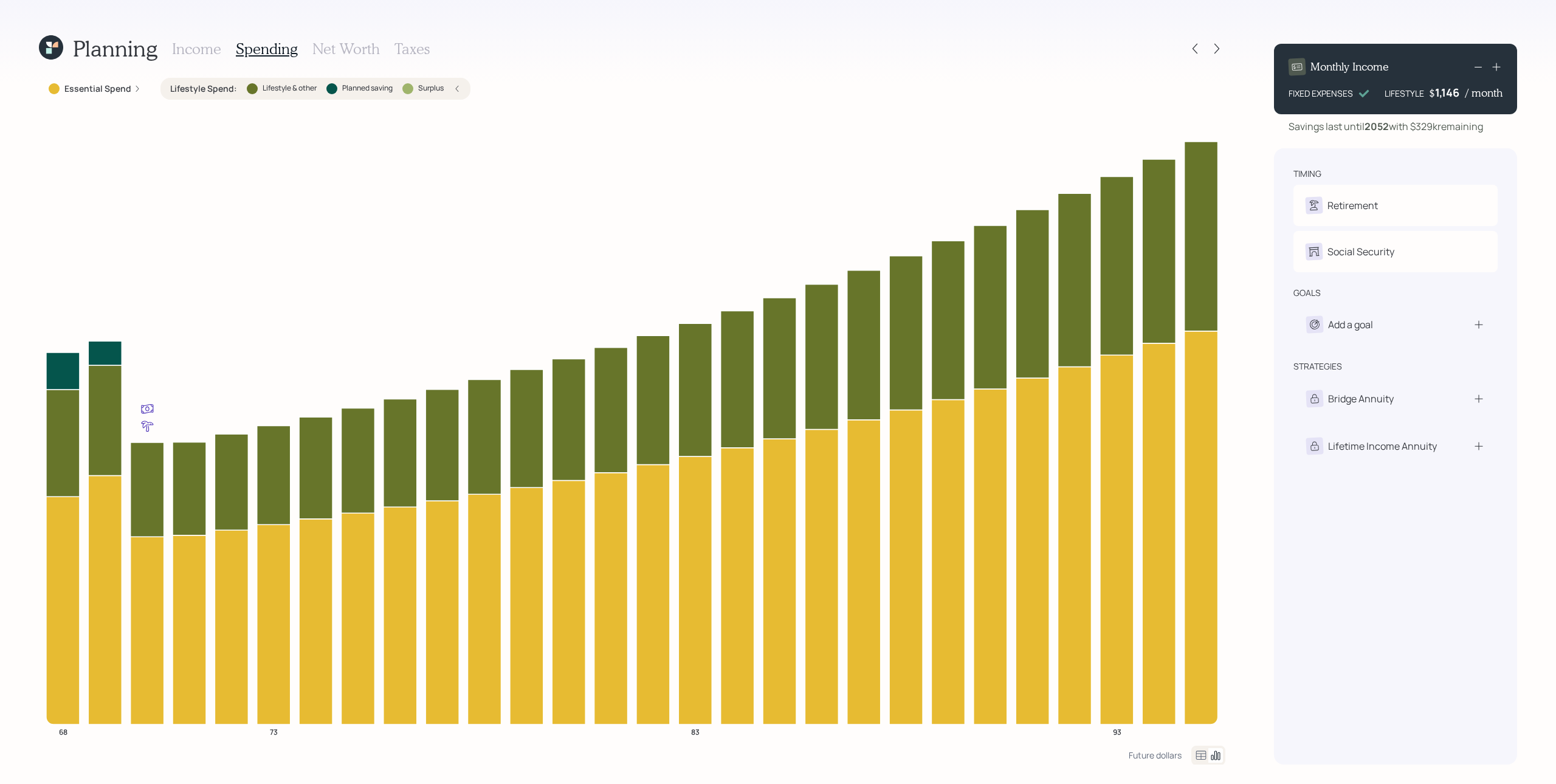
click at [456, 92] on icon at bounding box center [456, 88] width 7 height 7
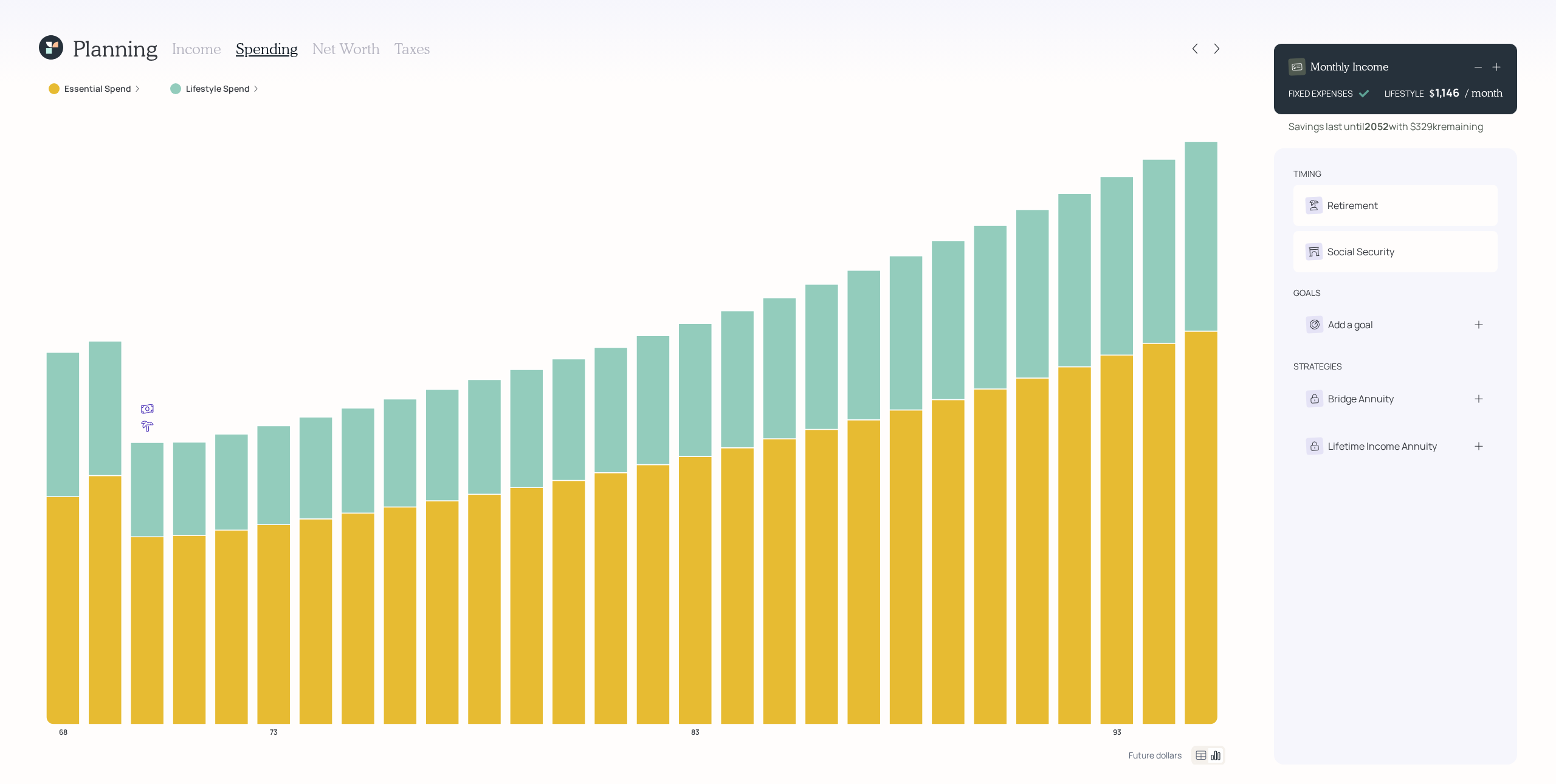
click at [1166, 71] on icon at bounding box center [1496, 66] width 12 height 12
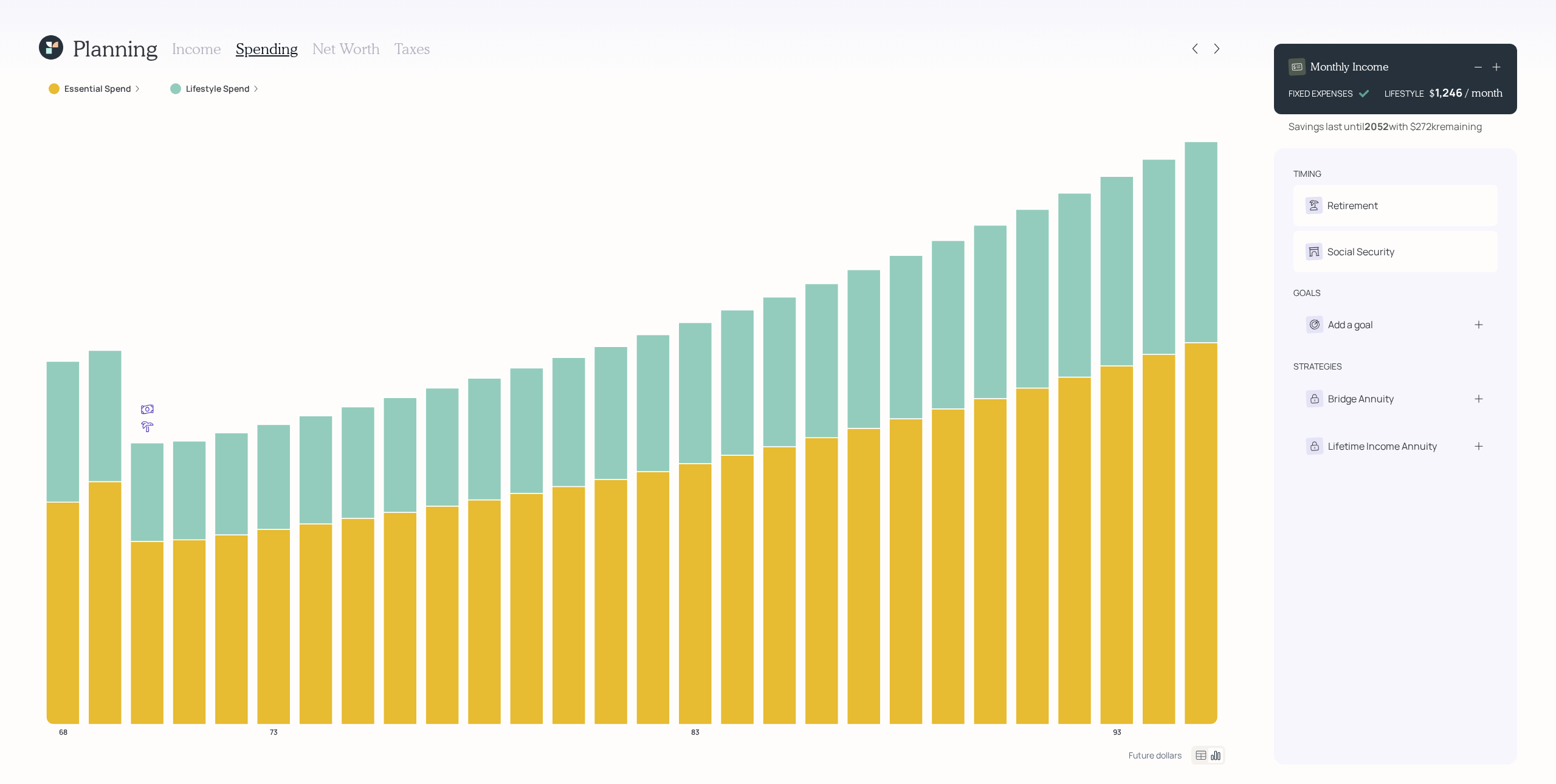
click at [1166, 71] on icon at bounding box center [1496, 66] width 12 height 12
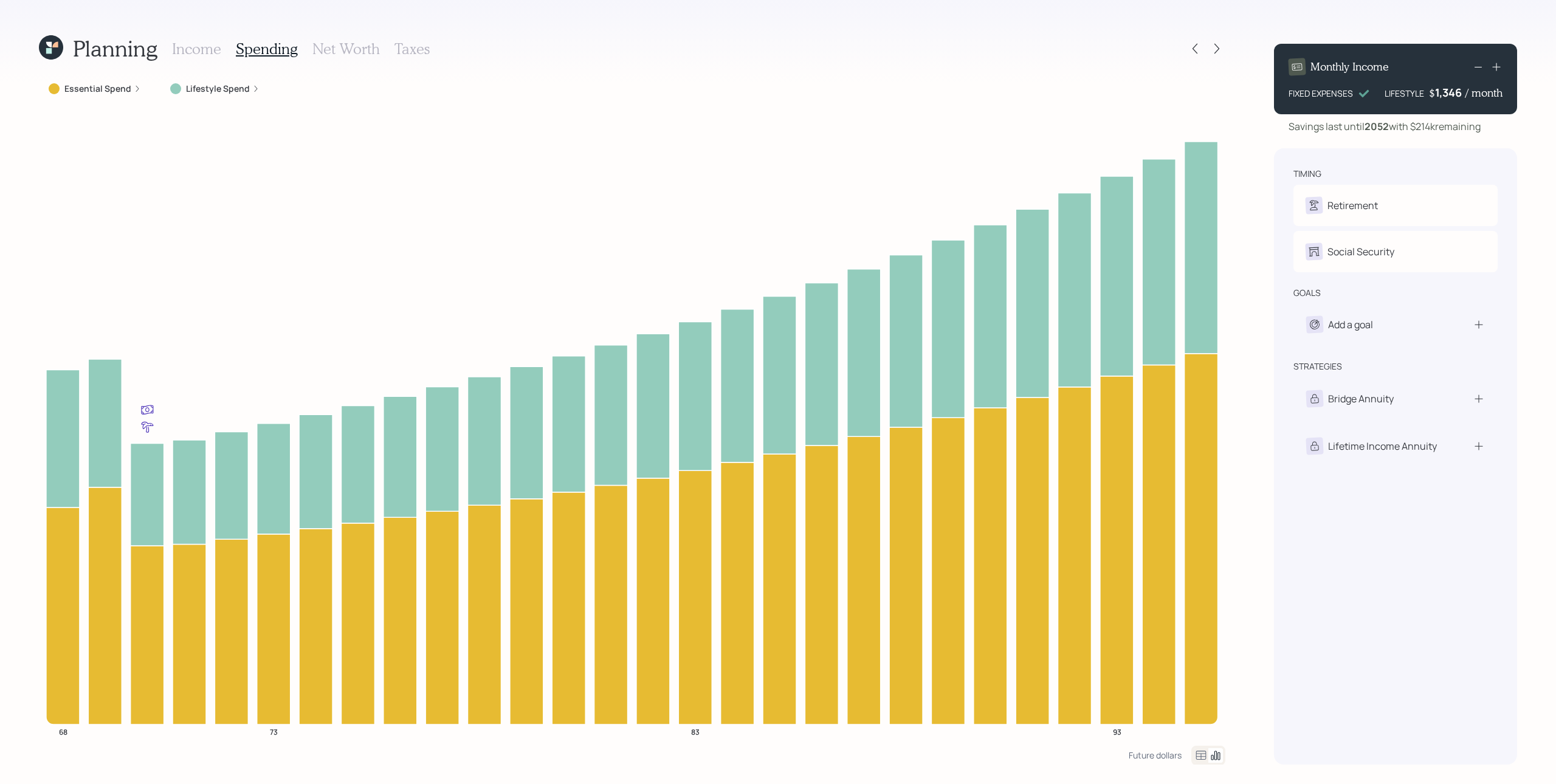
click at [1166, 71] on icon at bounding box center [1496, 66] width 12 height 12
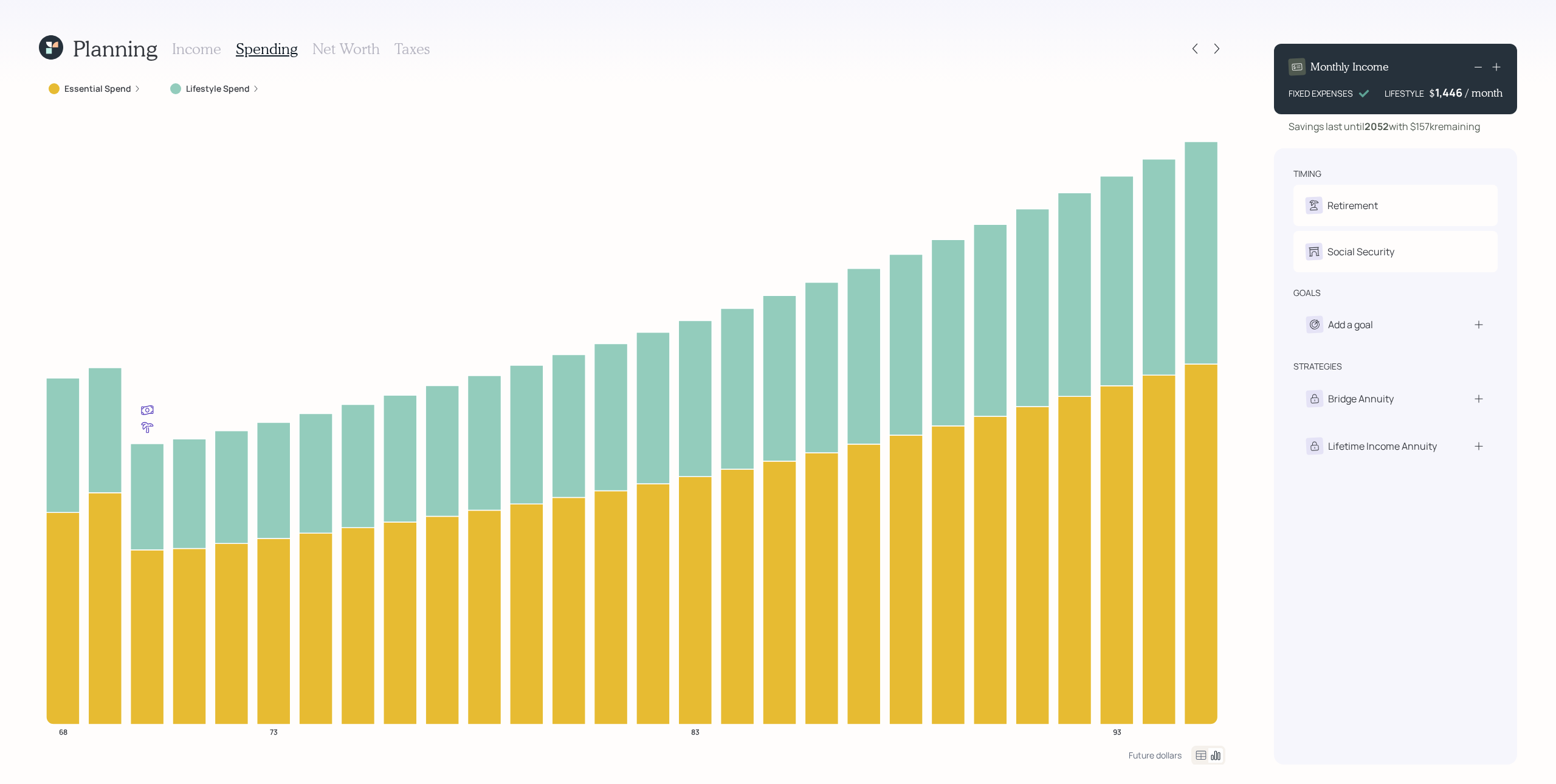
click at [1166, 71] on icon at bounding box center [1496, 66] width 12 height 12
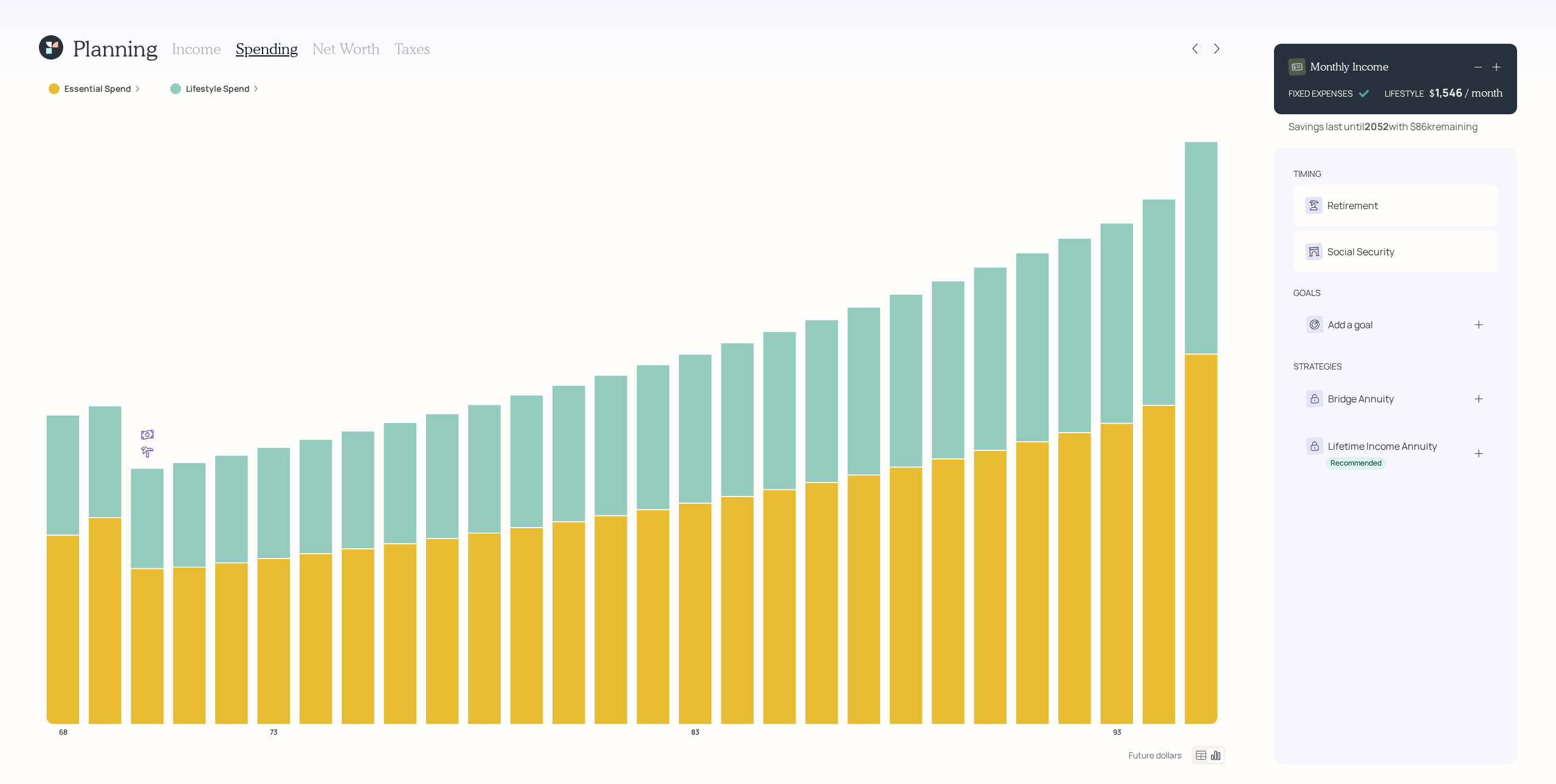
click at [1166, 71] on icon at bounding box center [1496, 66] width 12 height 12
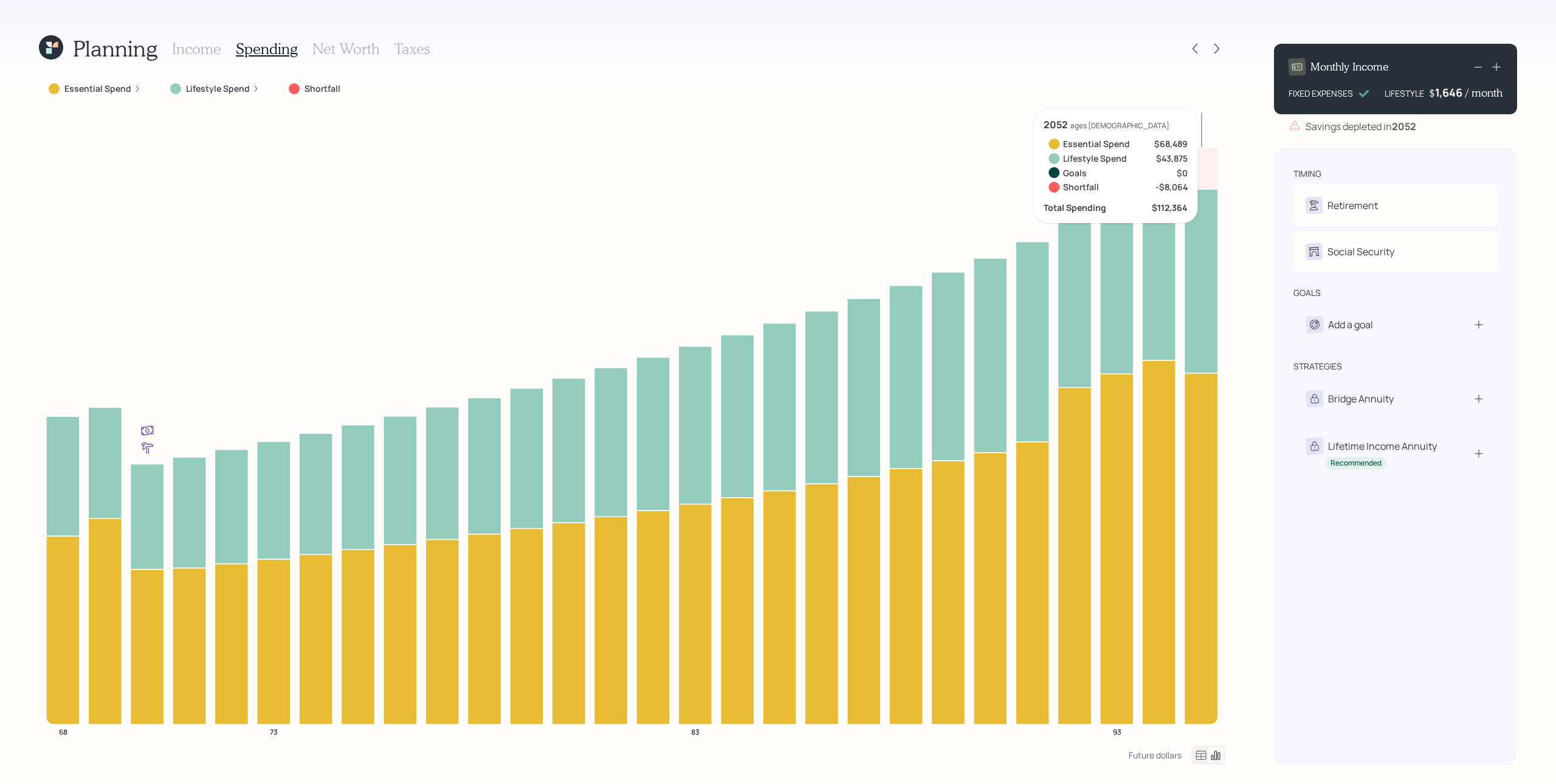
click at [1166, 69] on icon at bounding box center [1496, 67] width 8 height 8
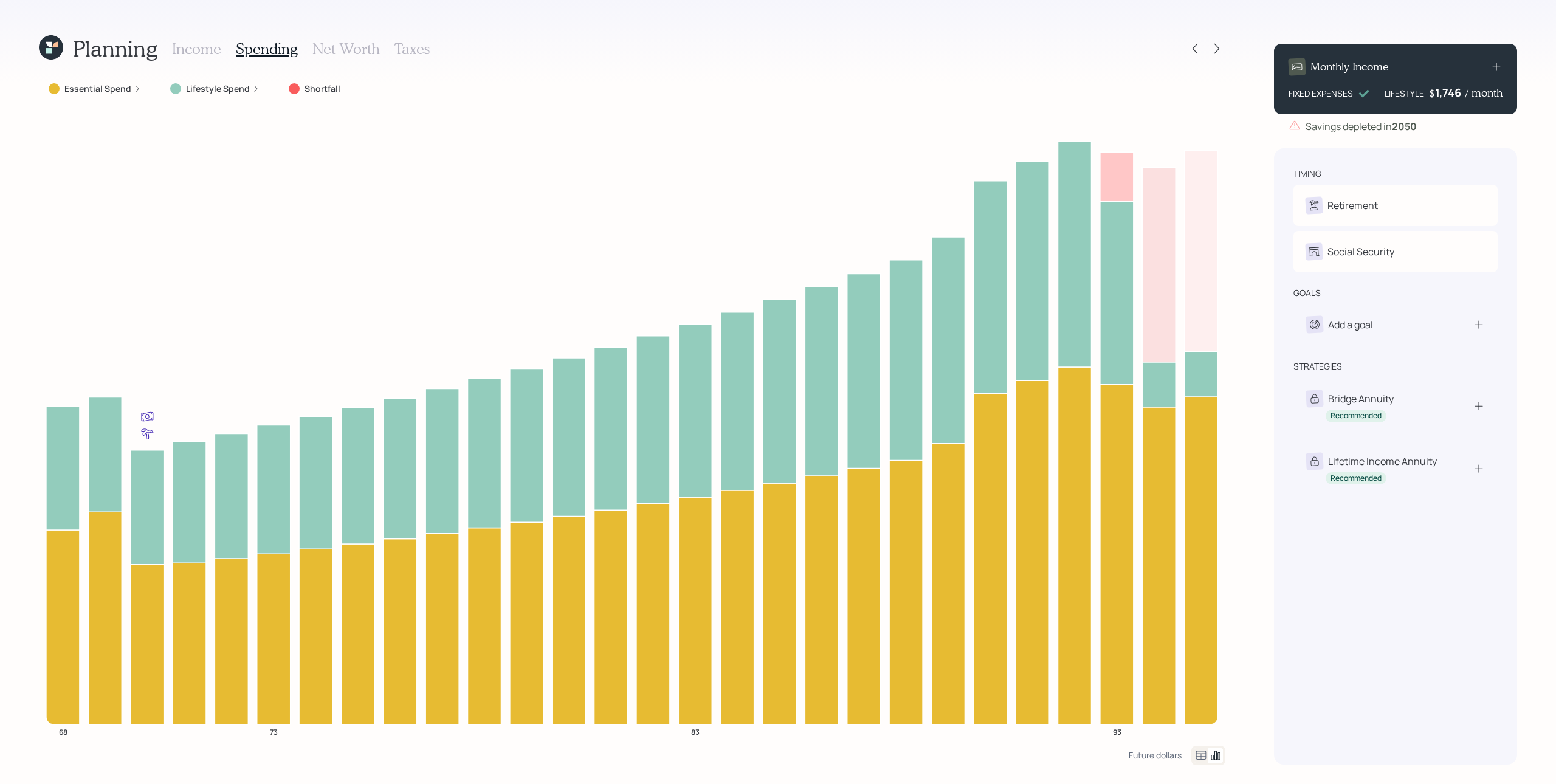
click at [1166, 64] on icon at bounding box center [1496, 66] width 12 height 12
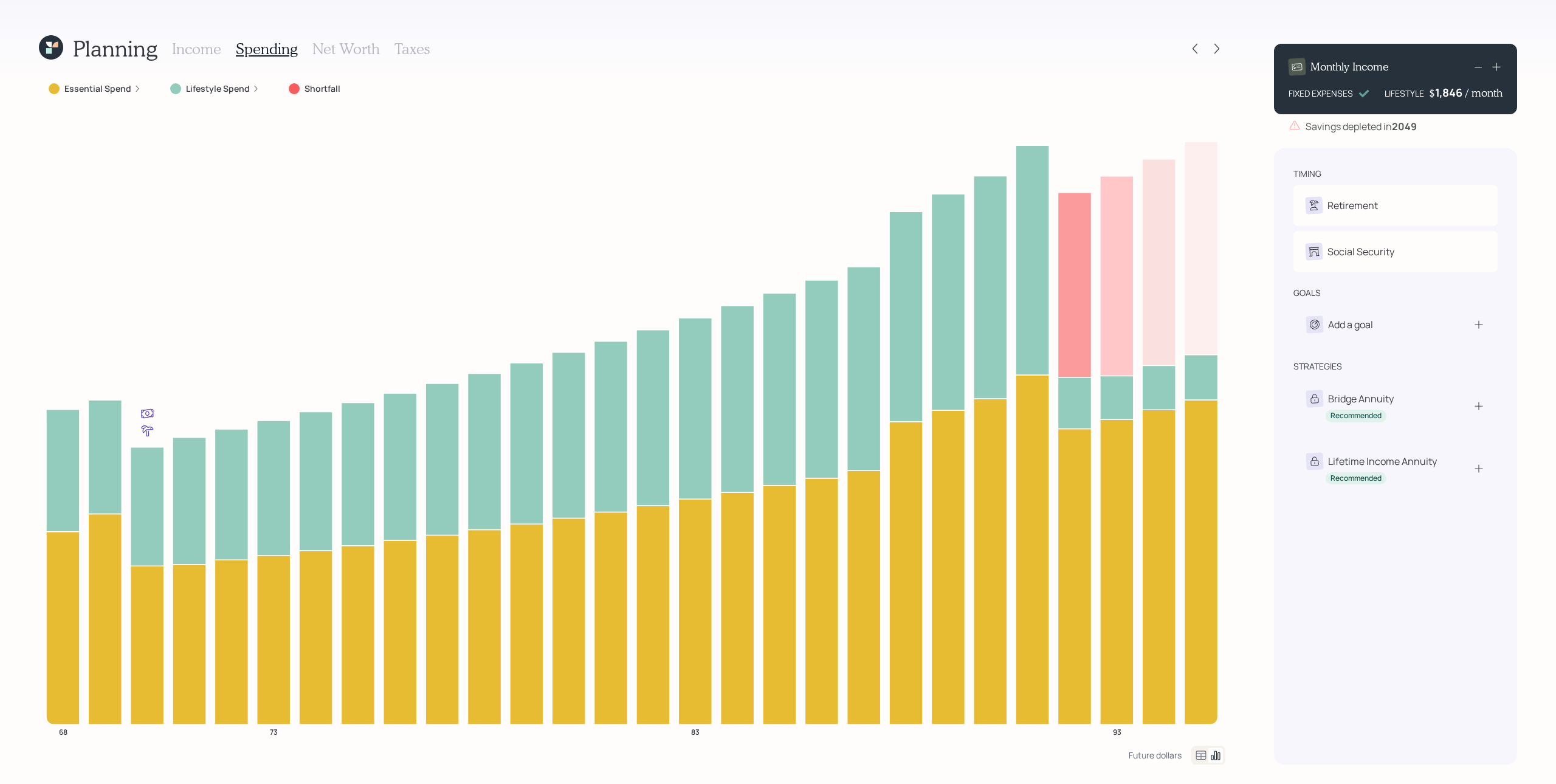
click at [1166, 64] on icon at bounding box center [1478, 67] width 15 height 15
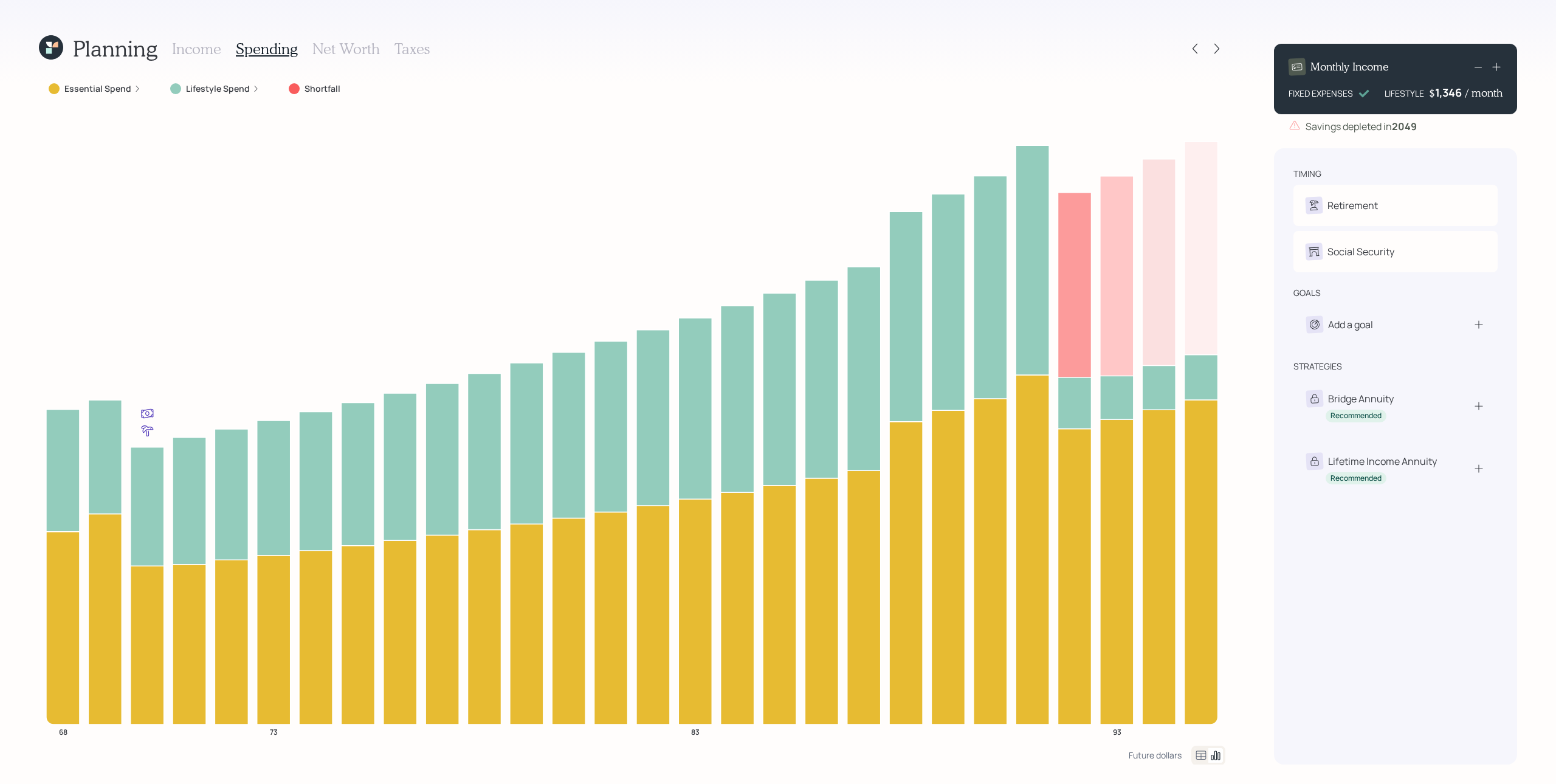
click at [1166, 64] on icon at bounding box center [1478, 67] width 15 height 15
click at [1166, 166] on div "Planning Income Spending Net Worth Taxes Essential Spend Lifestyle Spend Shortf…" at bounding box center [778, 392] width 1556 height 784
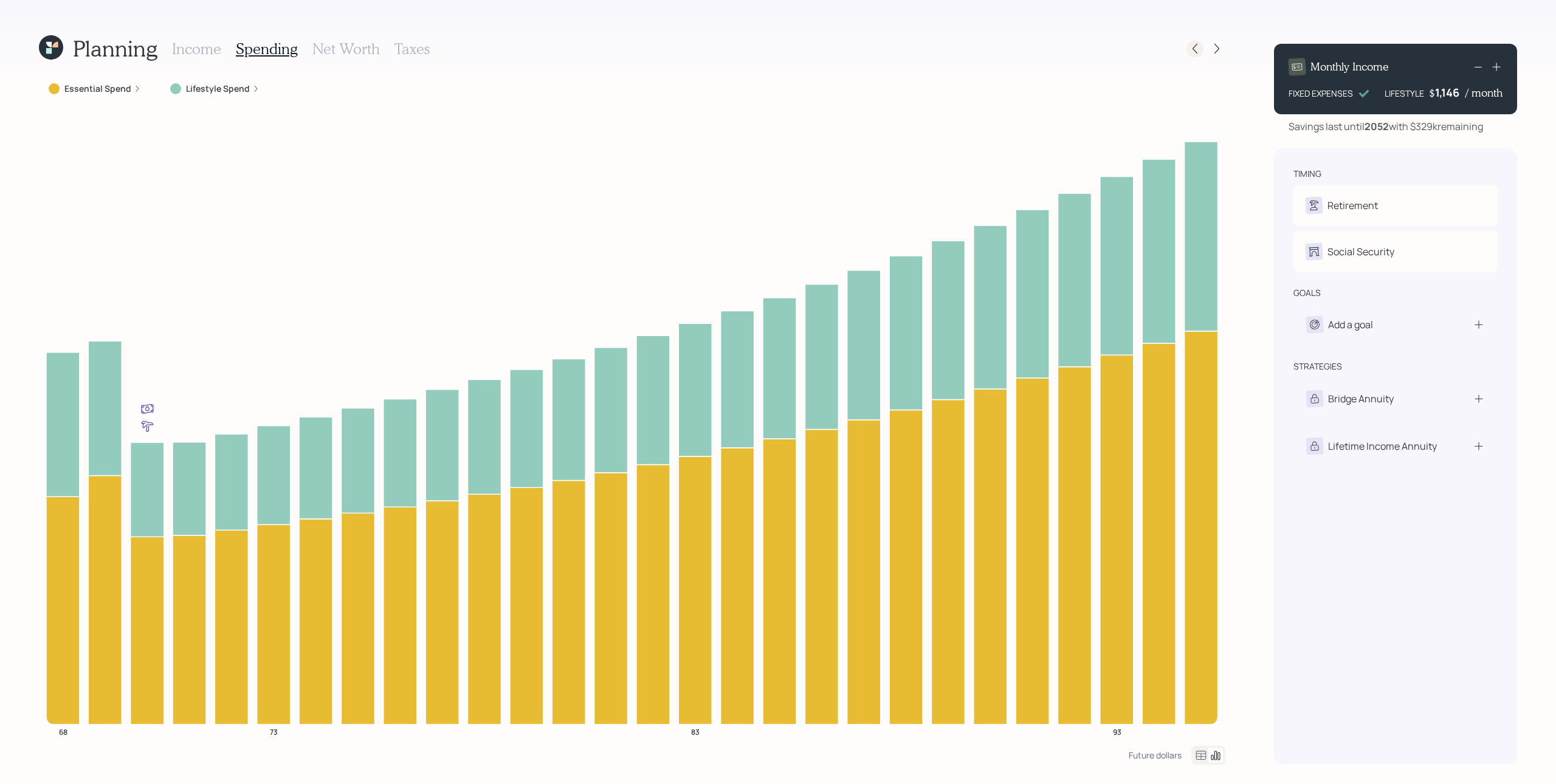
click at [1166, 47] on icon at bounding box center [1194, 48] width 12 height 12
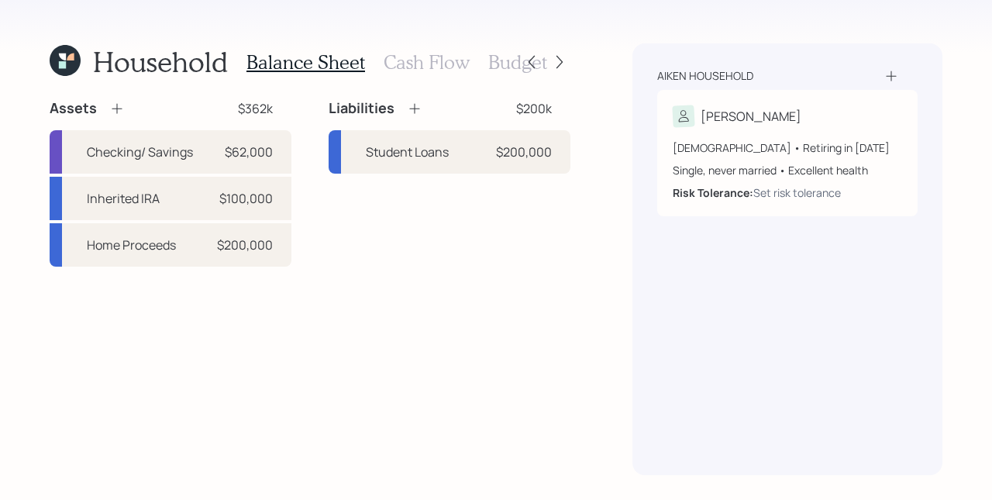
click at [426, 64] on h3 "Cash Flow" at bounding box center [427, 62] width 86 height 22
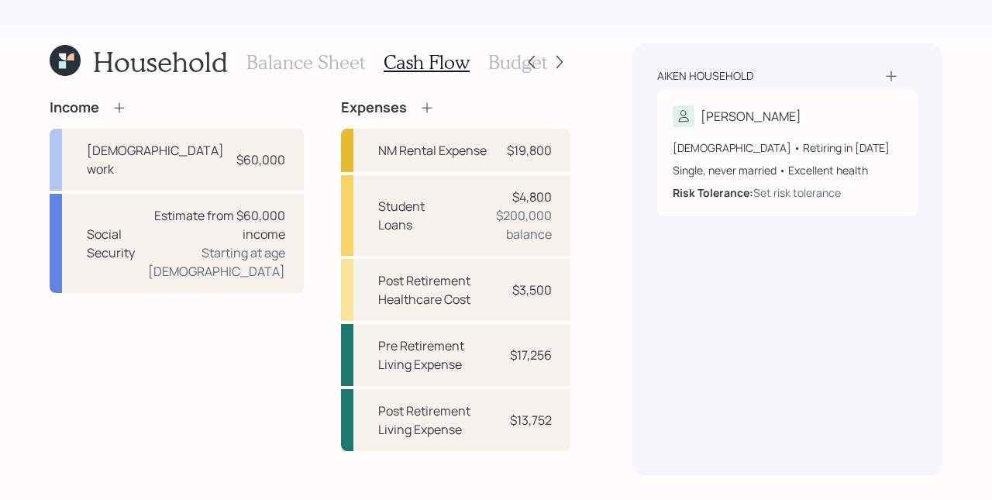
click at [118, 104] on icon at bounding box center [119, 107] width 15 height 15
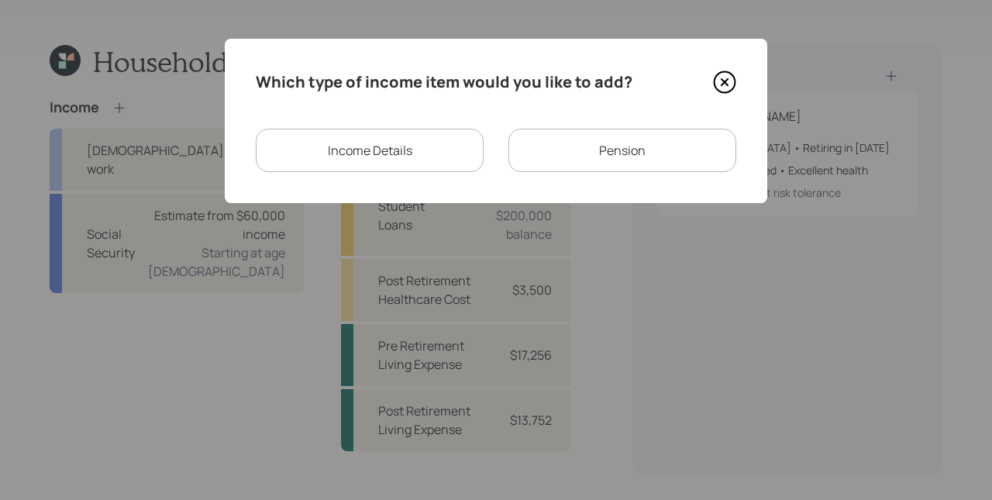
click at [378, 141] on div "Income Details" at bounding box center [370, 150] width 228 height 43
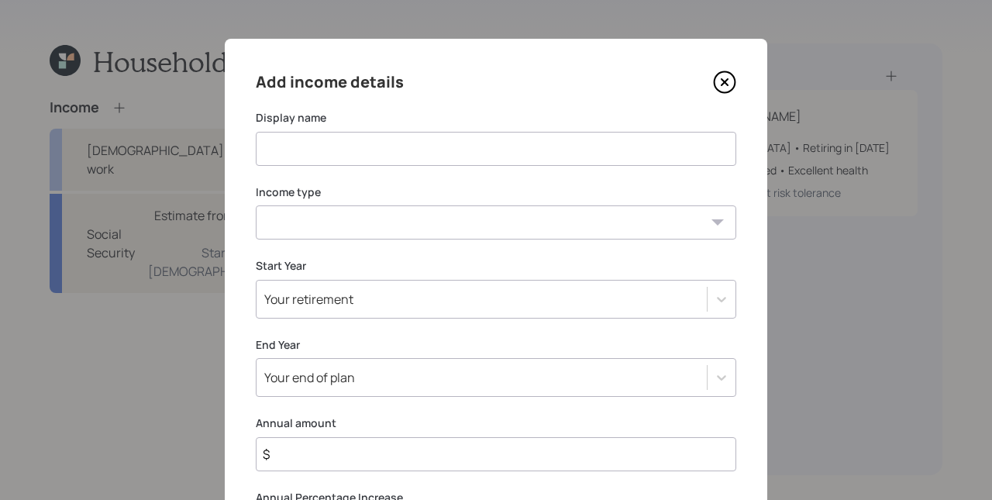
click at [373, 144] on input at bounding box center [496, 149] width 480 height 34
click at [271, 148] on input "PArt Time" at bounding box center [496, 149] width 480 height 34
type input "Part Time"
click at [432, 182] on div "Add income details Display name Part Time Income type Full-time work Part-time …" at bounding box center [496, 334] width 542 height 590
click at [441, 223] on select "Full-time work Part-time work Self employment Other" at bounding box center [496, 222] width 480 height 34
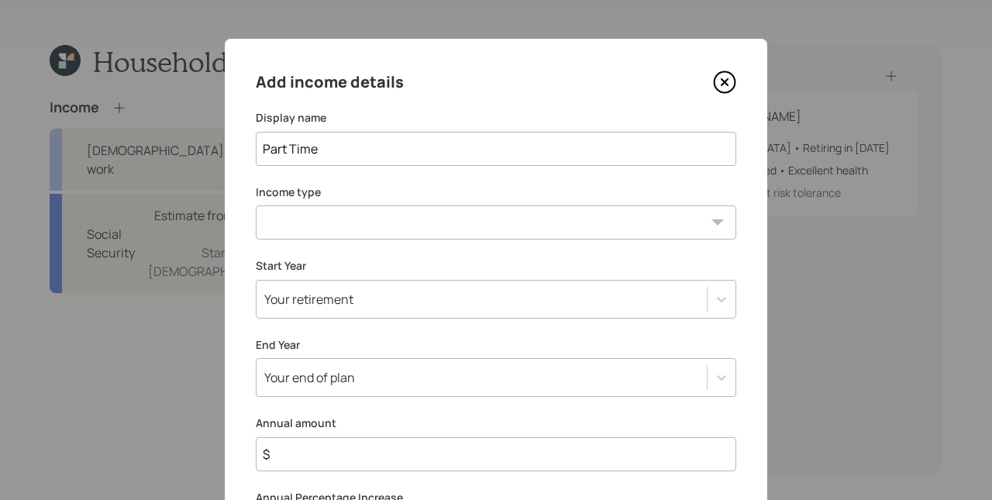
select select "part_time"
click at [256, 205] on select "Full-time work Part-time work Self employment Other" at bounding box center [496, 222] width 480 height 34
click at [340, 187] on label "Income type" at bounding box center [496, 191] width 480 height 15
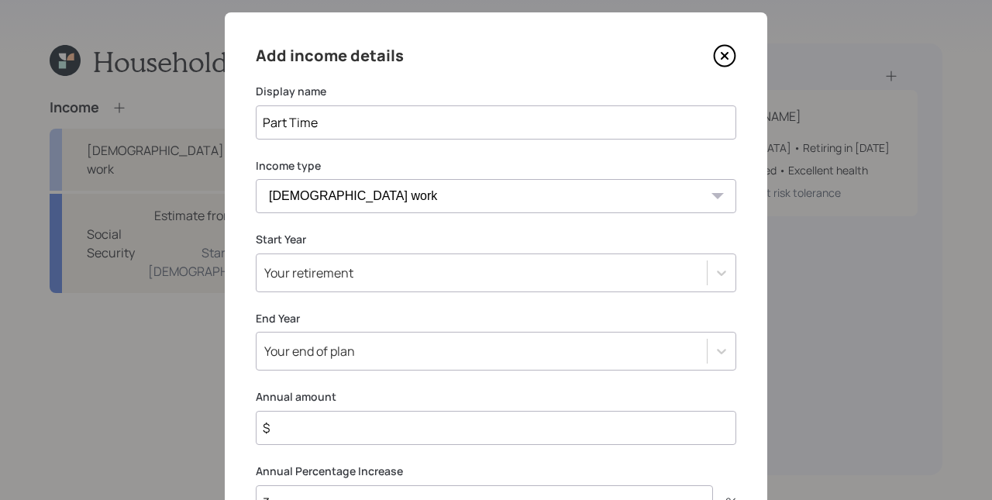
scroll to position [34, 0]
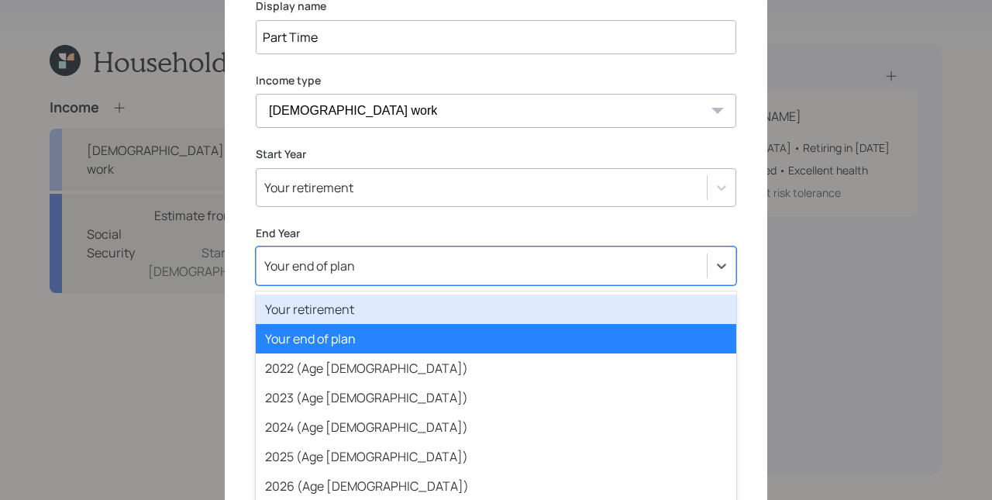
click at [314, 275] on div "option Your retirement focused, 1 of 80. 80 results available. Use Up and Down …" at bounding box center [496, 265] width 480 height 39
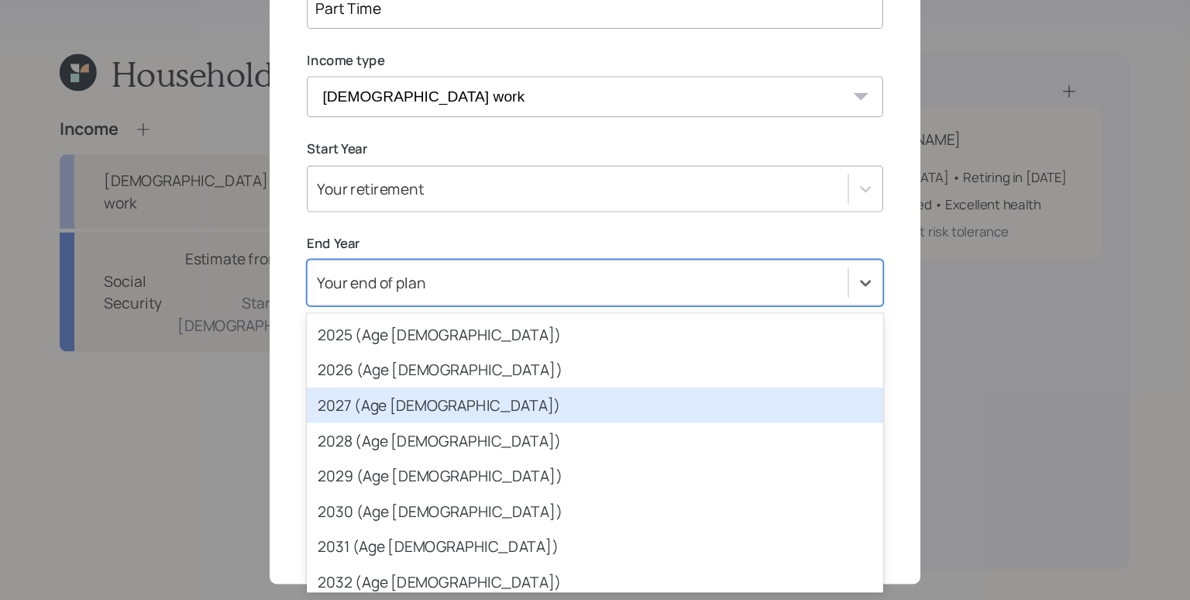
scroll to position [215, 0]
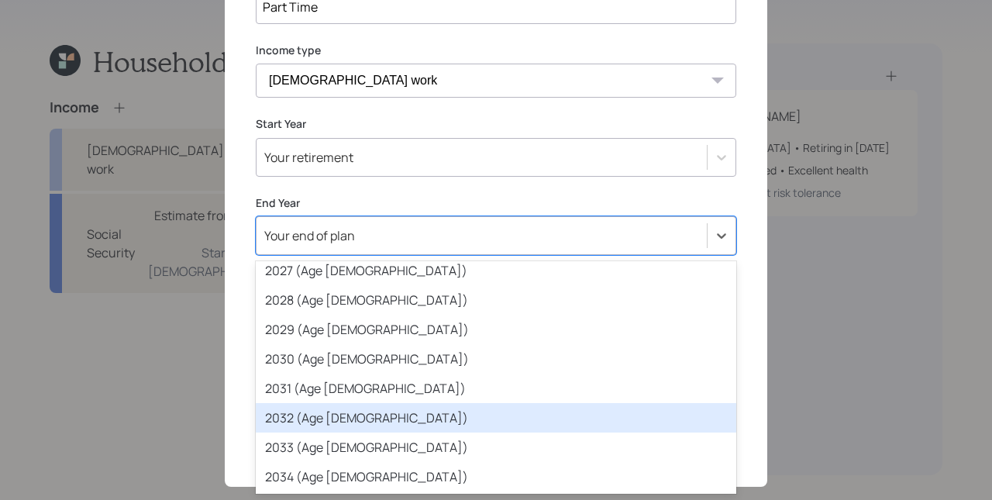
click at [329, 422] on div "2032 (Age 75)" at bounding box center [496, 417] width 480 height 29
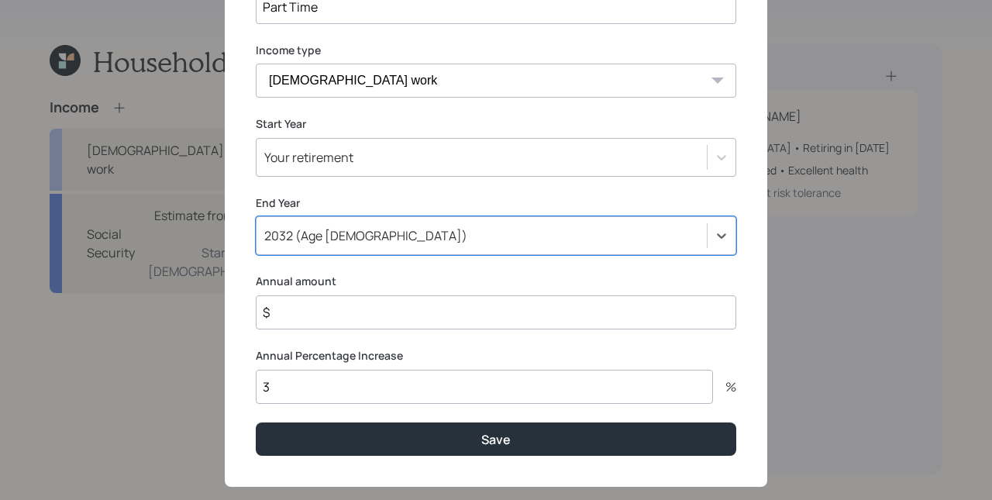
click at [344, 314] on input "$" at bounding box center [496, 312] width 480 height 34
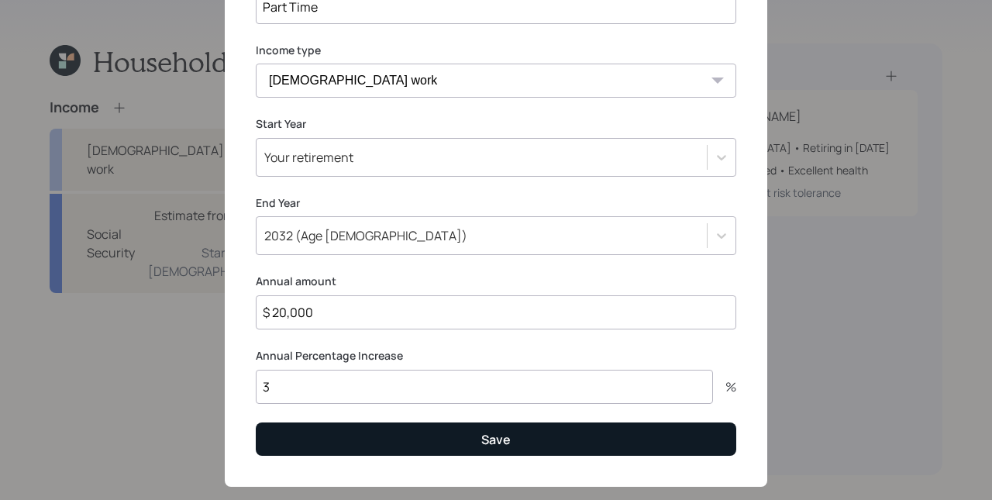
type input "$ 20,000"
click at [429, 440] on button "Save" at bounding box center [496, 438] width 480 height 33
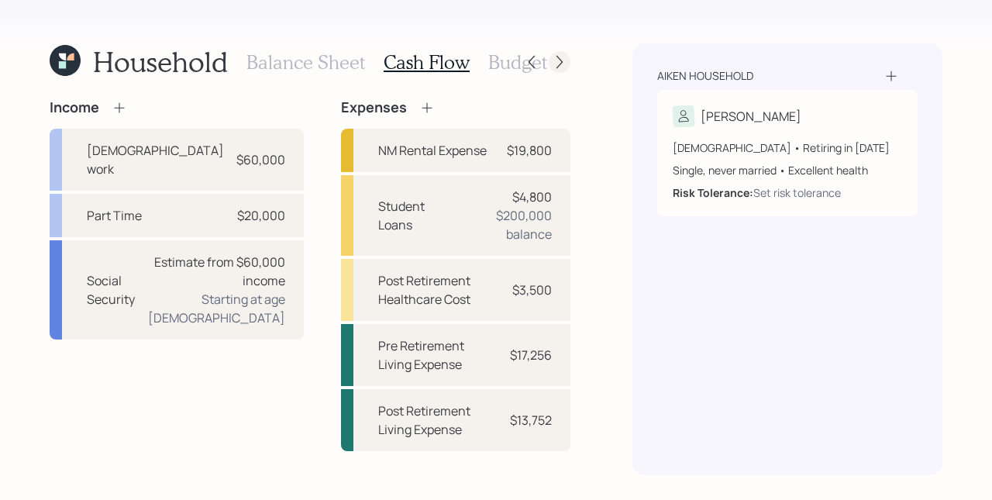
click at [557, 70] on div at bounding box center [560, 62] width 22 height 22
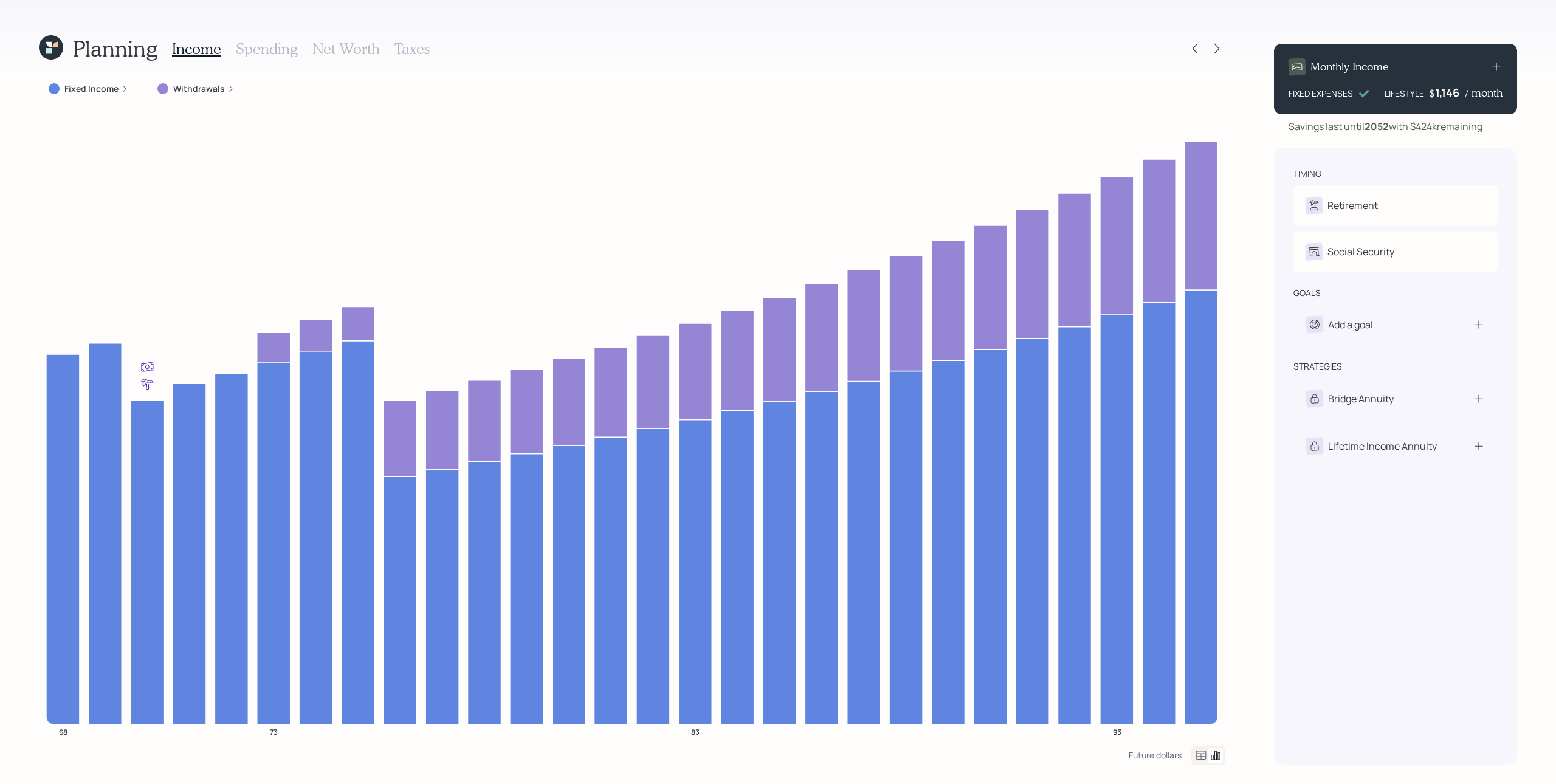
click at [114, 90] on label "Fixed Income" at bounding box center [91, 88] width 54 height 12
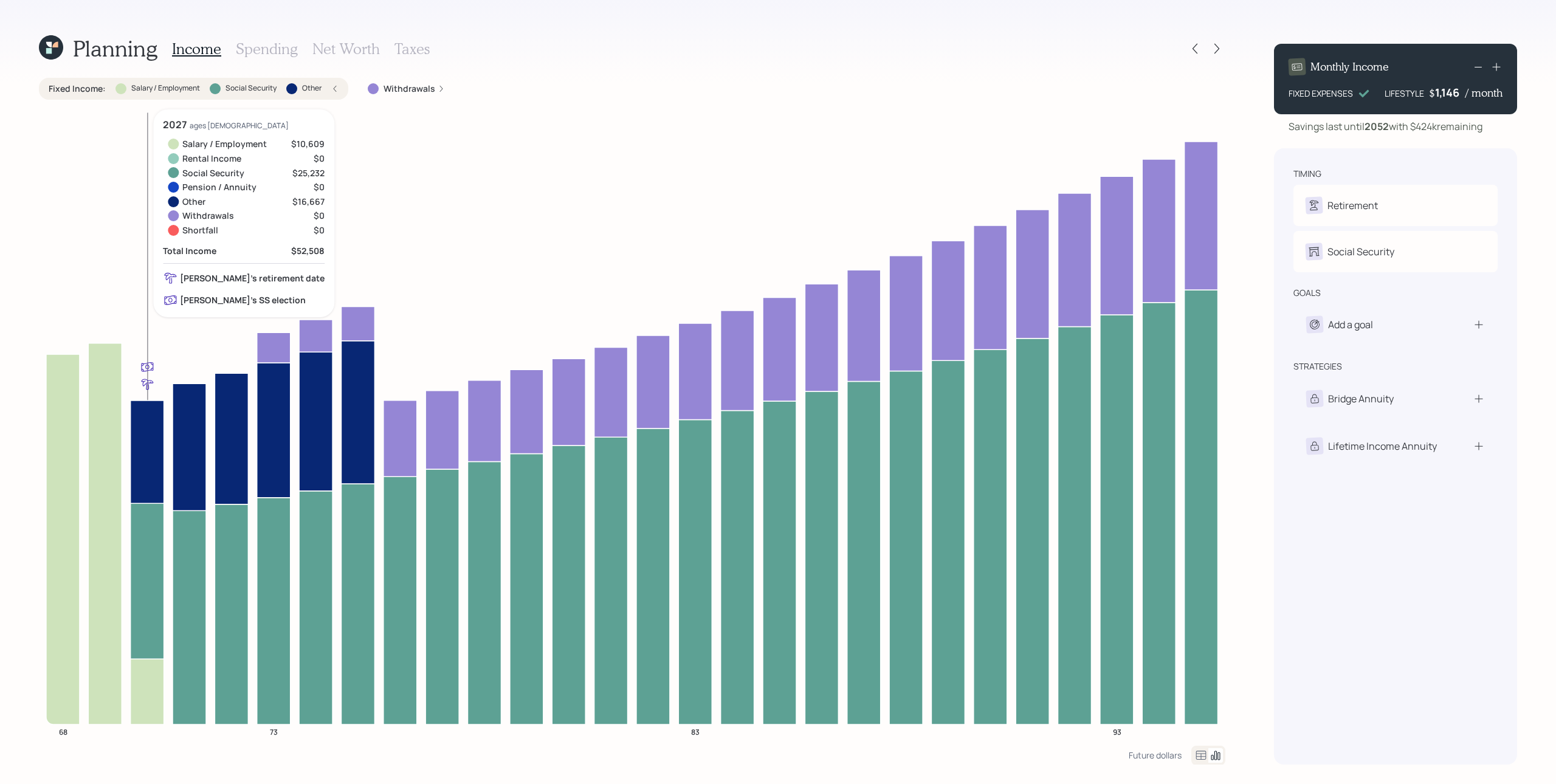
click at [140, 428] on icon at bounding box center [147, 452] width 34 height 103
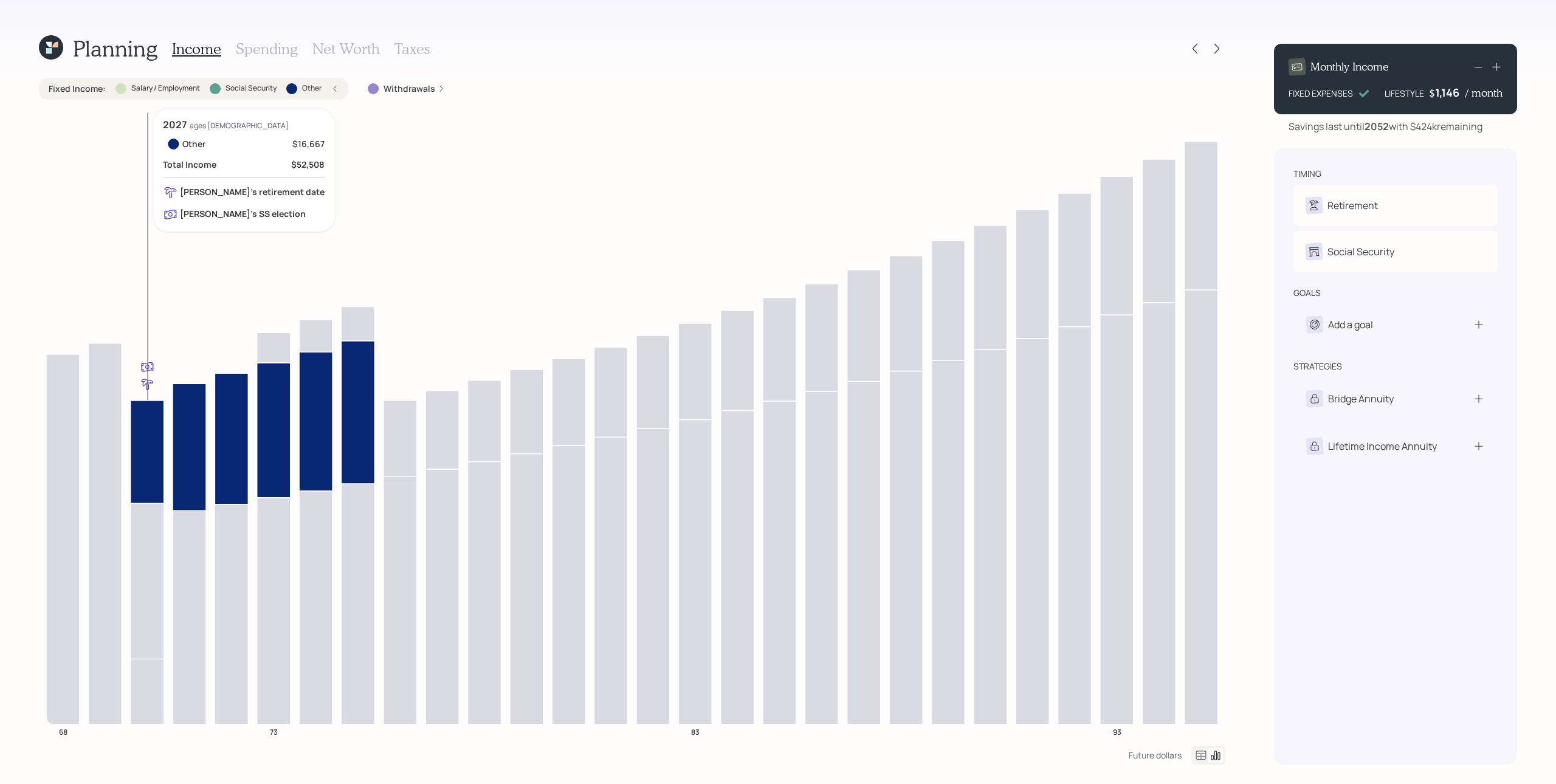
click at [146, 445] on icon at bounding box center [147, 452] width 34 height 103
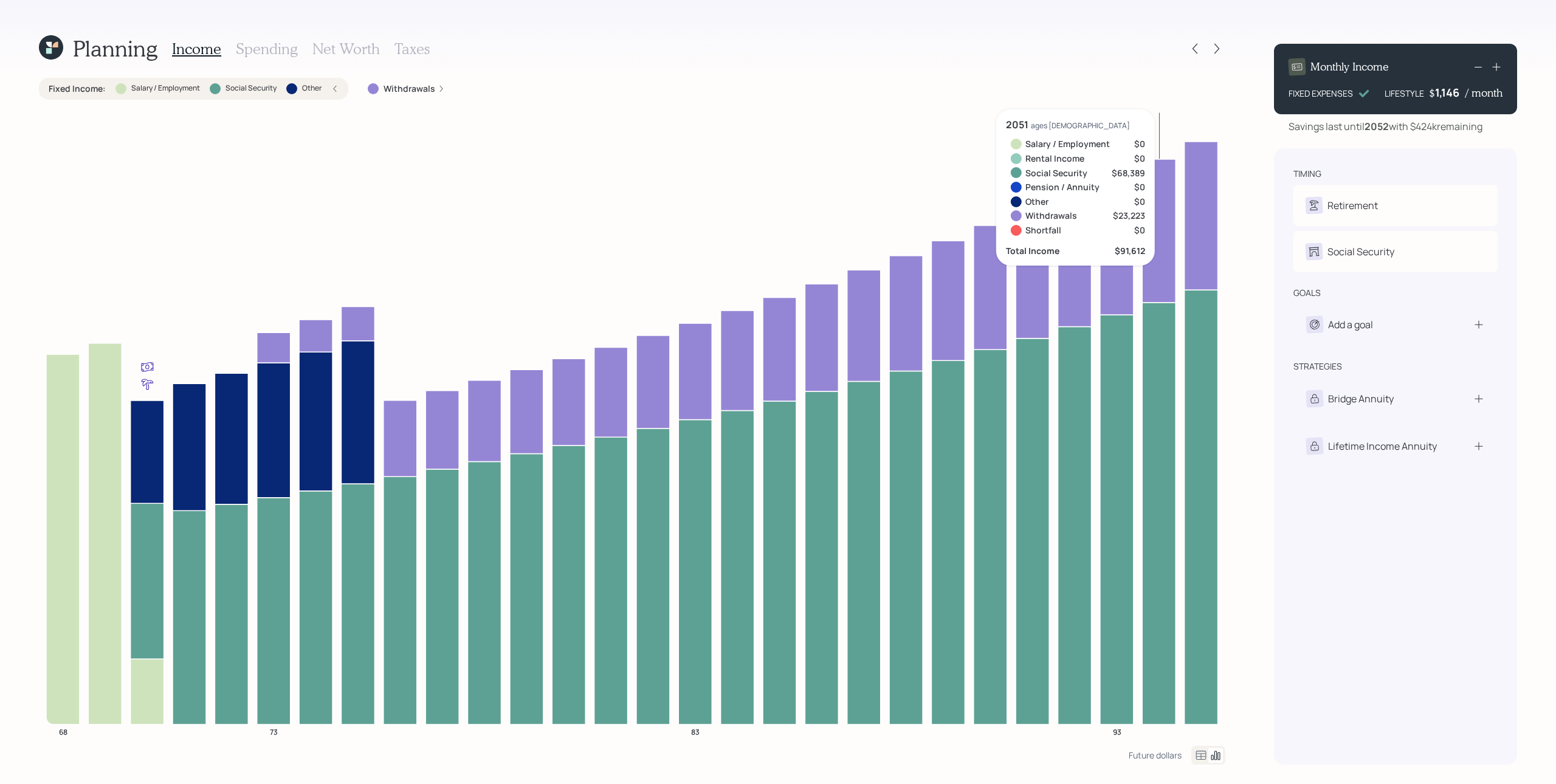
click at [1166, 341] on div "Planning Income Spending Net Worth Taxes Fixed Income : Salary / Employment Soc…" at bounding box center [778, 392] width 1556 height 784
click at [1166, 44] on icon at bounding box center [1216, 48] width 12 height 12
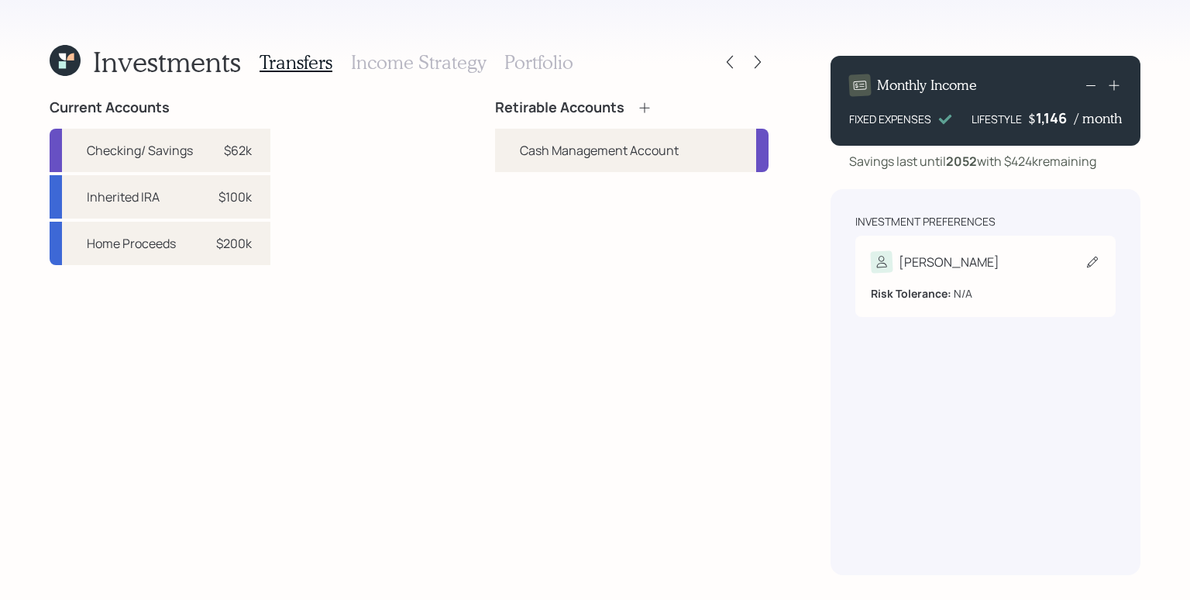
click at [944, 269] on div "Cheryl" at bounding box center [985, 262] width 229 height 22
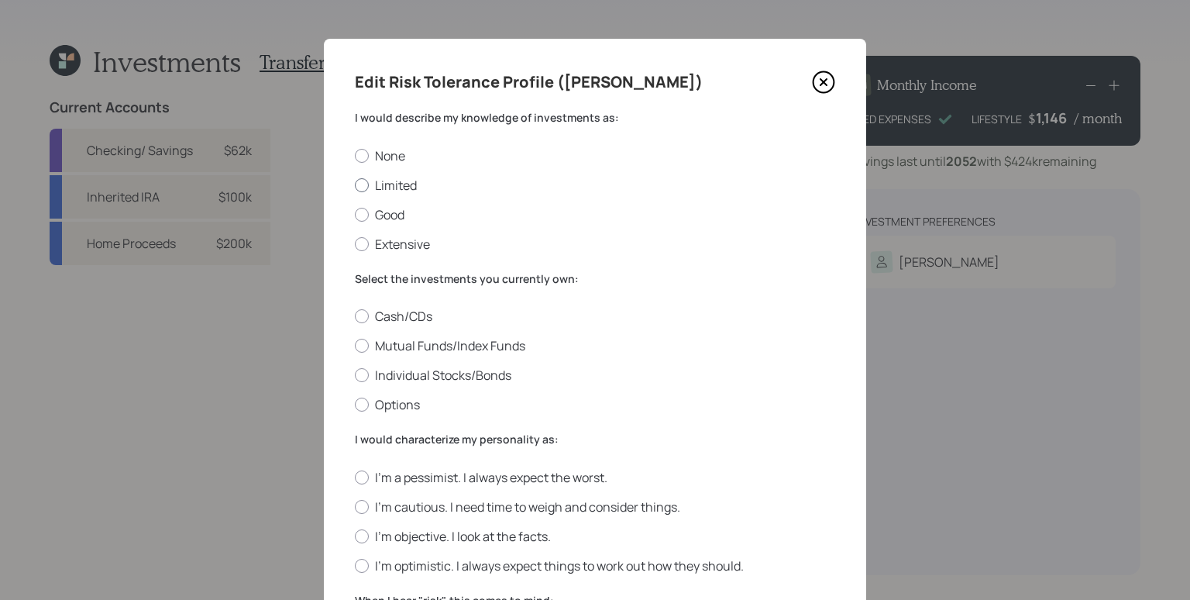
click at [367, 187] on label "Limited" at bounding box center [595, 185] width 480 height 17
click at [355, 185] on input "Limited" at bounding box center [354, 184] width 1 height 1
radio input "true"
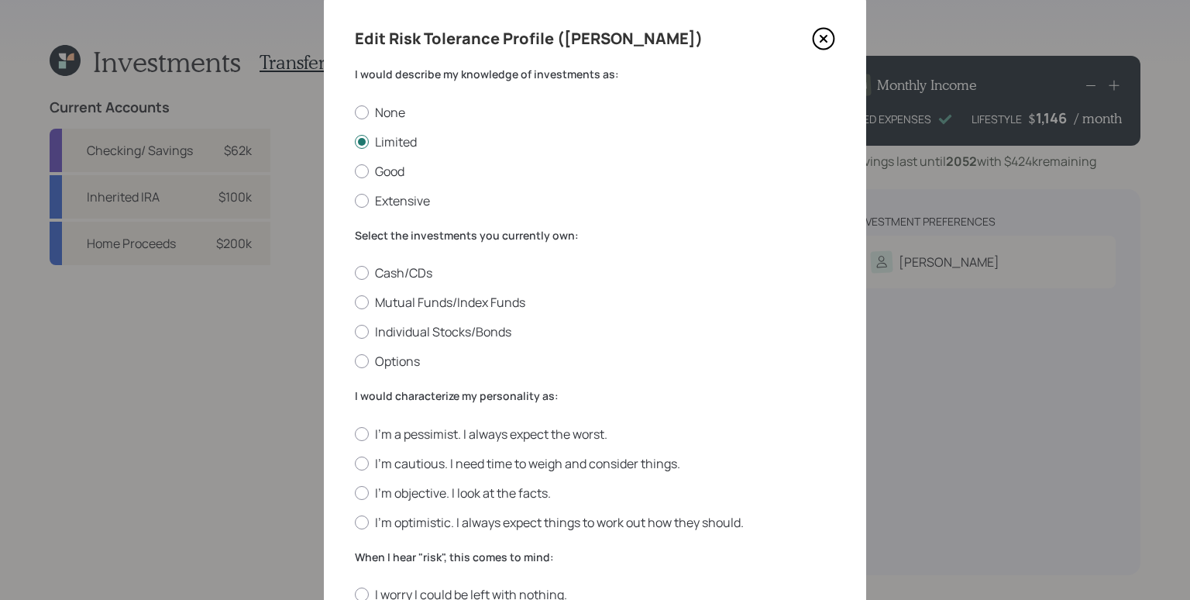
scroll to position [84, 0]
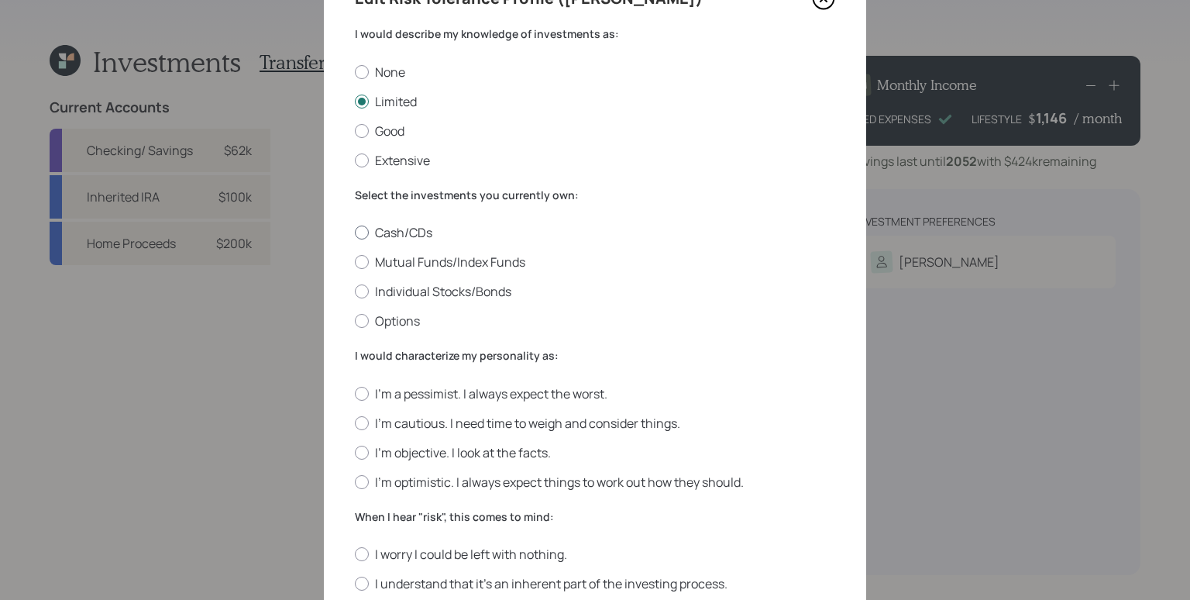
click at [424, 227] on label "Cash/CDs" at bounding box center [595, 232] width 480 height 17
click at [355, 232] on input "Cash/CDs" at bounding box center [354, 232] width 1 height 1
radio input "true"
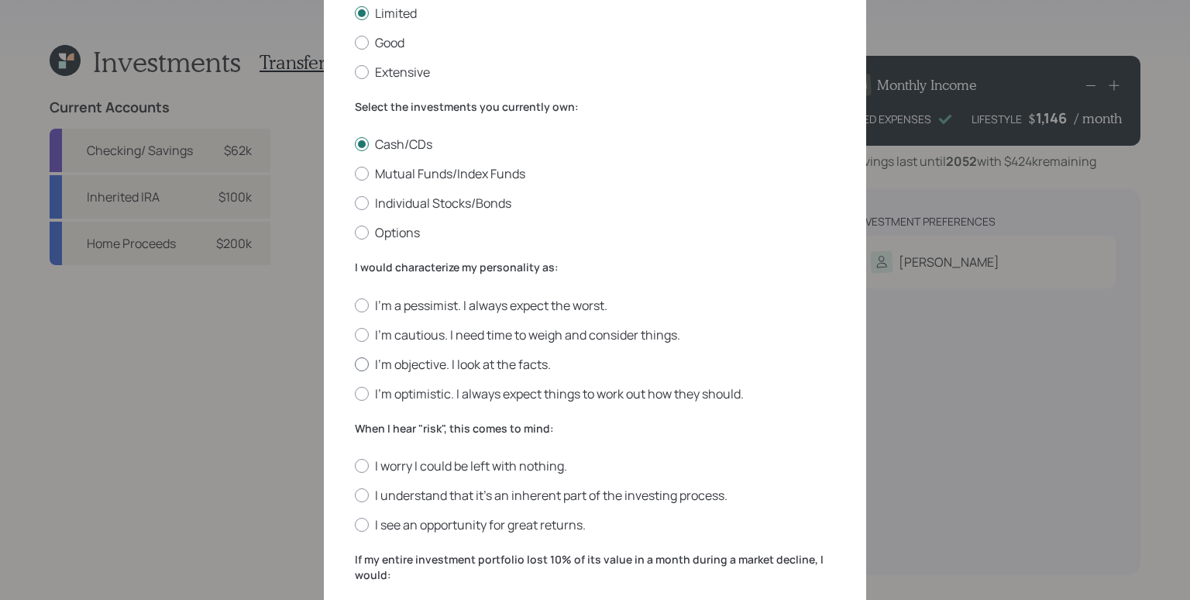
scroll to position [176, 0]
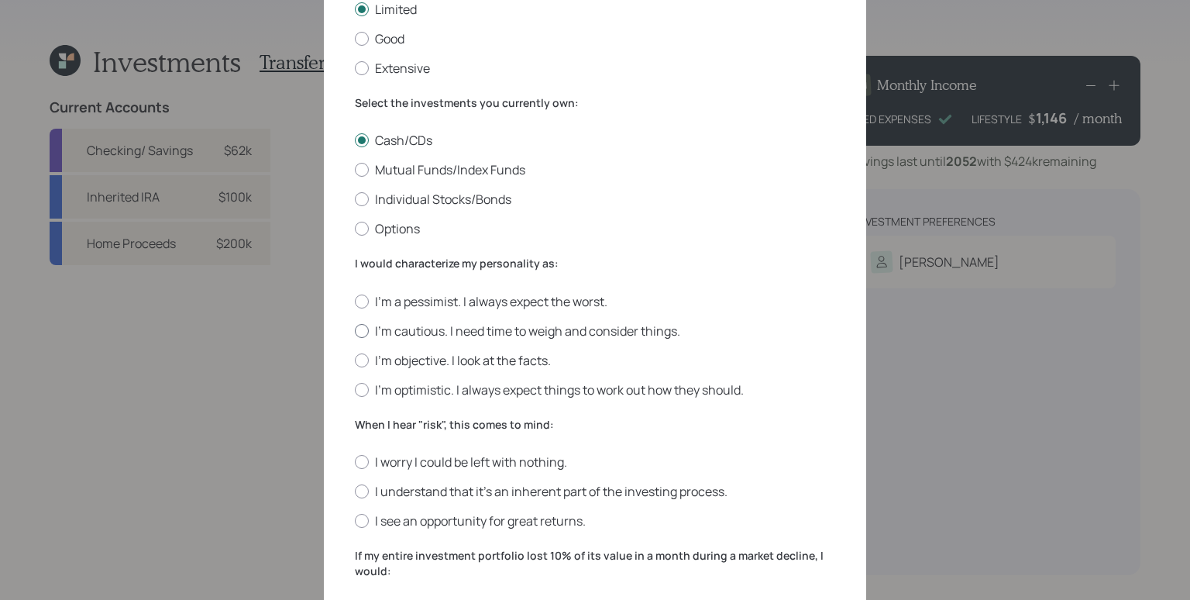
click at [450, 329] on label "I'm cautious. I need time to weigh and consider things." at bounding box center [595, 330] width 480 height 17
click at [355, 330] on input "I'm cautious. I need time to weigh and consider things." at bounding box center [354, 330] width 1 height 1
radio input "true"
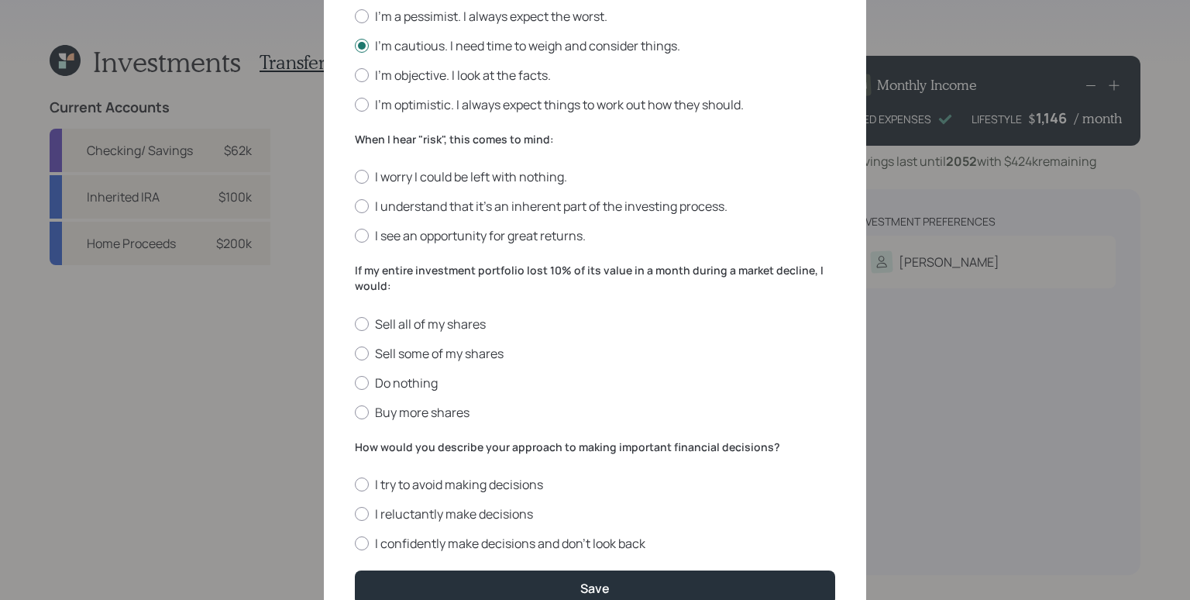
scroll to position [501, 0]
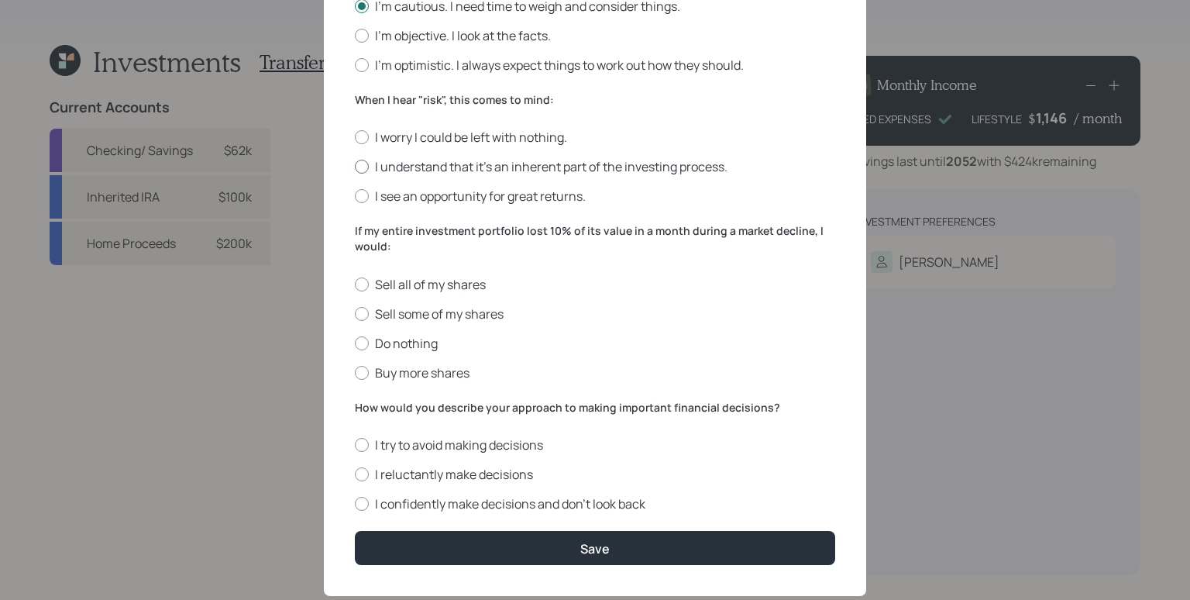
click at [416, 164] on label "I understand that it’s an inherent part of the investing process." at bounding box center [595, 166] width 480 height 17
click at [355, 167] on input "I understand that it’s an inherent part of the investing process." at bounding box center [354, 167] width 1 height 1
radio input "true"
click at [423, 306] on label "Sell some of my shares" at bounding box center [595, 313] width 480 height 17
click at [355, 313] on input "Sell some of my shares" at bounding box center [354, 313] width 1 height 1
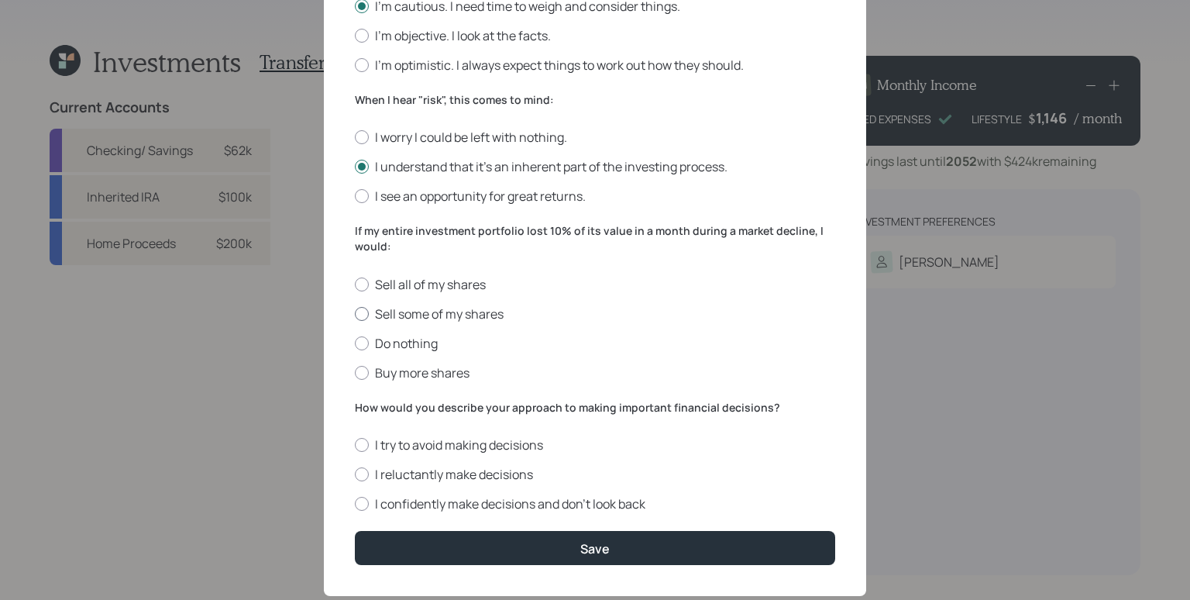
radio input "true"
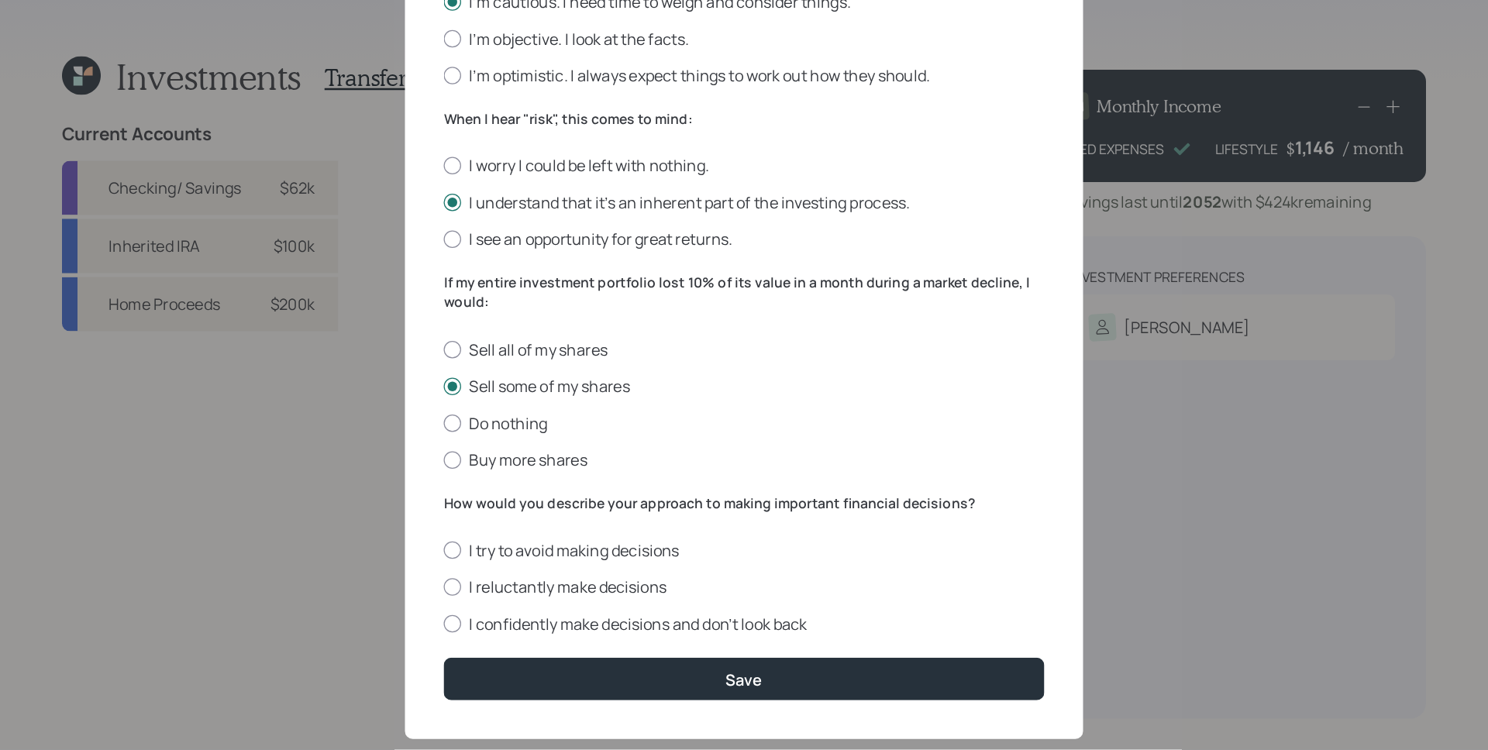
scroll to position [527, 0]
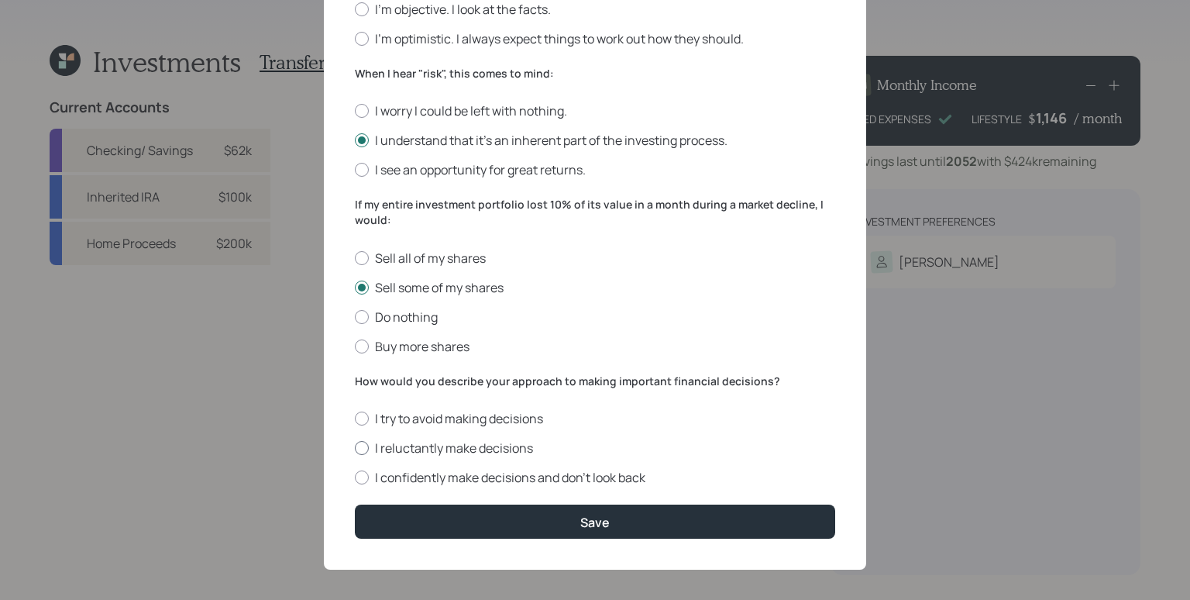
click at [419, 444] on label "I reluctantly make decisions" at bounding box center [595, 447] width 480 height 17
click at [355, 448] on input "I reluctantly make decisions" at bounding box center [354, 448] width 1 height 1
radio input "true"
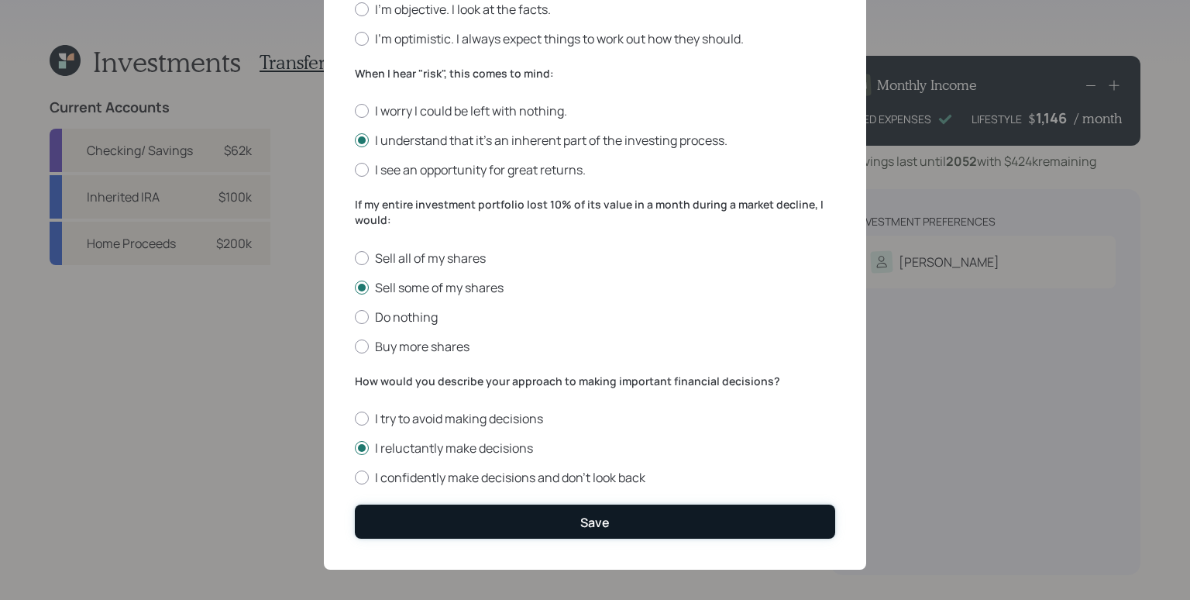
click at [607, 514] on button "Save" at bounding box center [595, 520] width 480 height 33
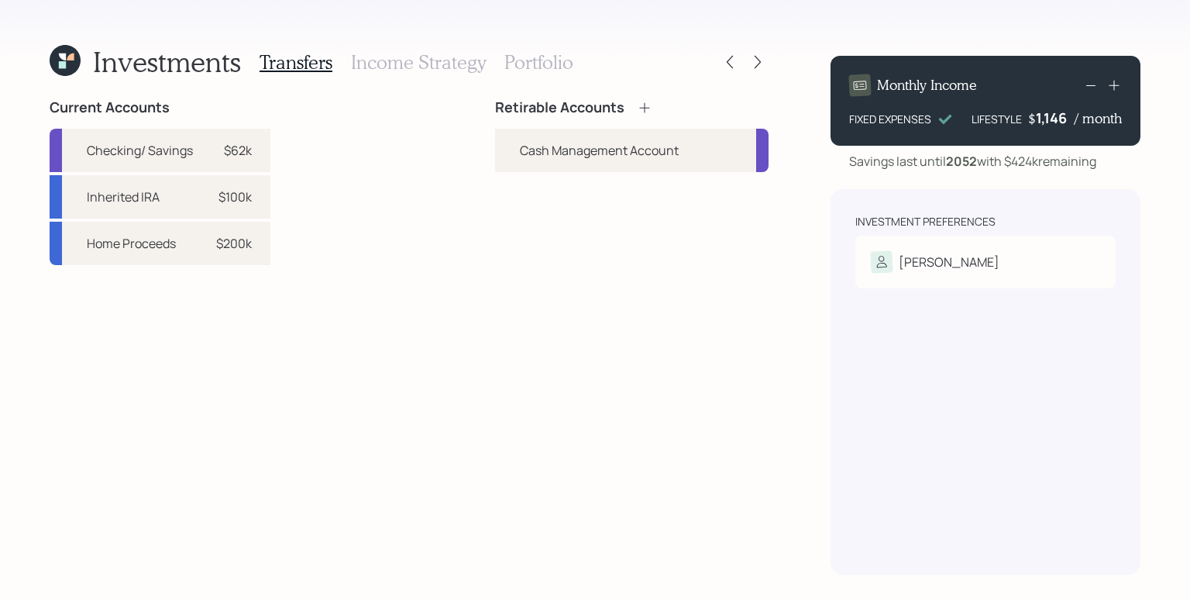
click at [755, 373] on div "Retirable Accounts Cash Management Account" at bounding box center [632, 337] width 274 height 476
click at [645, 104] on icon at bounding box center [644, 107] width 10 height 10
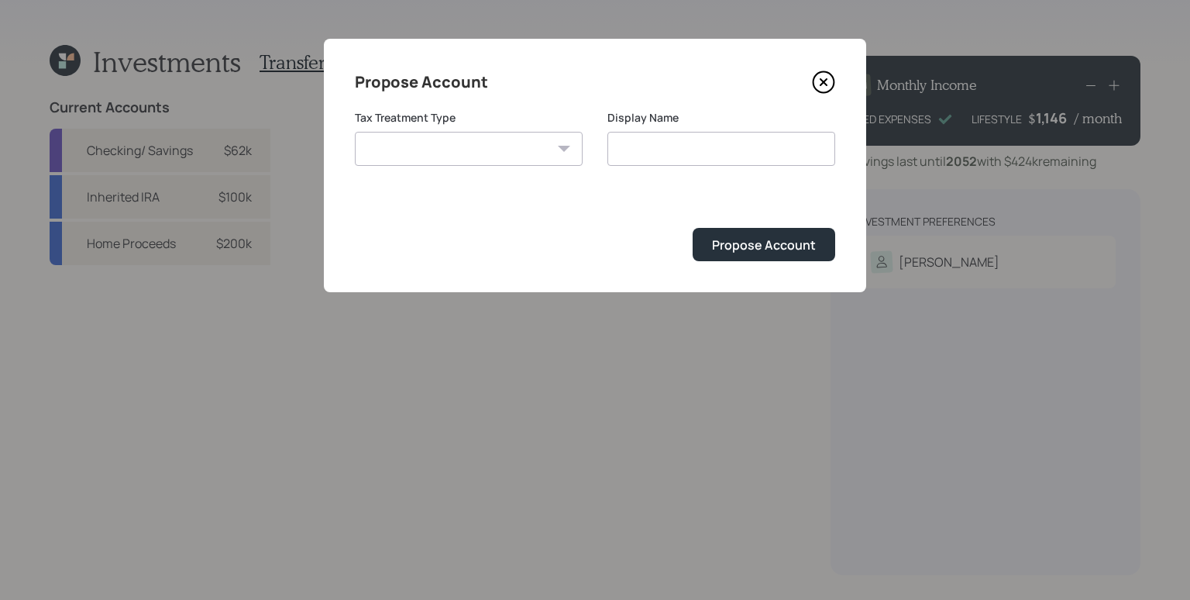
click at [499, 152] on select "Roth Taxable Traditional" at bounding box center [469, 149] width 228 height 34
select select "traditional"
click at [355, 132] on select "Roth Taxable Traditional" at bounding box center [469, 149] width 228 height 34
click at [708, 145] on input "Traditional" at bounding box center [721, 149] width 228 height 34
drag, startPoint x: 674, startPoint y: 147, endPoint x: 581, endPoint y: 146, distance: 93.0
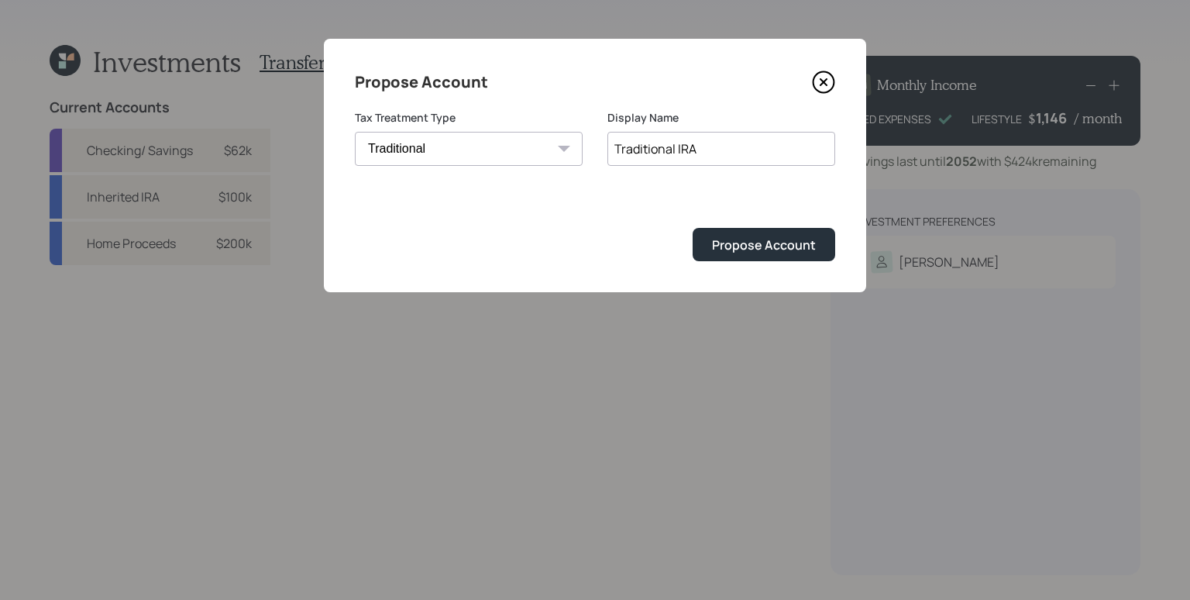
click at [581, 146] on div "Tax Treatment Type Roth Taxable Traditional Display Name Traditional IRA" at bounding box center [595, 147] width 480 height 74
type input "Inherited IRA"
click at [656, 194] on form "Tax Treatment Type Roth Taxable Traditional Display Name Inherited IRA Propose …" at bounding box center [595, 185] width 480 height 151
click at [776, 251] on div "Propose Account" at bounding box center [764, 244] width 104 height 17
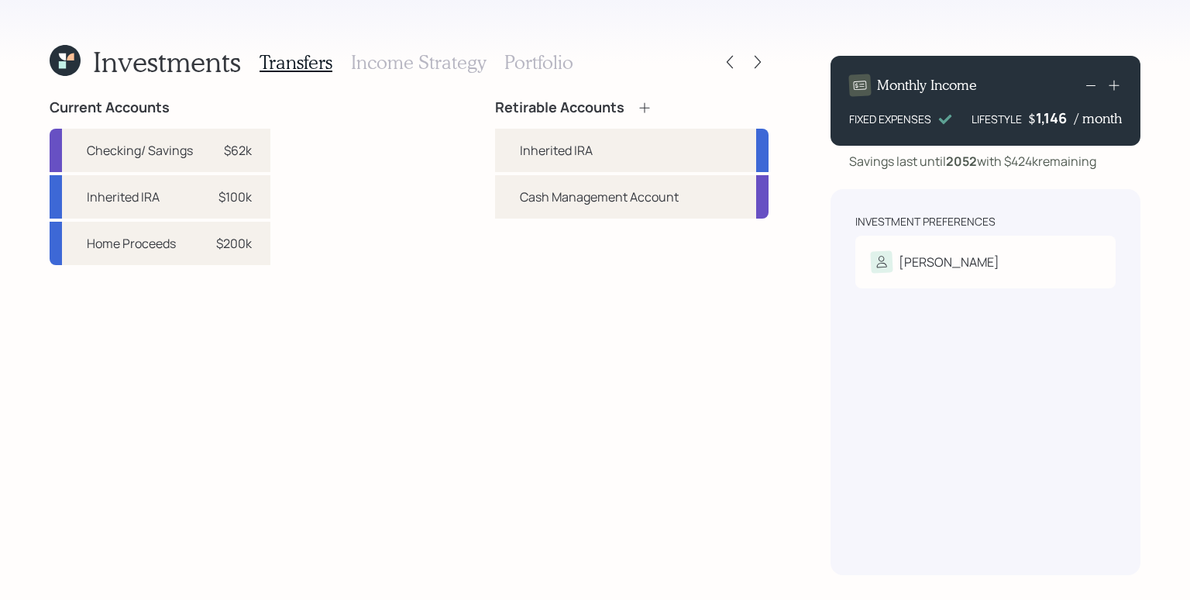
click at [637, 108] on icon at bounding box center [644, 107] width 15 height 15
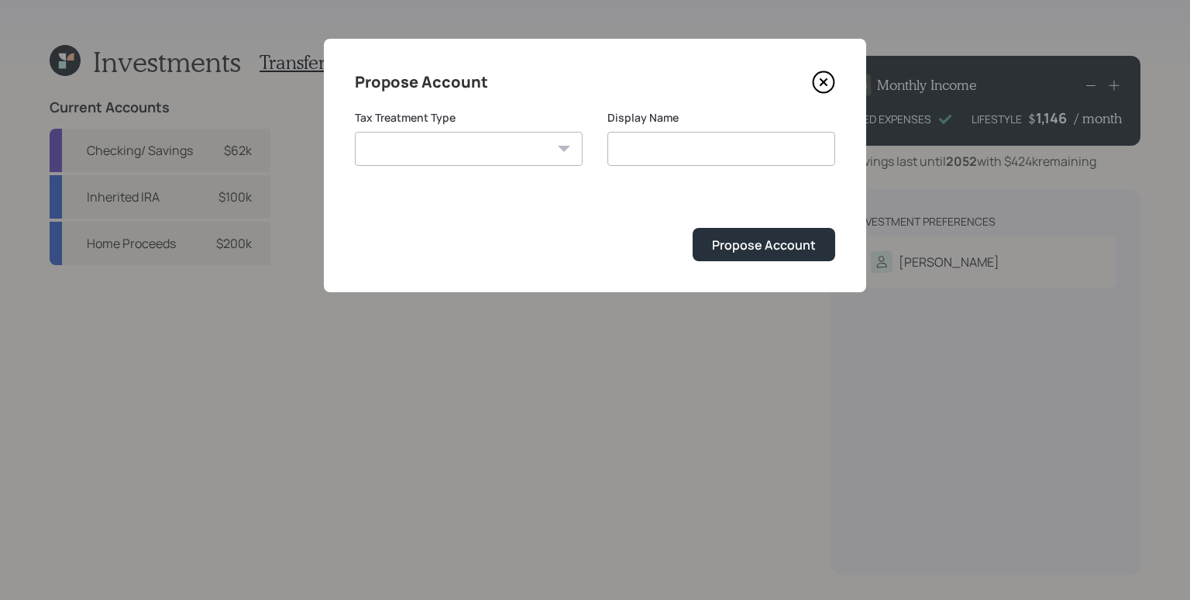
click at [477, 143] on select "Roth Taxable Traditional" at bounding box center [469, 149] width 228 height 34
select select "taxable"
click at [355, 132] on select "Roth Taxable Traditional" at bounding box center [469, 149] width 228 height 34
click at [700, 152] on input "Taxable" at bounding box center [721, 149] width 228 height 34
type input "Taxable Brokerage"
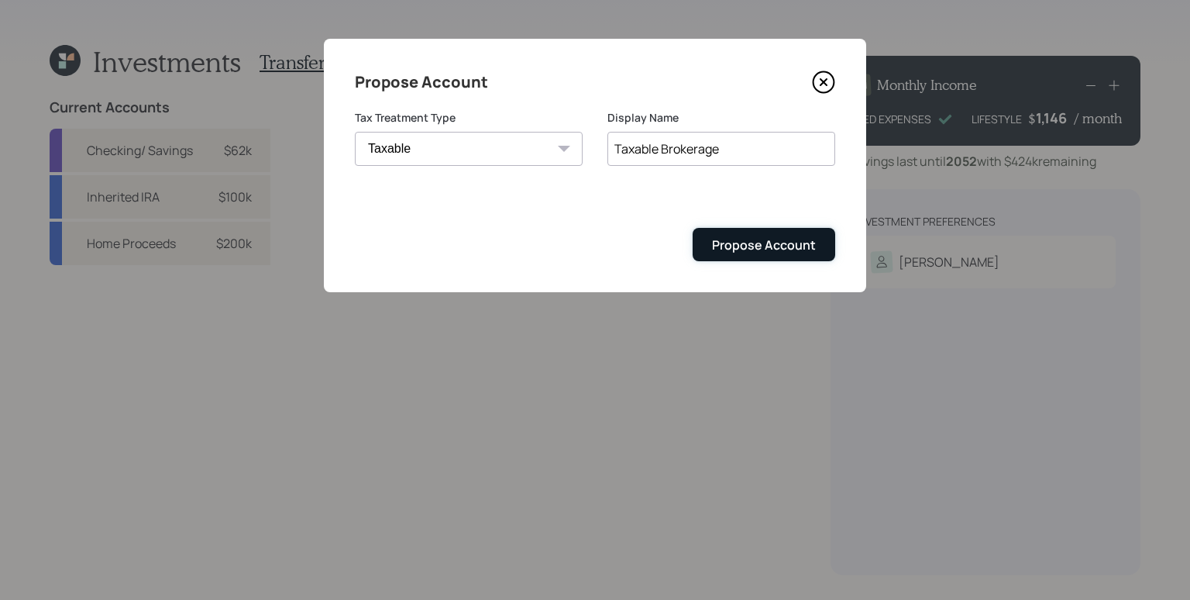
click at [769, 255] on button "Propose Account" at bounding box center [764, 244] width 143 height 33
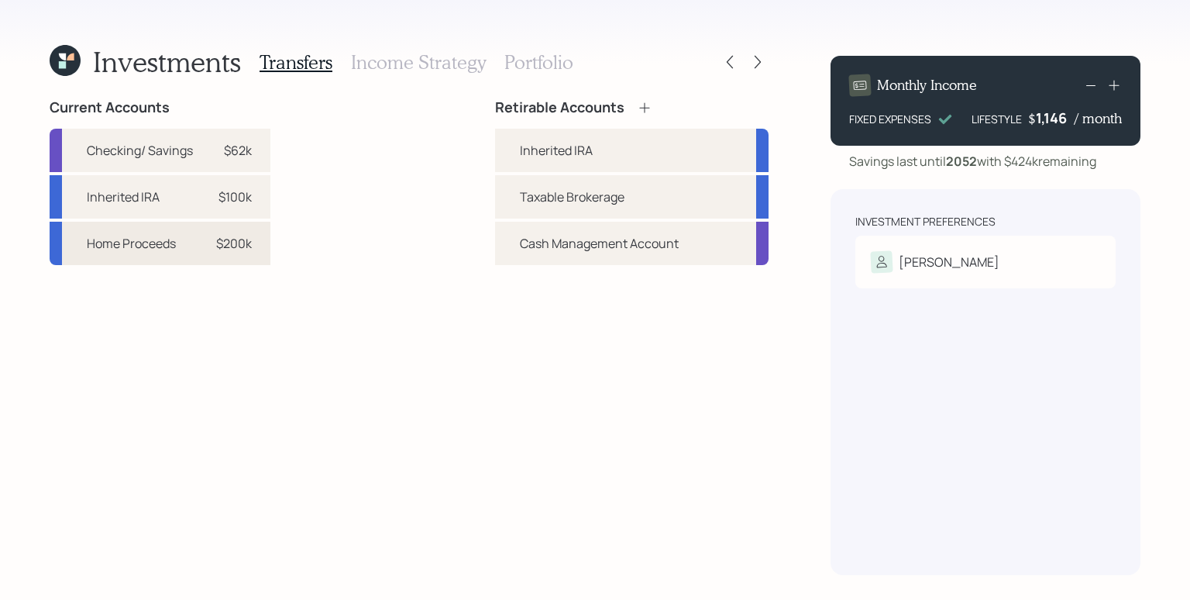
click at [224, 248] on div "$200k" at bounding box center [234, 243] width 36 height 19
click at [551, 202] on div "Taxable Brokerage" at bounding box center [572, 197] width 105 height 19
select select "a130ede1-d60c-4628-ab5d-bbd503200656"
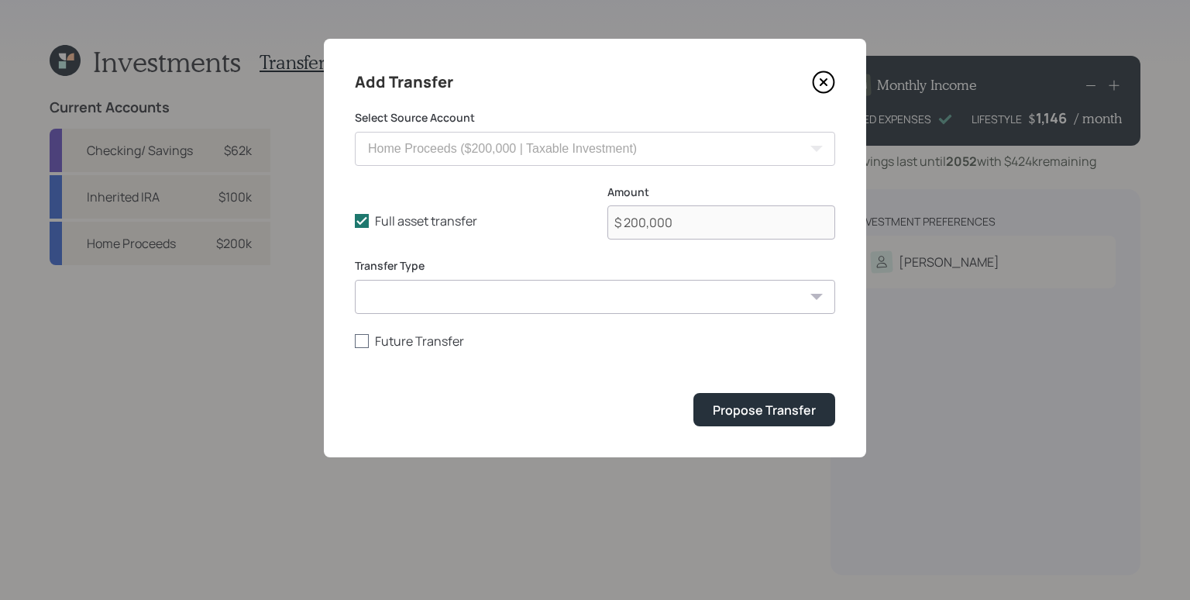
click at [711, 345] on label "Future Transfer" at bounding box center [595, 340] width 480 height 17
click at [355, 341] on input "Future Transfer" at bounding box center [354, 340] width 1 height 1
checkbox input "true"
select select "9"
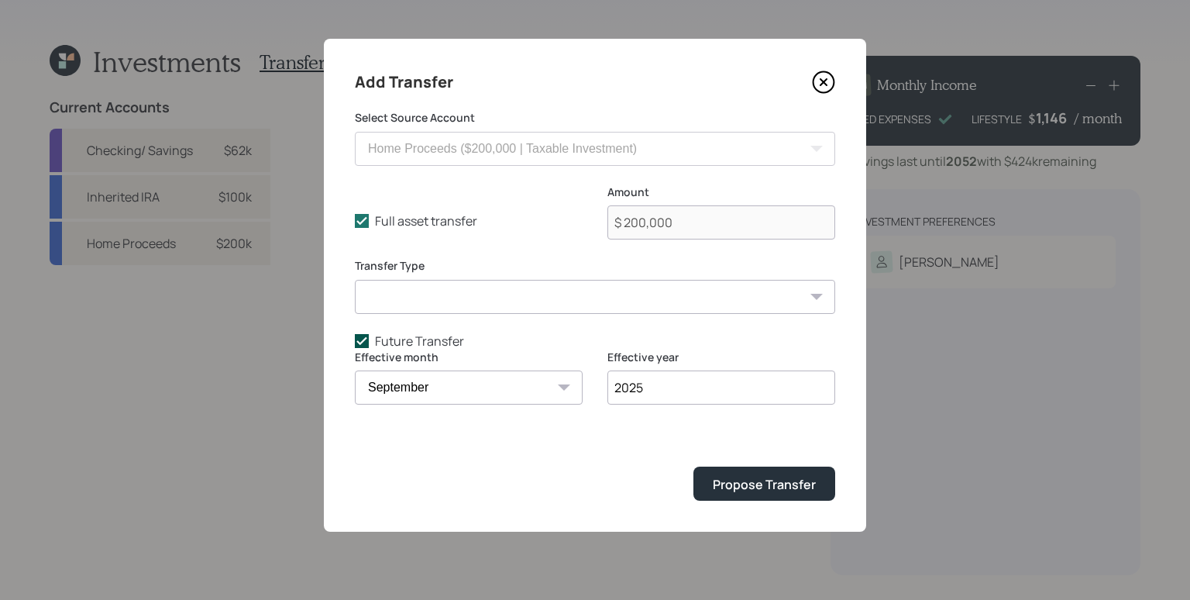
click at [394, 338] on label "Future Transfer" at bounding box center [595, 340] width 480 height 17
click at [355, 340] on input "Future Transfer" at bounding box center [354, 340] width 1 height 1
checkbox input "false"
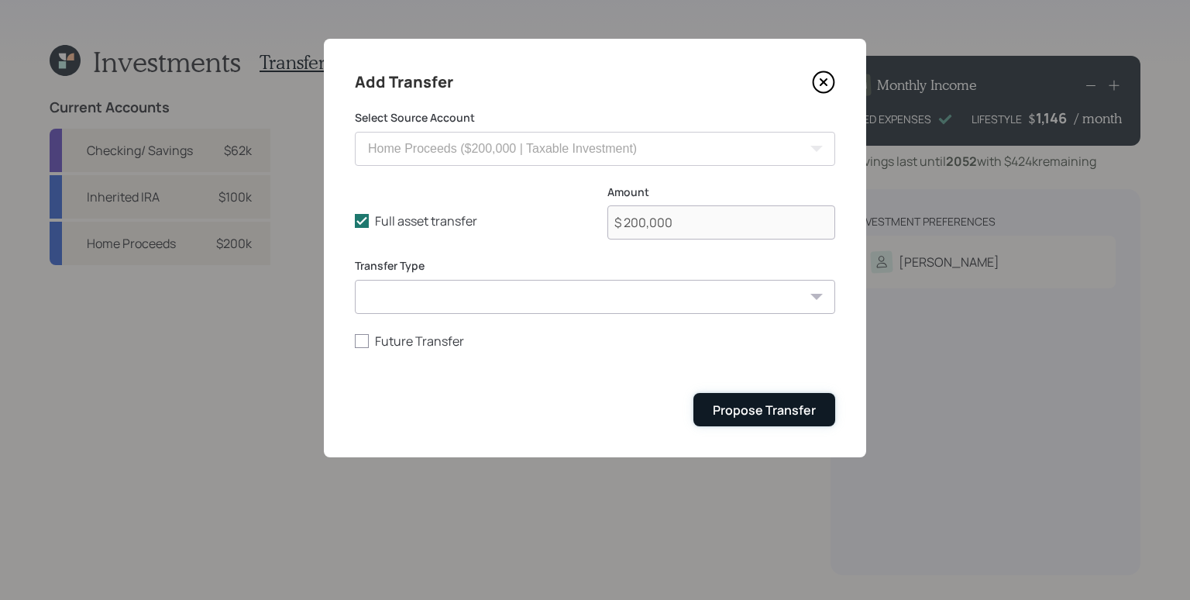
click at [767, 409] on div "Propose Transfer" at bounding box center [764, 409] width 103 height 17
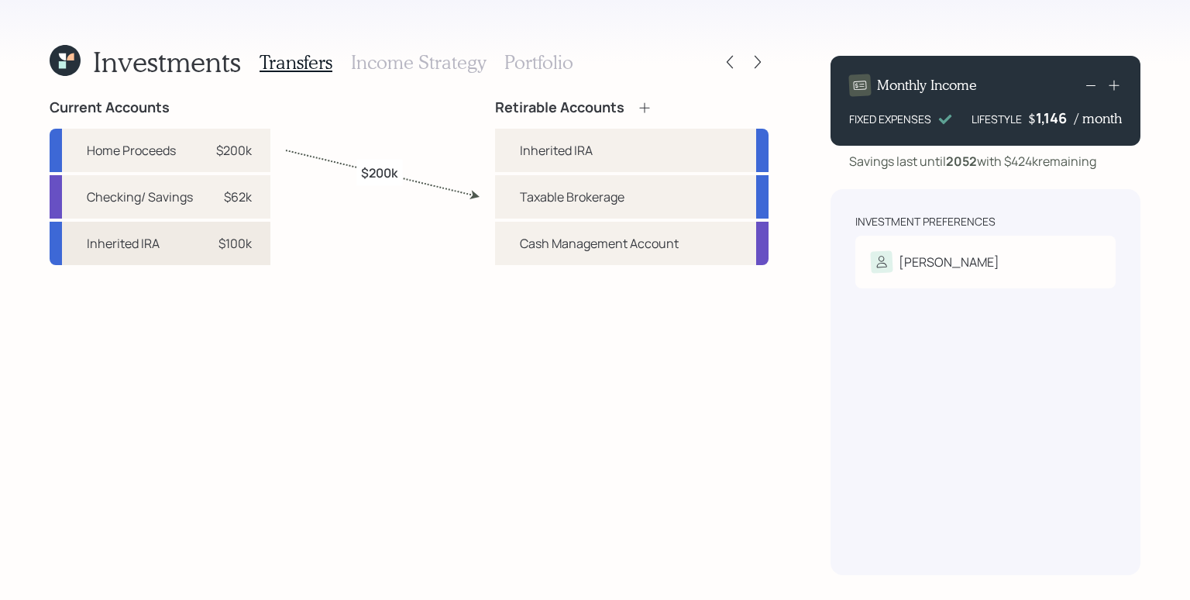
click at [215, 248] on div "$100k" at bounding box center [228, 243] width 46 height 19
click at [545, 155] on div "Inherited IRA" at bounding box center [556, 150] width 73 height 19
select select "104a7265-c38c-4e3e-8ebb-3d03bf5032b9"
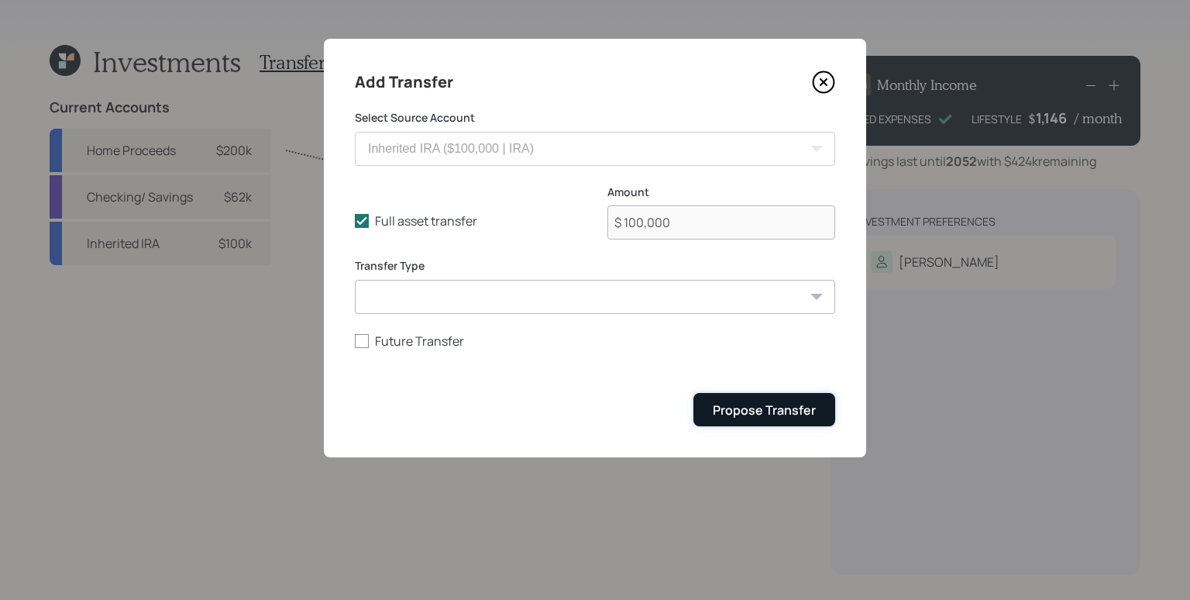
click at [806, 398] on button "Propose Transfer" at bounding box center [765, 409] width 142 height 33
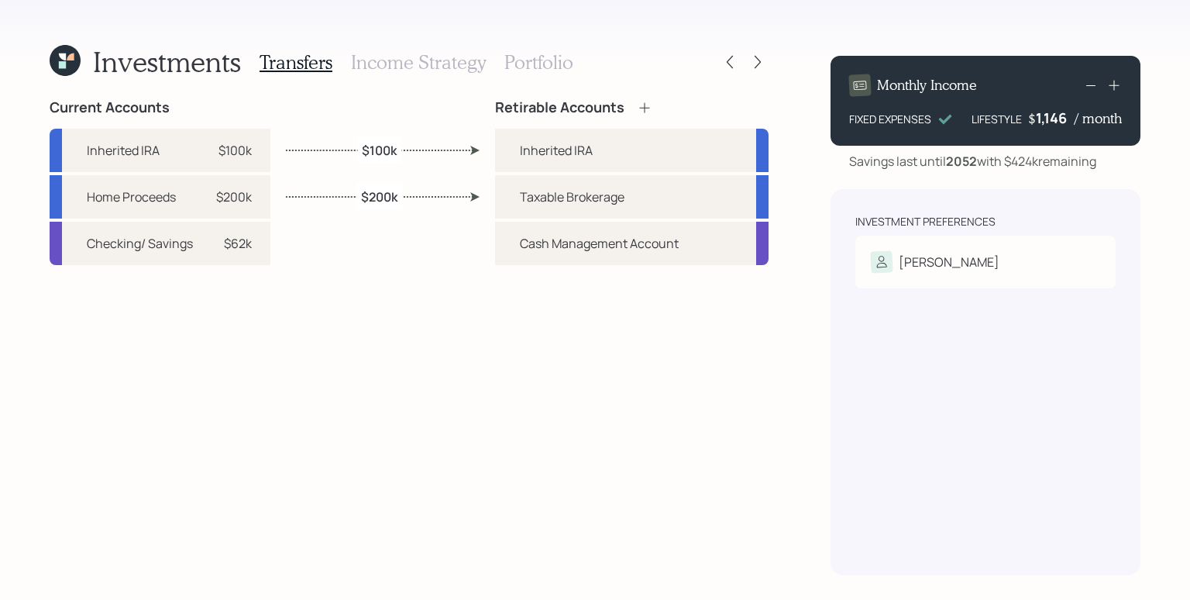
click at [437, 64] on h3 "Income Strategy" at bounding box center [418, 62] width 135 height 22
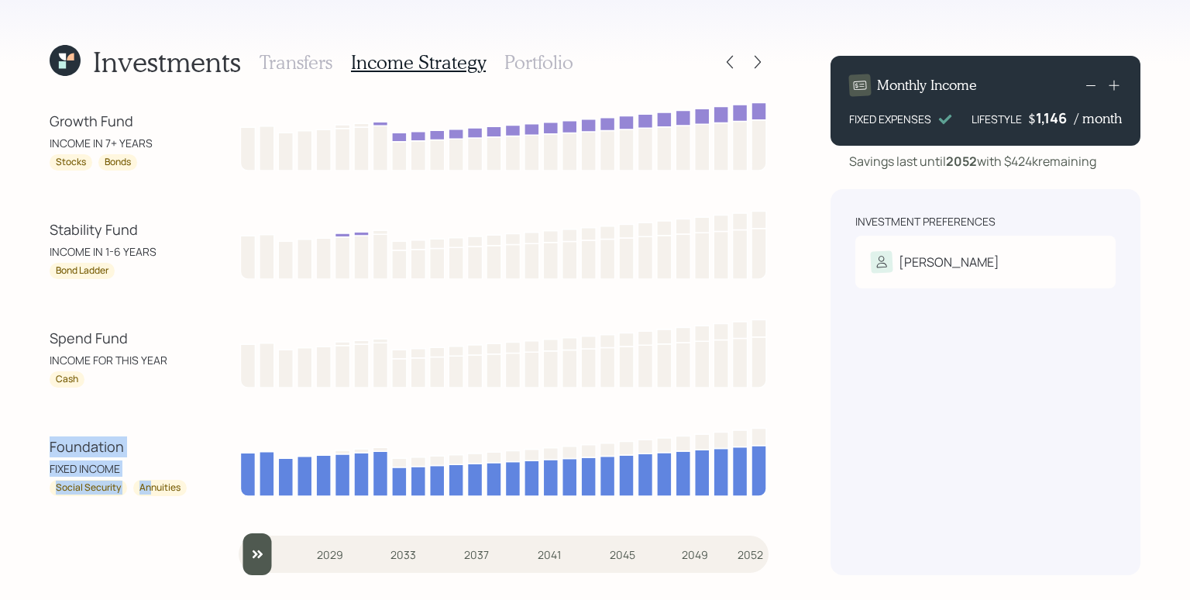
drag, startPoint x: 50, startPoint y: 448, endPoint x: 151, endPoint y: 490, distance: 109.1
click at [151, 490] on div "Foundation FIXED INCOME Social Security Annuities" at bounding box center [119, 466] width 139 height 60
click at [133, 469] on div "FIXED INCOME" at bounding box center [119, 468] width 139 height 16
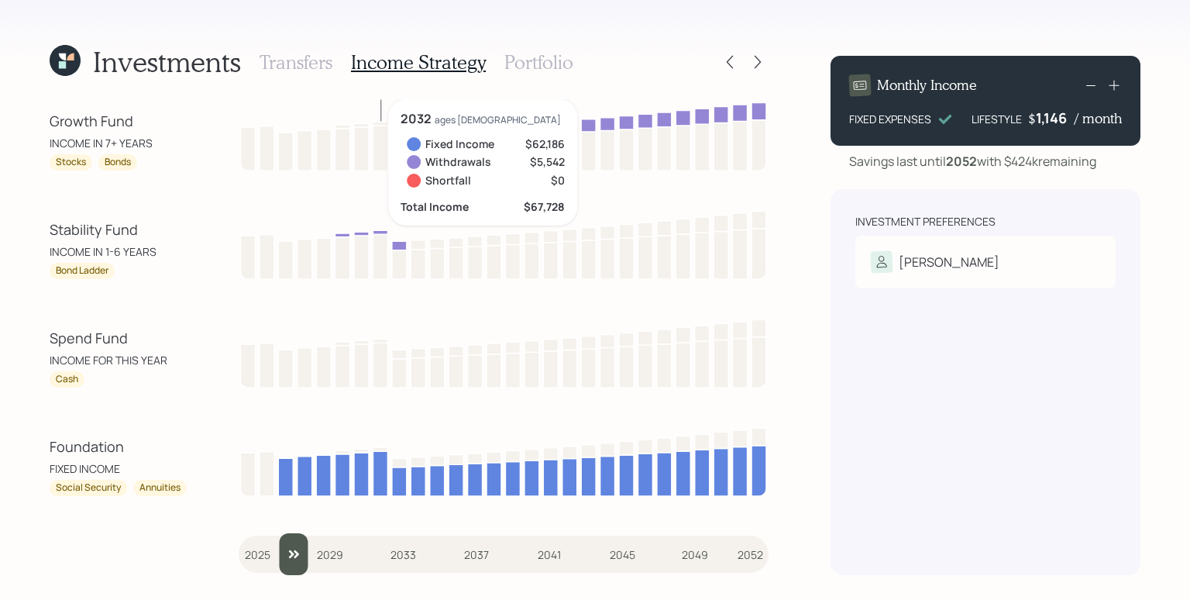
drag, startPoint x: 247, startPoint y: 560, endPoint x: 291, endPoint y: 555, distance: 44.5
click at [291, 555] on input "slider" at bounding box center [504, 554] width 530 height 42
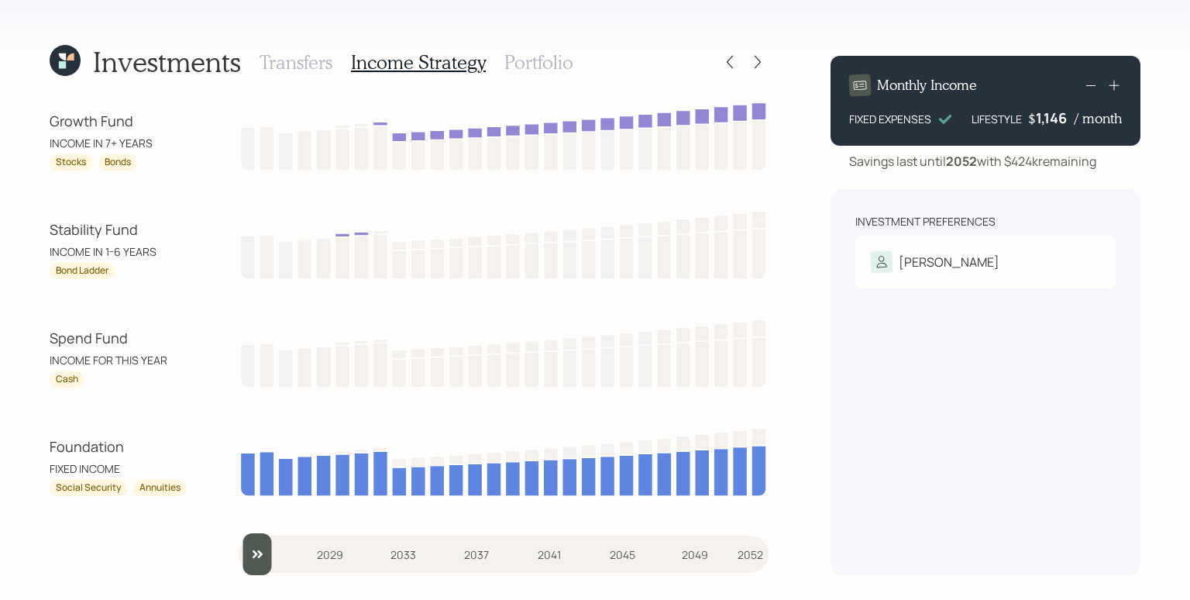
drag, startPoint x: 301, startPoint y: 558, endPoint x: 243, endPoint y: 566, distance: 58.7
click at [243, 566] on input "slider" at bounding box center [504, 554] width 530 height 42
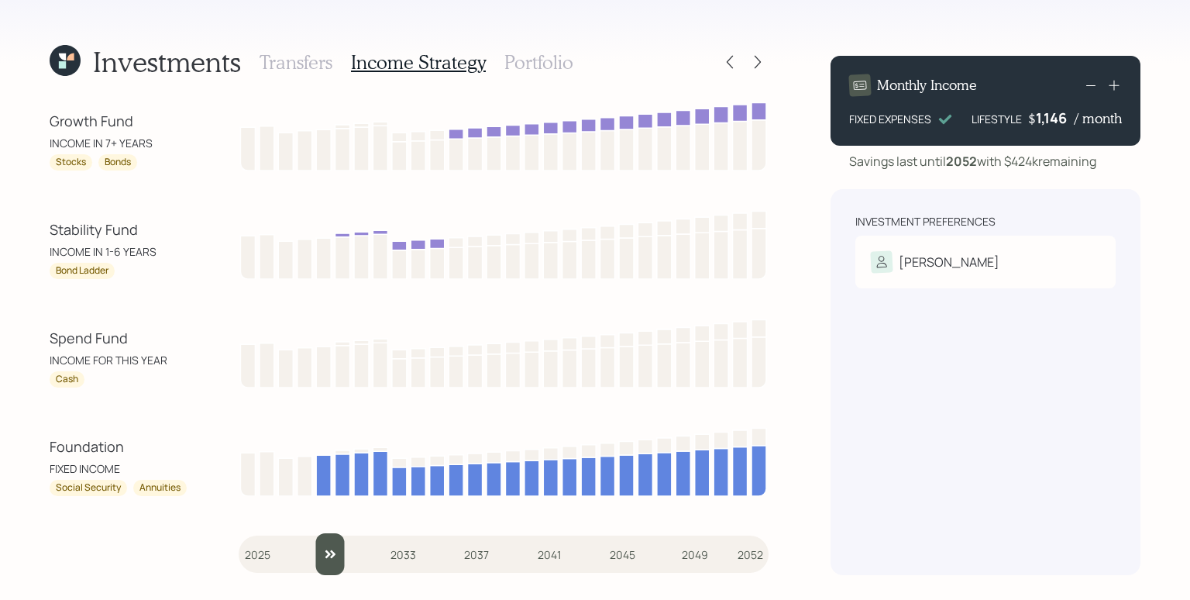
drag, startPoint x: 266, startPoint y: 555, endPoint x: 318, endPoint y: 551, distance: 52.1
click at [318, 551] on input "slider" at bounding box center [504, 554] width 530 height 42
drag, startPoint x: 324, startPoint y: 552, endPoint x: 336, endPoint y: 553, distance: 12.5
type input "2030"
click at [336, 553] on input "slider" at bounding box center [504, 554] width 530 height 42
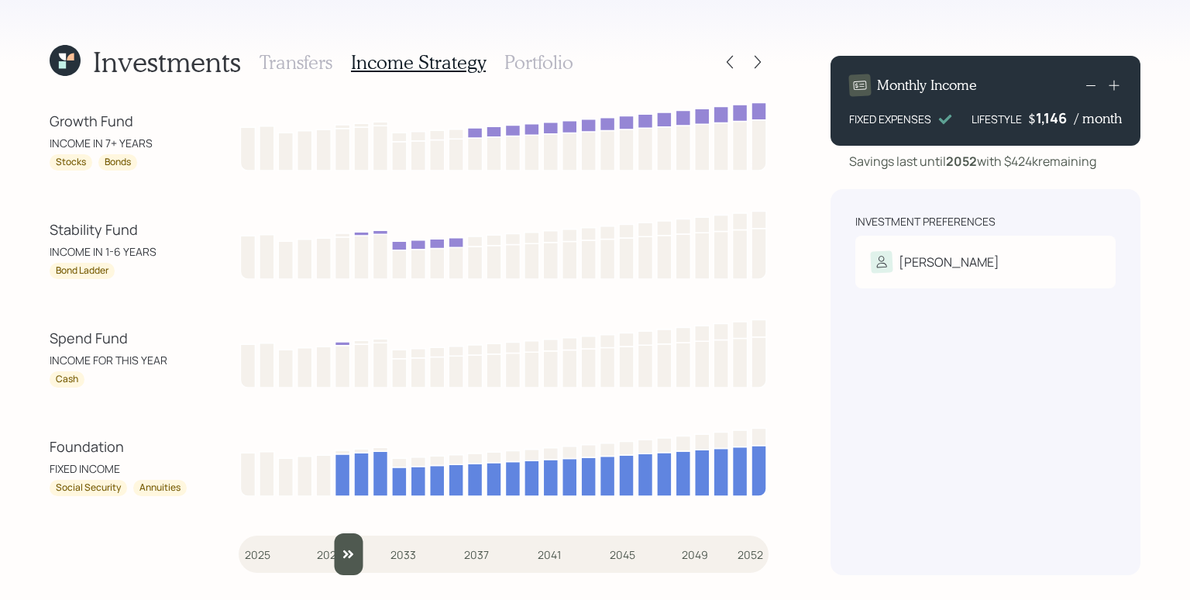
click at [515, 63] on h3 "Portfolio" at bounding box center [538, 62] width 69 height 22
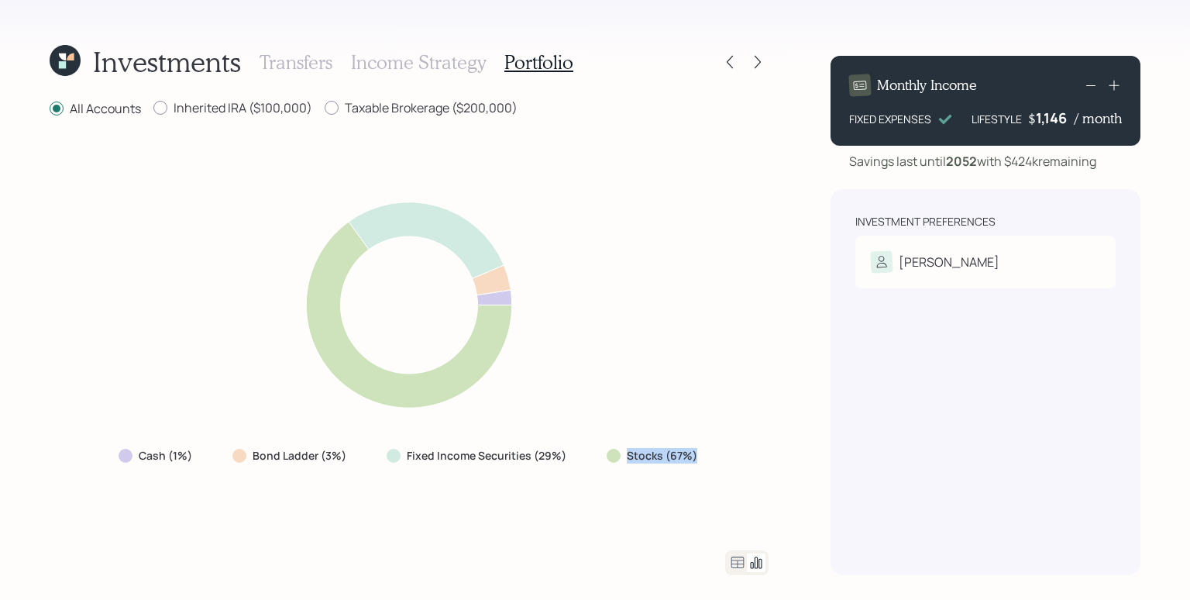
drag, startPoint x: 625, startPoint y: 459, endPoint x: 700, endPoint y: 462, distance: 74.5
click at [700, 462] on div "Stocks (67%)" at bounding box center [653, 456] width 119 height 28
click at [685, 487] on div "Cash (1%) Bond Ladder (3%) Fixed Income Securities (29%) Stocks (67%)" at bounding box center [409, 334] width 719 height 394
click at [210, 111] on label "Inherited IRA ($100,000)" at bounding box center [232, 107] width 159 height 17
click at [153, 108] on input "Inherited IRA ($100,000)" at bounding box center [153, 108] width 1 height 1
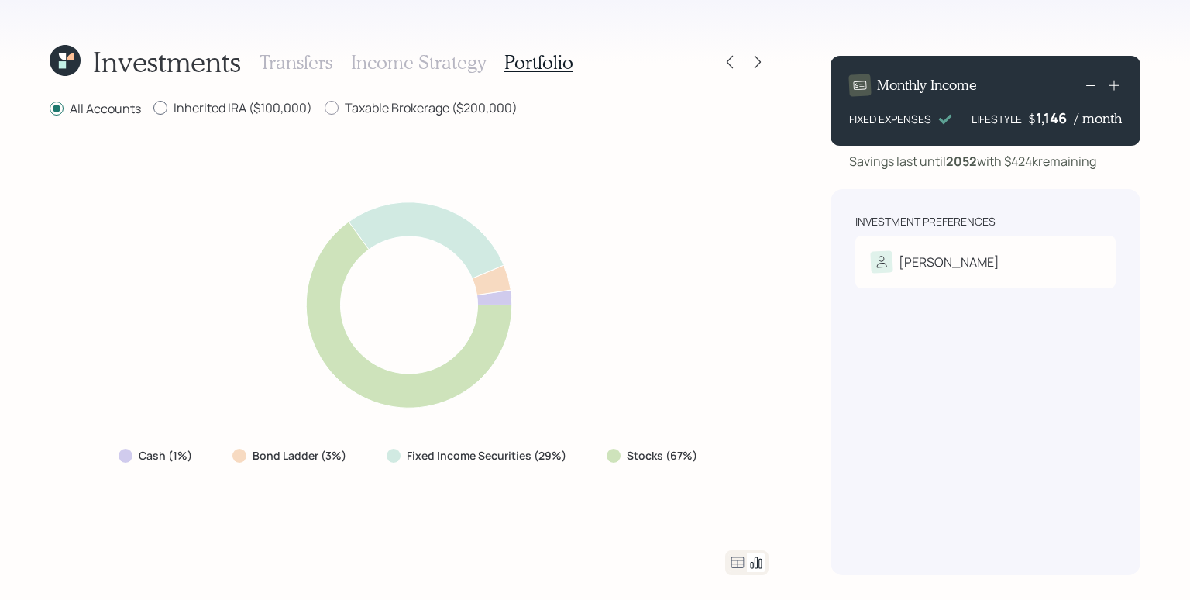
radio input "true"
radio input "false"
click at [426, 114] on label "Taxable Brokerage ($200,000)" at bounding box center [421, 107] width 193 height 17
click at [325, 108] on input "Taxable Brokerage ($200,000)" at bounding box center [324, 108] width 1 height 1
radio input "true"
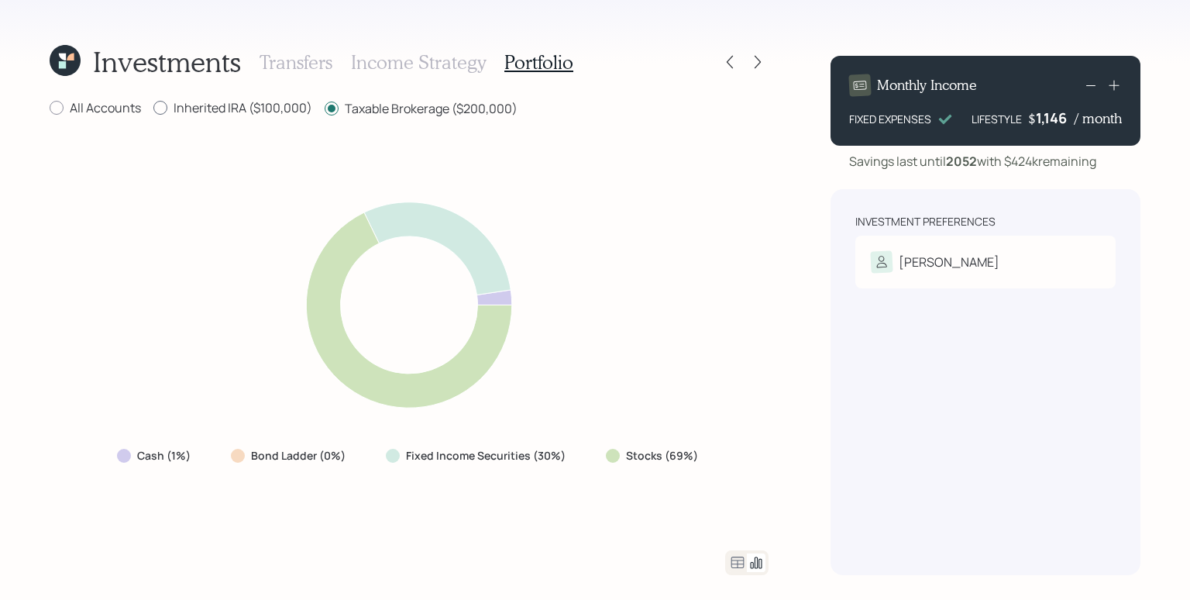
click at [249, 110] on label "Inherited IRA ($100,000)" at bounding box center [232, 107] width 159 height 17
click at [153, 108] on input "Inherited IRA ($100,000)" at bounding box center [153, 108] width 1 height 1
radio input "true"
click at [384, 110] on label "Taxable Brokerage ($200,000)" at bounding box center [421, 107] width 193 height 17
click at [325, 108] on input "Taxable Brokerage ($200,000)" at bounding box center [324, 108] width 1 height 1
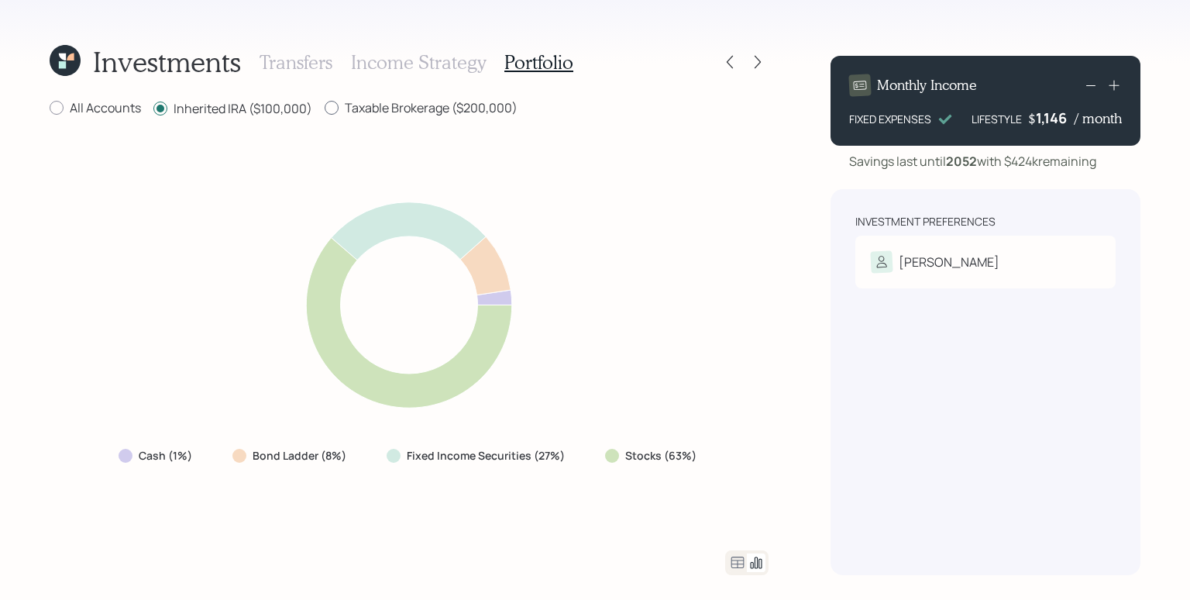
radio input "true"
click at [225, 112] on label "Inherited IRA ($100,000)" at bounding box center [232, 107] width 159 height 17
click at [153, 108] on input "Inherited IRA ($100,000)" at bounding box center [153, 108] width 1 height 1
radio input "true"
click at [429, 119] on div "All Accounts Inherited IRA ($100,000) Taxable Brokerage ($200,000) Cash (1%) Bo…" at bounding box center [409, 337] width 719 height 476
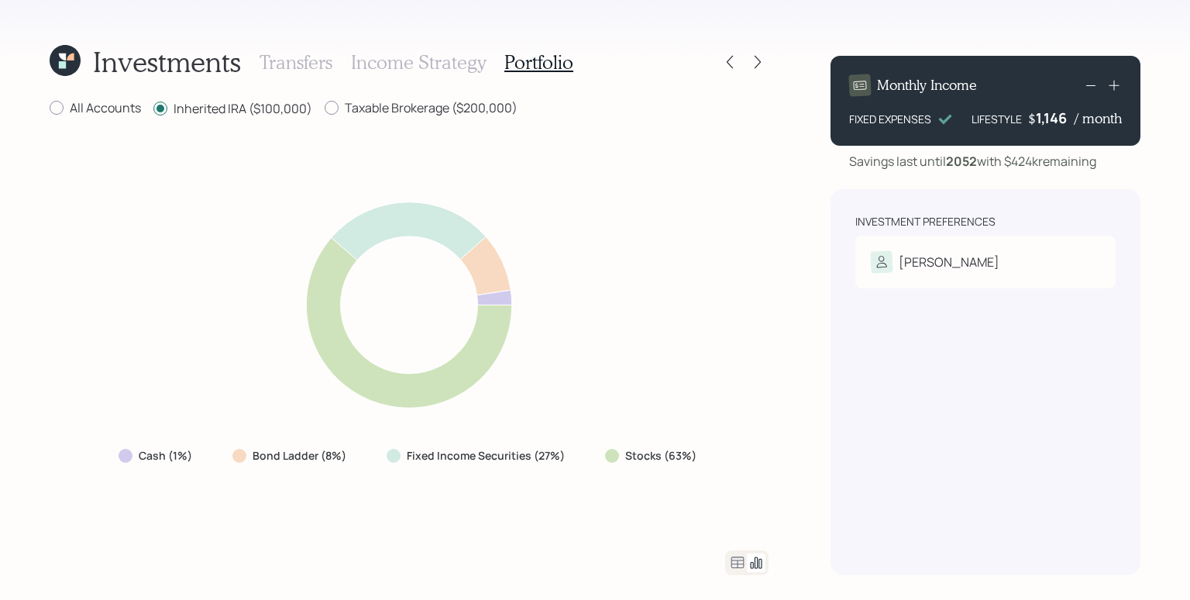
click at [430, 115] on div "Taxable Brokerage ($200,000)" at bounding box center [421, 108] width 193 height 19
click at [430, 110] on label "Taxable Brokerage ($200,000)" at bounding box center [421, 107] width 193 height 17
click at [325, 108] on input "Taxable Brokerage ($200,000)" at bounding box center [324, 108] width 1 height 1
radio input "true"
click at [287, 106] on label "Inherited IRA ($100,000)" at bounding box center [232, 107] width 159 height 17
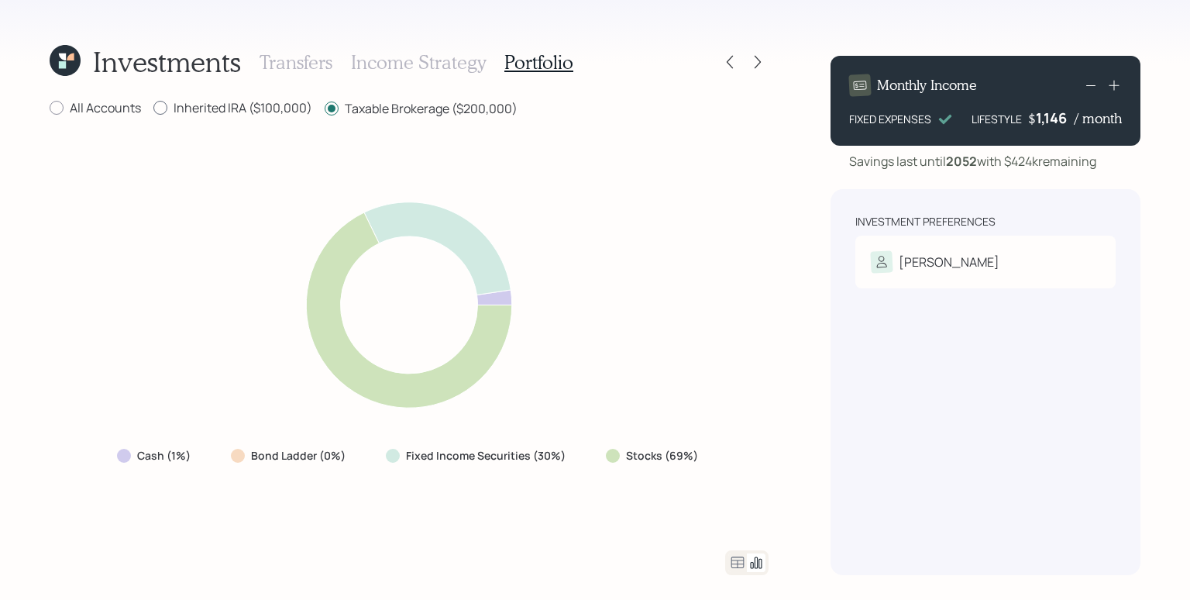
click at [153, 108] on input "Inherited IRA ($100,000)" at bounding box center [153, 108] width 1 height 1
radio input "true"
click at [385, 103] on label "Taxable Brokerage ($200,000)" at bounding box center [421, 107] width 193 height 17
click at [325, 108] on input "Taxable Brokerage ($200,000)" at bounding box center [324, 108] width 1 height 1
radio input "true"
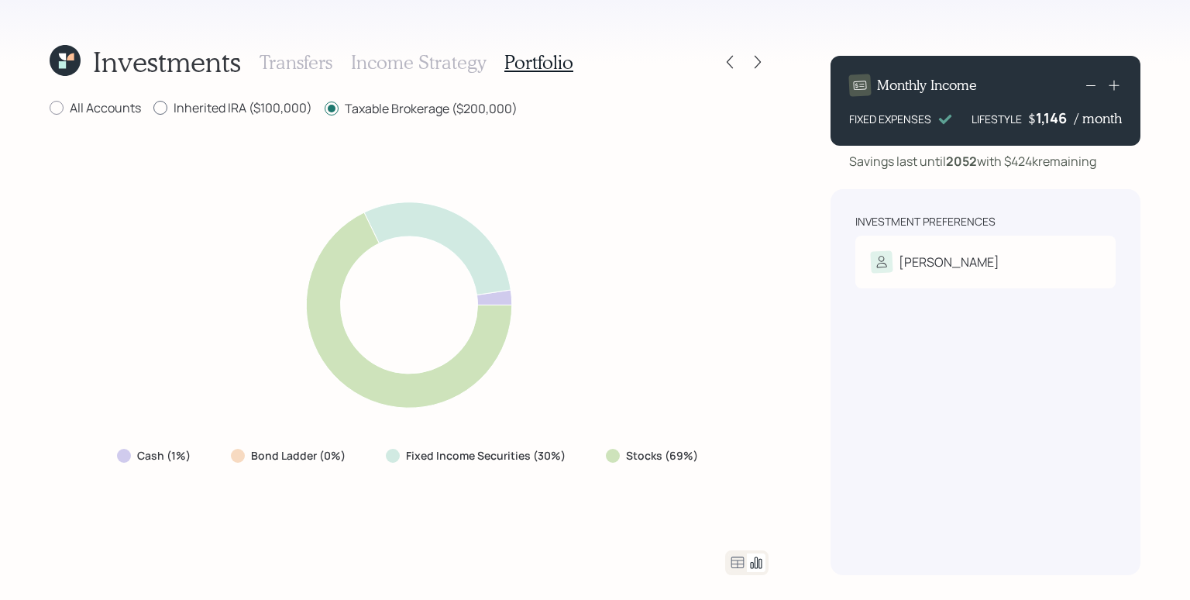
click at [269, 102] on label "Inherited IRA ($100,000)" at bounding box center [232, 107] width 159 height 17
click at [153, 108] on input "Inherited IRA ($100,000)" at bounding box center [153, 108] width 1 height 1
radio input "true"
click at [408, 103] on label "Taxable Brokerage ($200,000)" at bounding box center [421, 107] width 193 height 17
click at [325, 108] on input "Taxable Brokerage ($200,000)" at bounding box center [324, 108] width 1 height 1
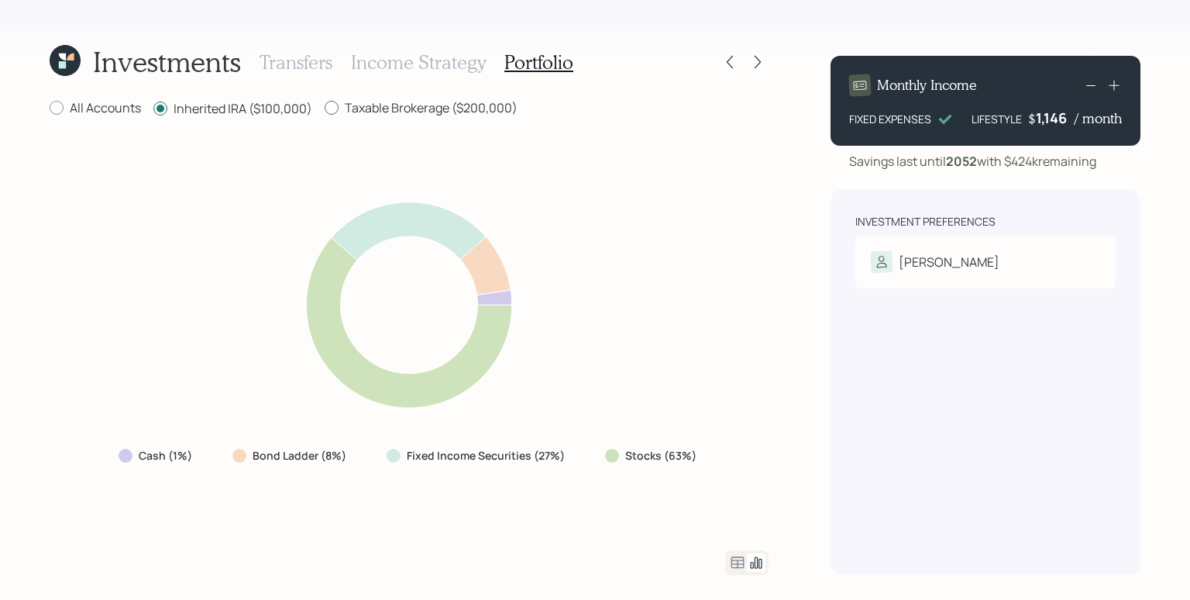
radio input "true"
click at [259, 101] on label "Inherited IRA ($100,000)" at bounding box center [232, 107] width 159 height 17
click at [153, 108] on input "Inherited IRA ($100,000)" at bounding box center [153, 108] width 1 height 1
radio input "true"
click at [417, 104] on label "Taxable Brokerage ($200,000)" at bounding box center [421, 107] width 193 height 17
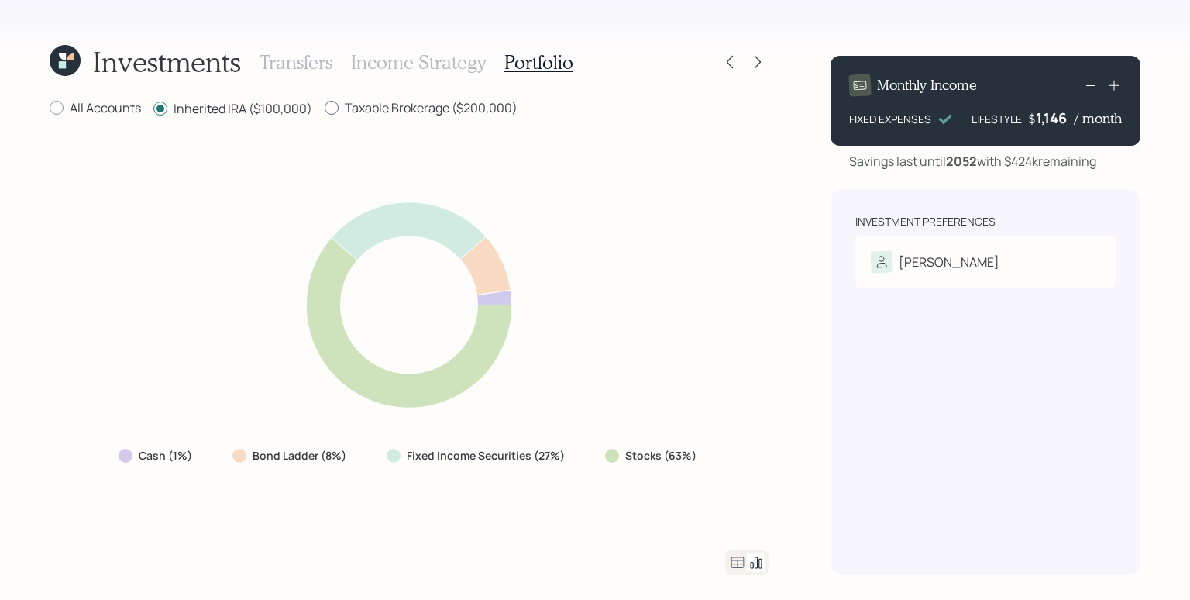
click at [325, 108] on input "Taxable Brokerage ($200,000)" at bounding box center [324, 108] width 1 height 1
radio input "true"
click at [260, 114] on label "Inherited IRA ($100,000)" at bounding box center [232, 107] width 159 height 17
click at [153, 108] on input "Inherited IRA ($100,000)" at bounding box center [153, 108] width 1 height 1
radio input "true"
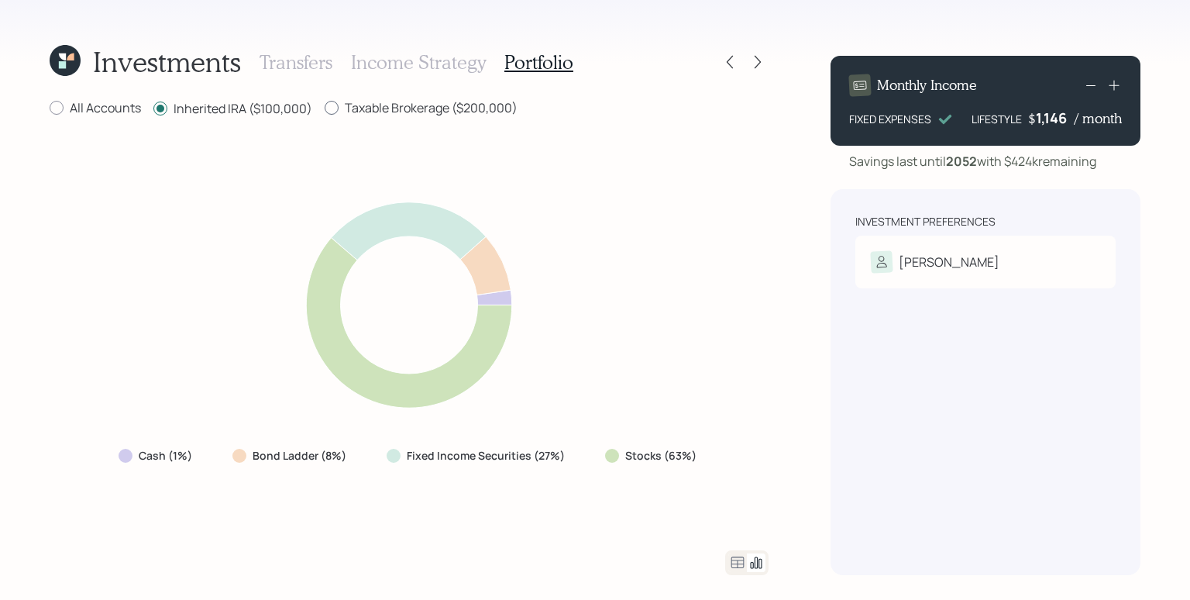
click at [369, 107] on label "Taxable Brokerage ($200,000)" at bounding box center [421, 107] width 193 height 17
click at [325, 108] on input "Taxable Brokerage ($200,000)" at bounding box center [324, 108] width 1 height 1
radio input "true"
click at [232, 105] on label "Inherited IRA ($100,000)" at bounding box center [232, 107] width 159 height 17
click at [153, 108] on input "Inherited IRA ($100,000)" at bounding box center [153, 108] width 1 height 1
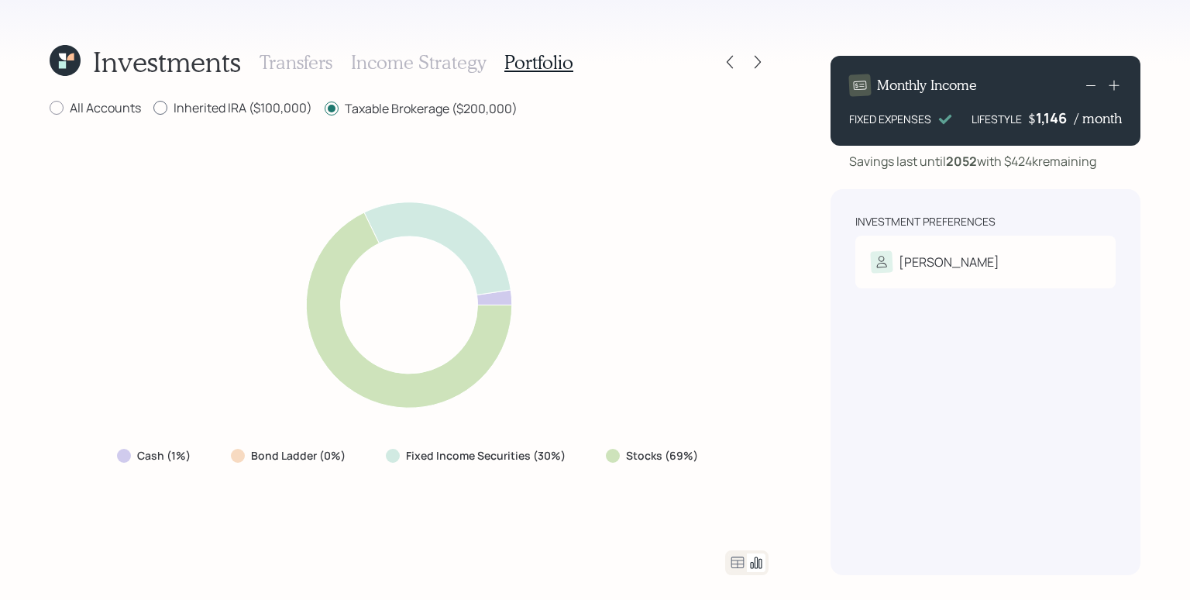
radio input "true"
click at [422, 118] on div "All Accounts Inherited IRA ($100,000) Taxable Brokerage ($200,000) Cash (1%) Bo…" at bounding box center [409, 337] width 719 height 476
click at [420, 110] on label "Taxable Brokerage ($200,000)" at bounding box center [421, 107] width 193 height 17
click at [325, 108] on input "Taxable Brokerage ($200,000)" at bounding box center [324, 108] width 1 height 1
radio input "true"
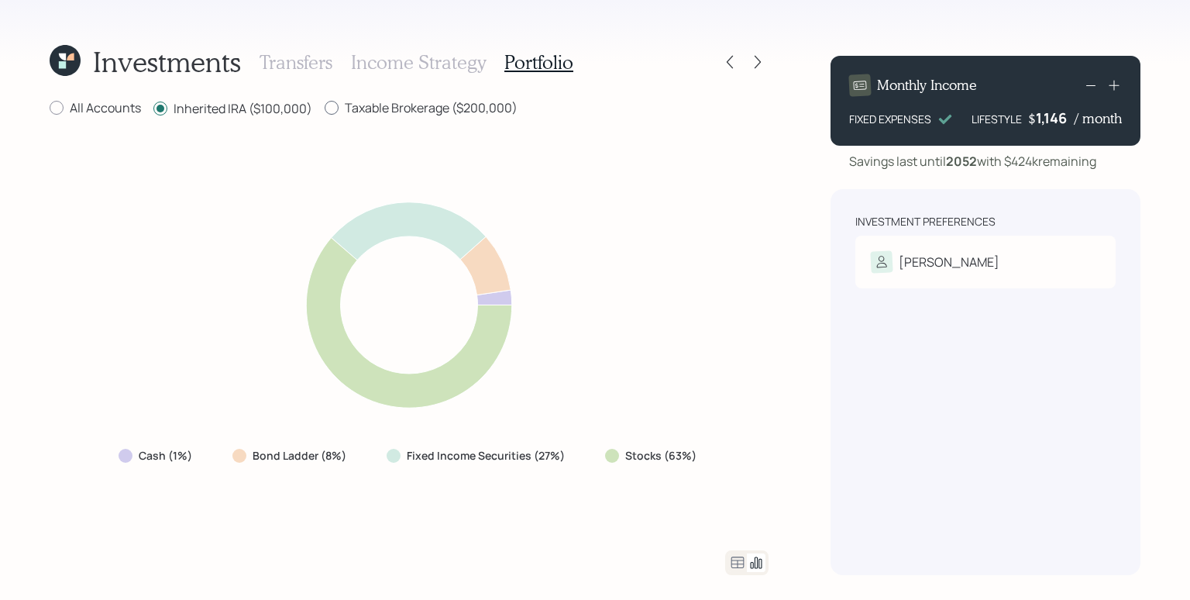
radio input "false"
click at [117, 108] on label "All Accounts" at bounding box center [95, 107] width 91 height 17
click at [50, 108] on input "All Accounts" at bounding box center [49, 108] width 1 height 1
radio input "true"
radio input "false"
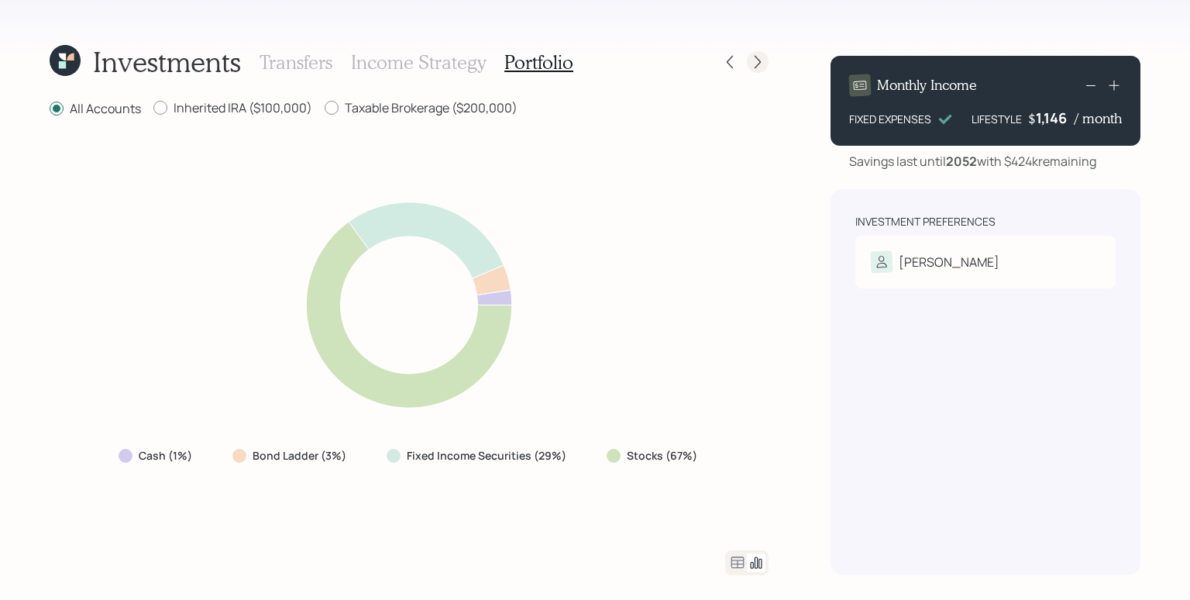
click at [758, 54] on icon at bounding box center [757, 61] width 15 height 15
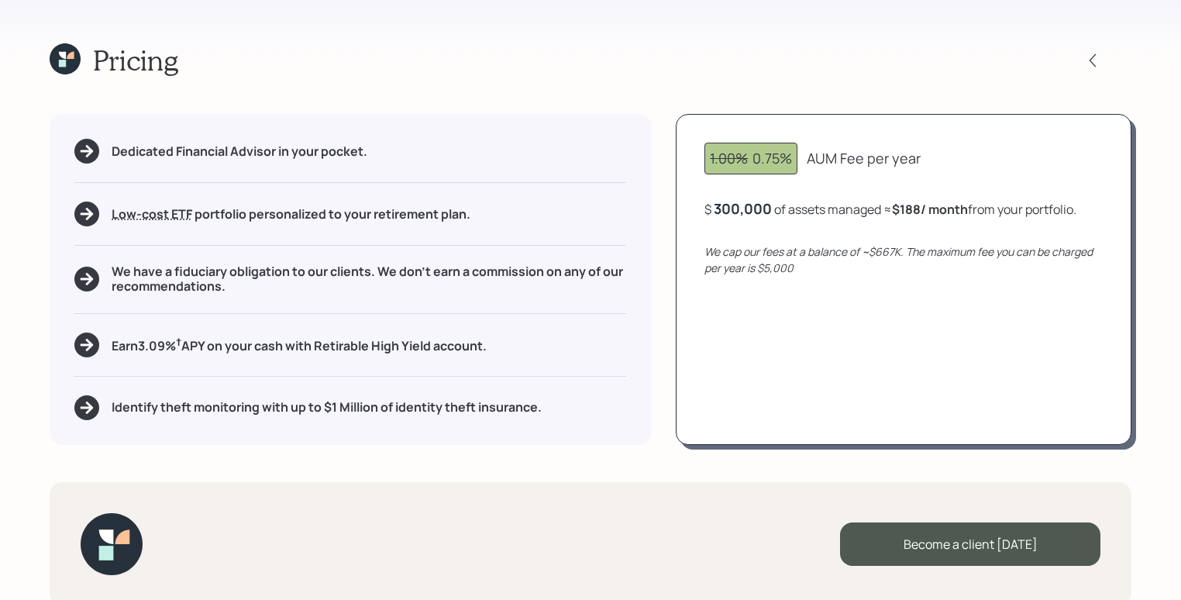
click at [731, 257] on icon "We cap our fees at a balance of ~$667K. The maximum fee you can be charged per …" at bounding box center [898, 259] width 388 height 31
drag, startPoint x: 755, startPoint y: 158, endPoint x: 787, endPoint y: 157, distance: 31.8
click at [787, 157] on div "1.00% 0.75%" at bounding box center [751, 158] width 82 height 21
click at [897, 164] on div "AUM Fee per year" at bounding box center [864, 158] width 114 height 21
drag, startPoint x: 714, startPoint y: 205, endPoint x: 794, endPoint y: 214, distance: 80.3
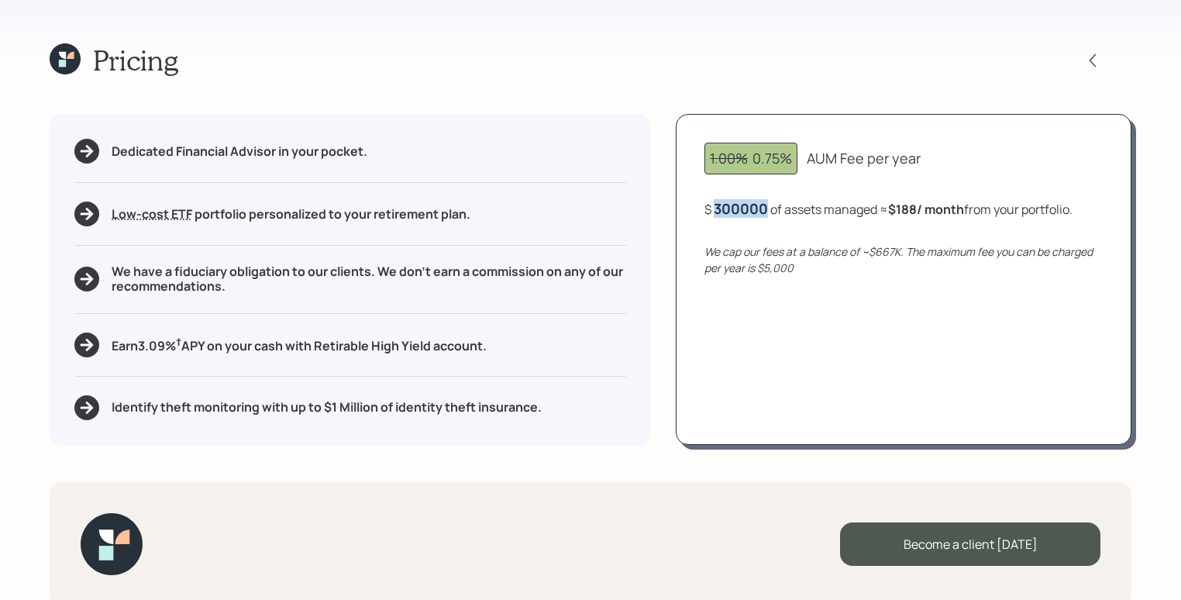
click at [794, 214] on div "$ 300000 of assets managed ≈ $188 / month from your portfolio ." at bounding box center [888, 208] width 368 height 19
click at [793, 230] on div "1.00% 0.75% AUM Fee per year $ 300000 of assets managed ≈ $188 / month from you…" at bounding box center [904, 279] width 456 height 330
drag, startPoint x: 899, startPoint y: 211, endPoint x: 952, endPoint y: 210, distance: 52.7
click at [952, 210] on b "$188 / month" at bounding box center [930, 209] width 76 height 17
click at [919, 219] on div "1.00% 0.75% AUM Fee per year $ 300,000 of assets managed ≈ $188 / month from yo…" at bounding box center [904, 279] width 456 height 330
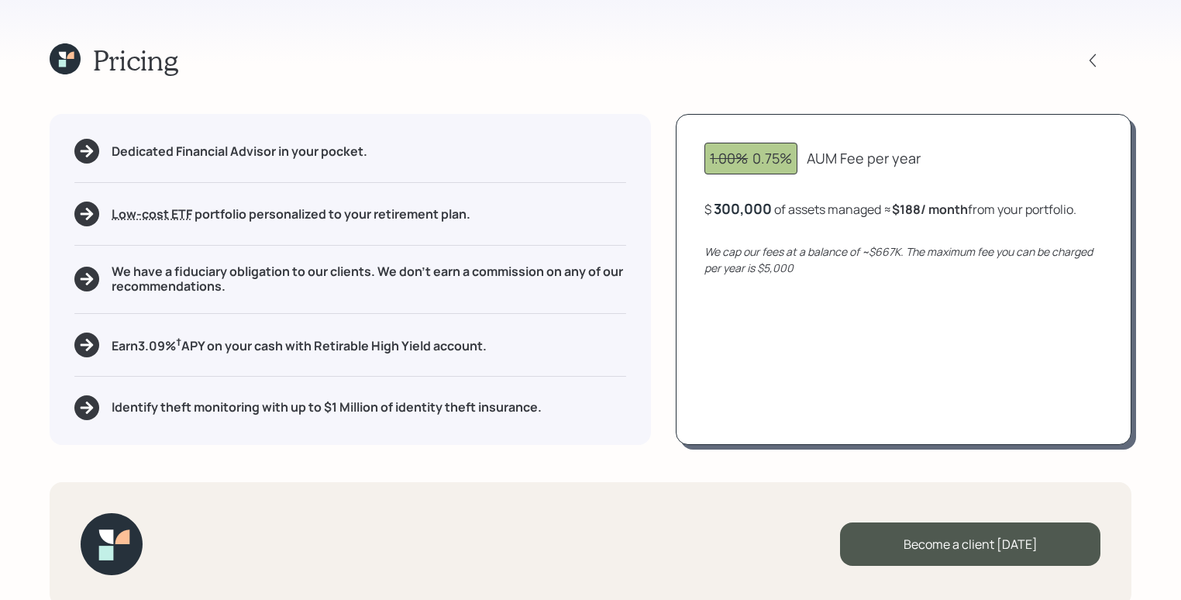
click at [776, 232] on div "1.00% 0.75% AUM Fee per year $ 300,000 of assets managed ≈ $188 / month from yo…" at bounding box center [904, 279] width 456 height 330
click at [737, 211] on div "300,000" at bounding box center [743, 208] width 58 height 19
click at [737, 211] on div "300000" at bounding box center [741, 208] width 54 height 19
click at [809, 328] on div "1.00% 0.75% AUM Fee per year $ 350000 of assets managed ≈ $188 / month from you…" at bounding box center [904, 279] width 456 height 330
drag, startPoint x: 899, startPoint y: 208, endPoint x: 924, endPoint y: 208, distance: 25.6
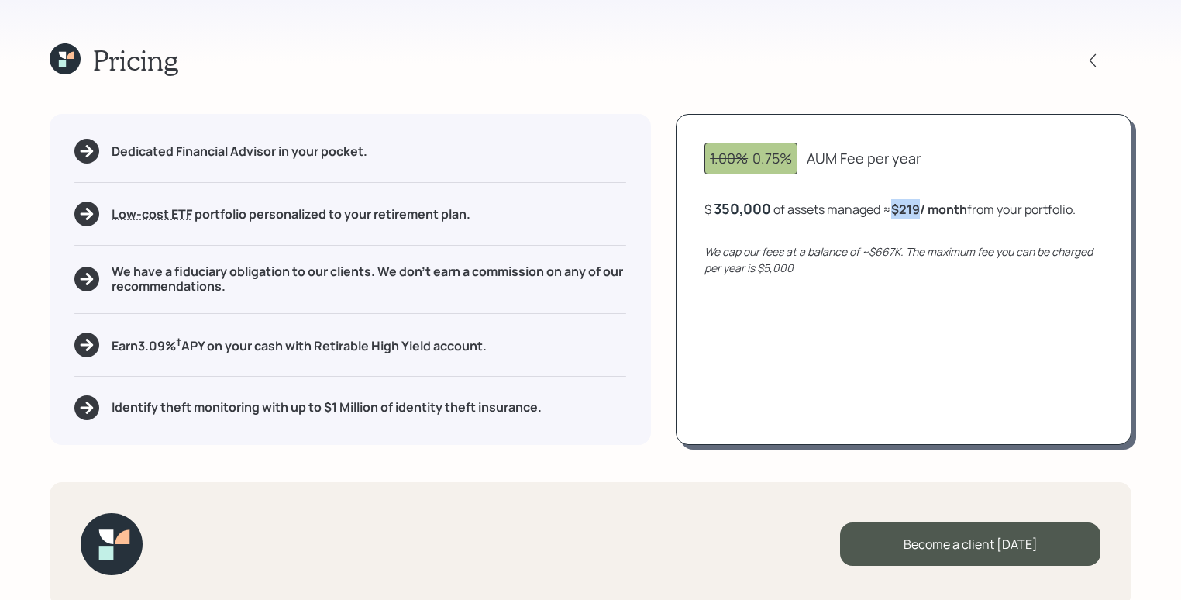
click at [924, 207] on b "$219 / month" at bounding box center [929, 209] width 76 height 17
click at [738, 209] on div "350,000" at bounding box center [742, 208] width 57 height 19
click at [738, 209] on div "350000" at bounding box center [740, 208] width 53 height 19
click at [821, 329] on div "1.00% 0.75% AUM Fee per year $ 250000 of assets managed ≈ $219 / month from you…" at bounding box center [904, 279] width 456 height 330
drag, startPoint x: 903, startPoint y: 208, endPoint x: 935, endPoint y: 205, distance: 32.7
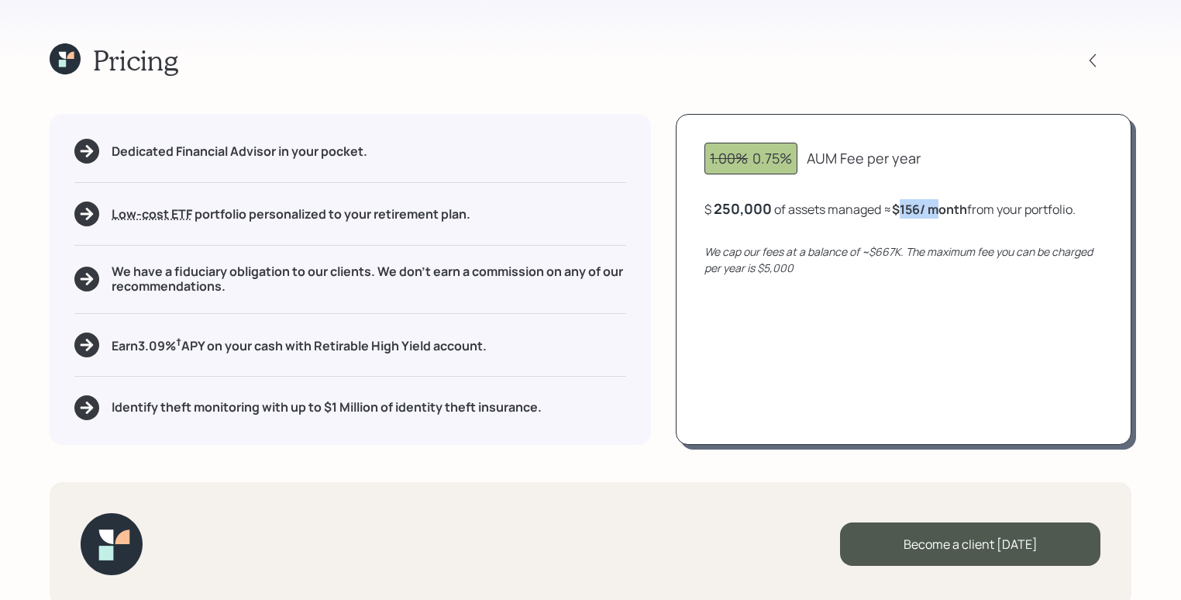
click at [936, 205] on b "$156 / month" at bounding box center [929, 209] width 75 height 17
click at [924, 275] on div "1.00% 0.75% AUM Fee per year $ 250,000 of assets managed ≈ $156 / month from yo…" at bounding box center [904, 279] width 456 height 330
click at [756, 205] on div "250,000" at bounding box center [743, 208] width 58 height 19
click at [714, 312] on div "1.00% 0.75% AUM Fee per year $ 300000 of assets managed ≈ $156 / month from you…" at bounding box center [904, 279] width 456 height 330
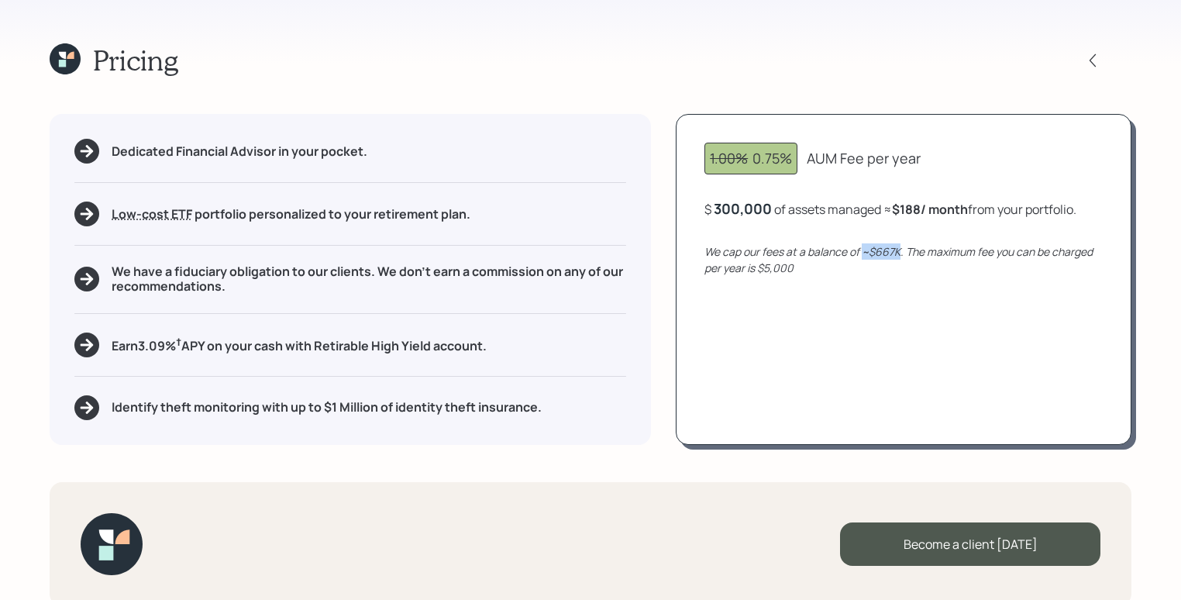
drag, startPoint x: 865, startPoint y: 253, endPoint x: 898, endPoint y: 253, distance: 33.3
click at [898, 253] on icon "We cap our fees at a balance of ~$667K. The maximum fee you can be charged per …" at bounding box center [898, 259] width 388 height 31
click at [899, 328] on div "1.00% 0.75% AUM Fee per year $ 300,000 of assets managed ≈ $188 / month from yo…" at bounding box center [904, 279] width 456 height 330
click at [797, 326] on div "1.00% 0.75% AUM Fee per year $ 300,000 of assets managed ≈ $188 / month from yo…" at bounding box center [904, 279] width 456 height 330
drag, startPoint x: 749, startPoint y: 156, endPoint x: 783, endPoint y: 150, distance: 34.5
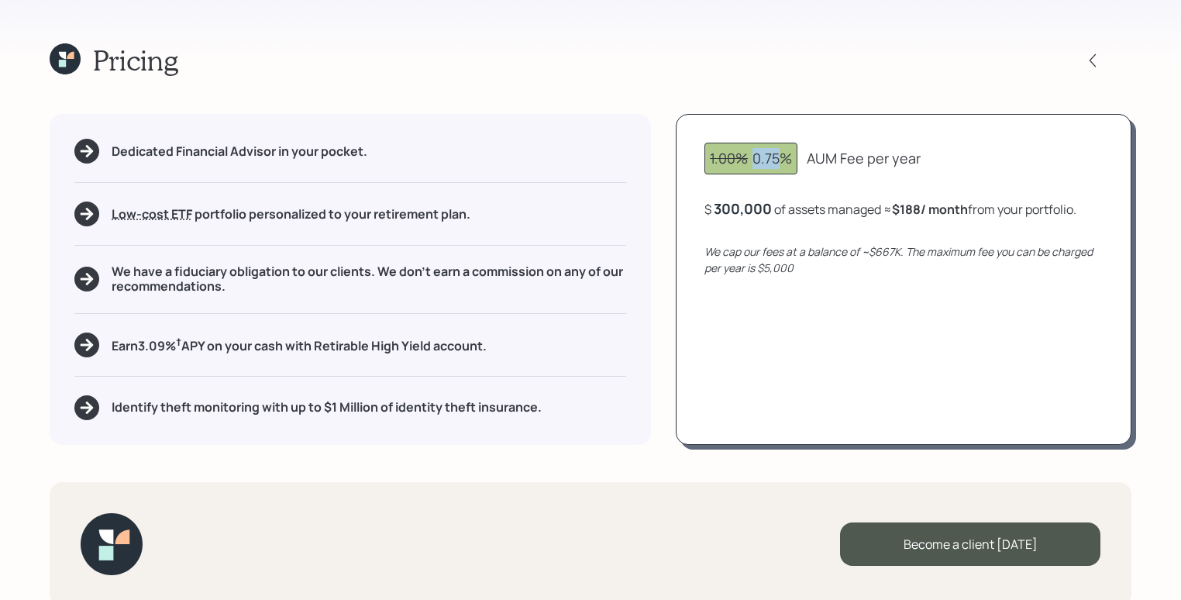
click at [783, 150] on div "1.00% 0.75%" at bounding box center [751, 158] width 82 height 21
click at [602, 130] on div "Dedicated Financial Advisor in your pocket. Low-cost ETF Retirable uses diversi…" at bounding box center [350, 279] width 601 height 330
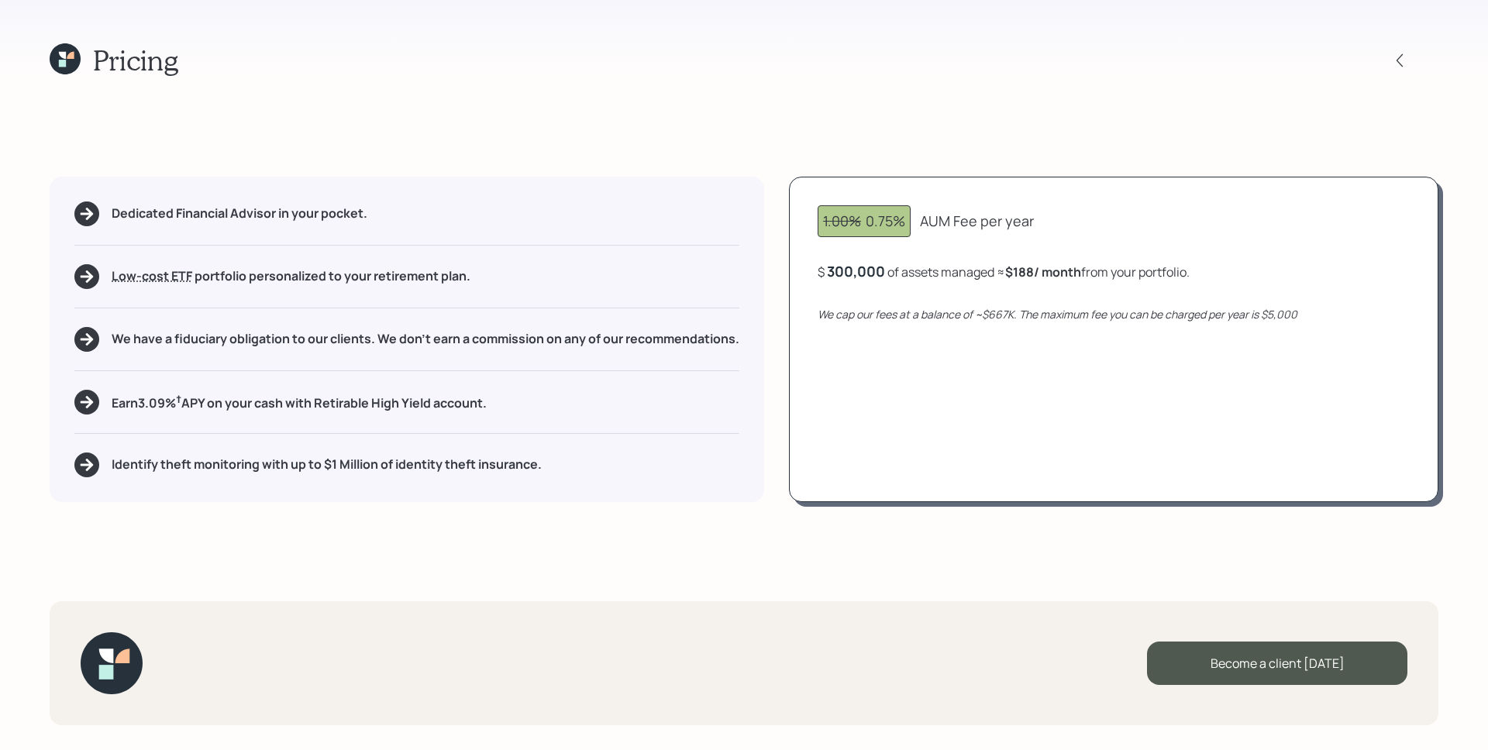
click at [143, 71] on h1 "Pricing" at bounding box center [135, 59] width 85 height 33
click at [53, 63] on icon at bounding box center [65, 58] width 31 height 31
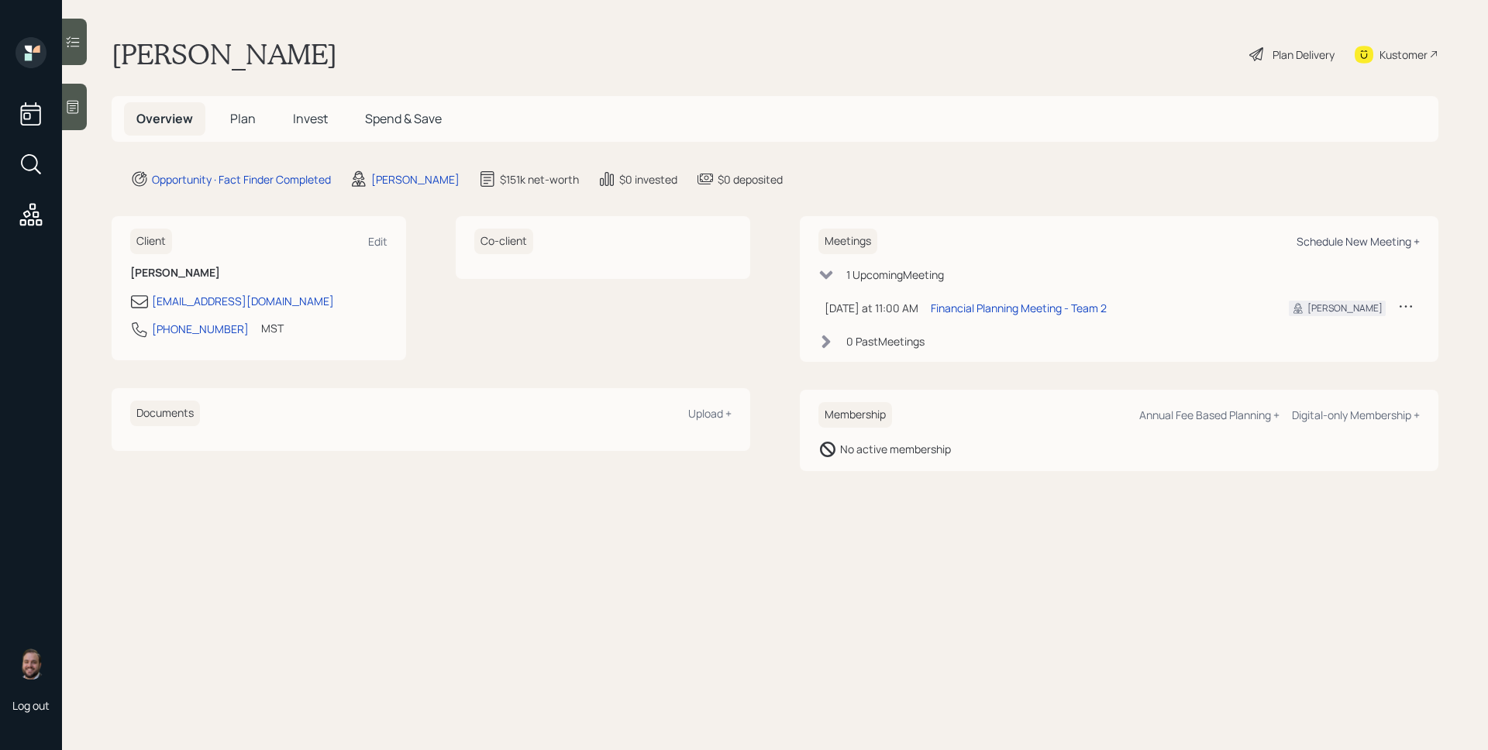
click at [1373, 238] on div "Schedule New Meeting +" at bounding box center [1357, 241] width 123 height 15
select select "d946c976-65aa-4529-ac9d-02c4f1114fc0"
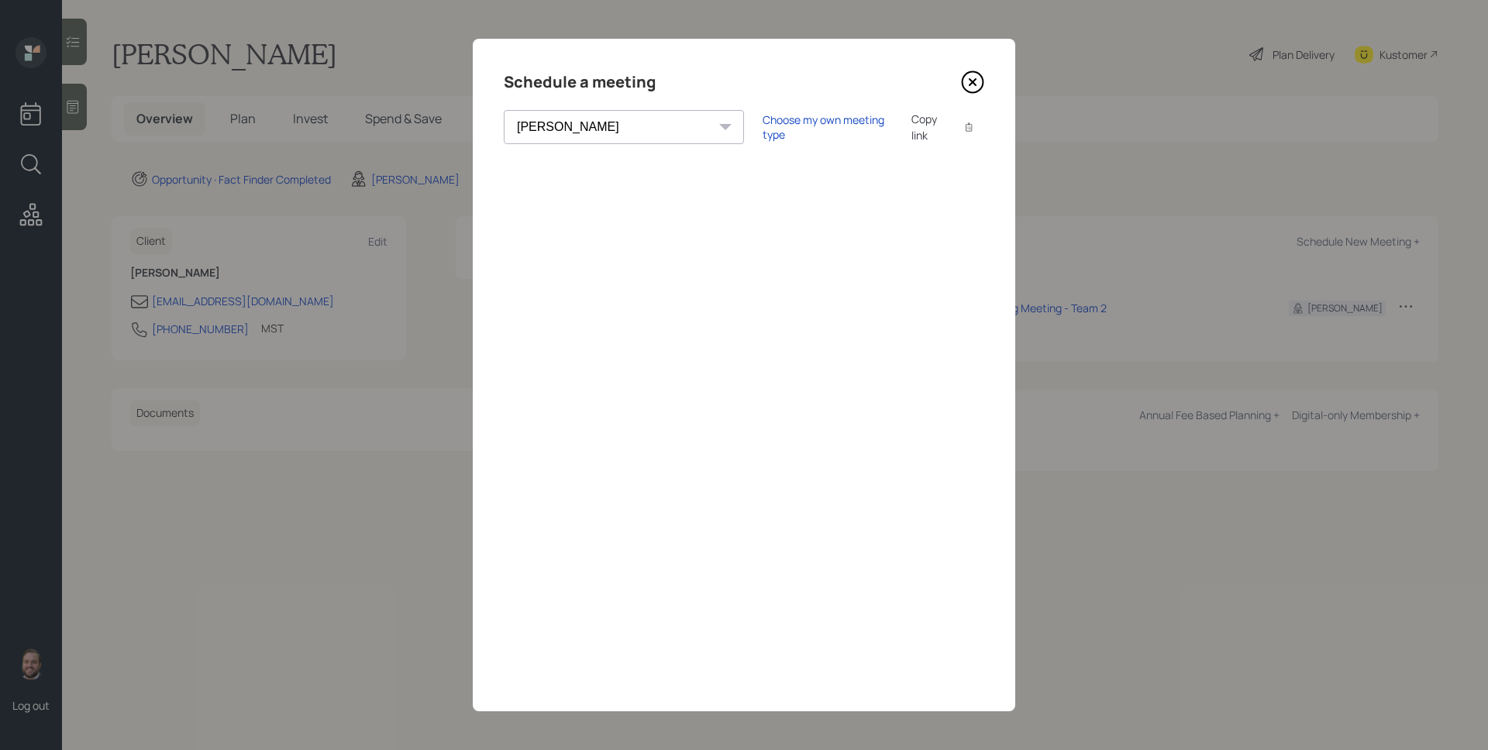
click at [977, 79] on icon at bounding box center [972, 82] width 23 height 23
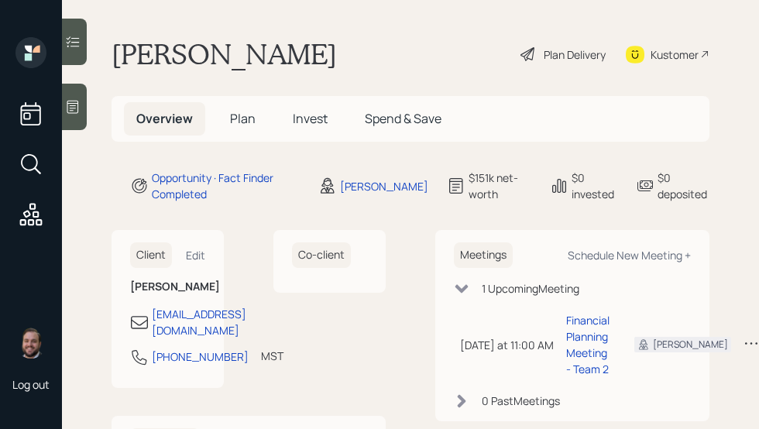
click at [69, 116] on div at bounding box center [74, 107] width 25 height 46
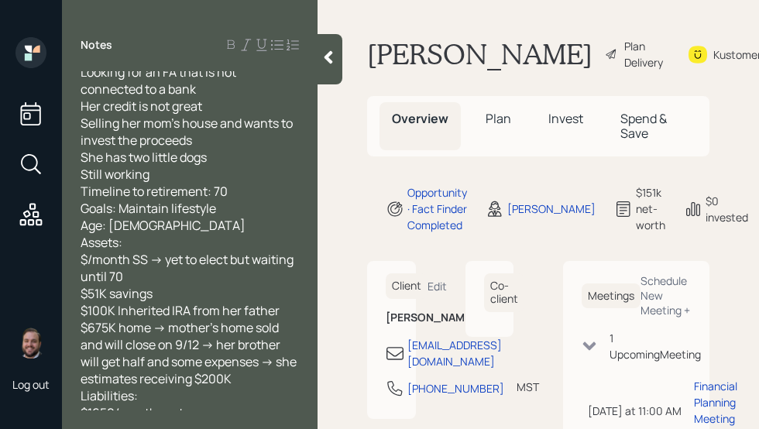
scroll to position [19, 0]
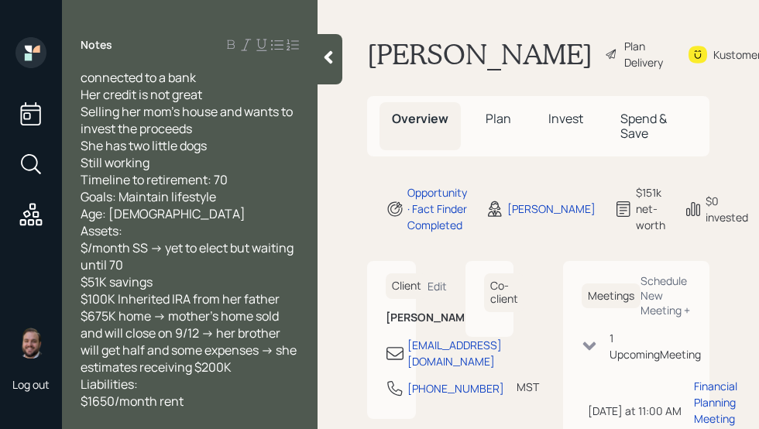
click at [288, 294] on div "Looking for an FA that is not connected to a bank Her credit is not great Selli…" at bounding box center [190, 248] width 219 height 392
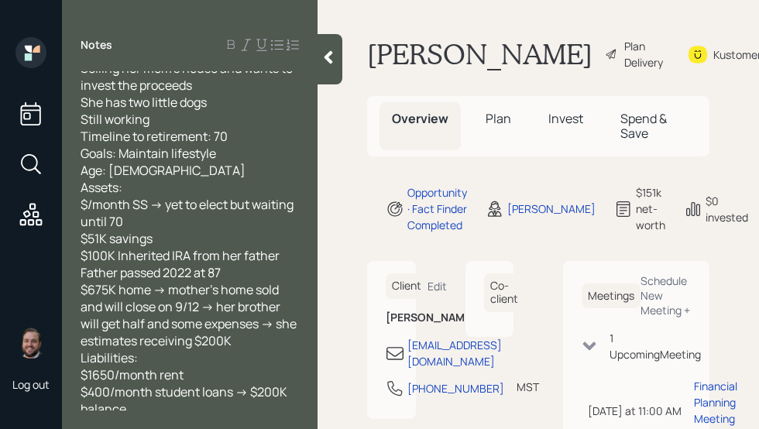
click at [491, 53] on h1 "[PERSON_NAME]" at bounding box center [479, 54] width 225 height 34
click at [317, 54] on div "Notes Looking for an FA that is not connected to a bank Her credit is not great…" at bounding box center [190, 223] width 256 height 373
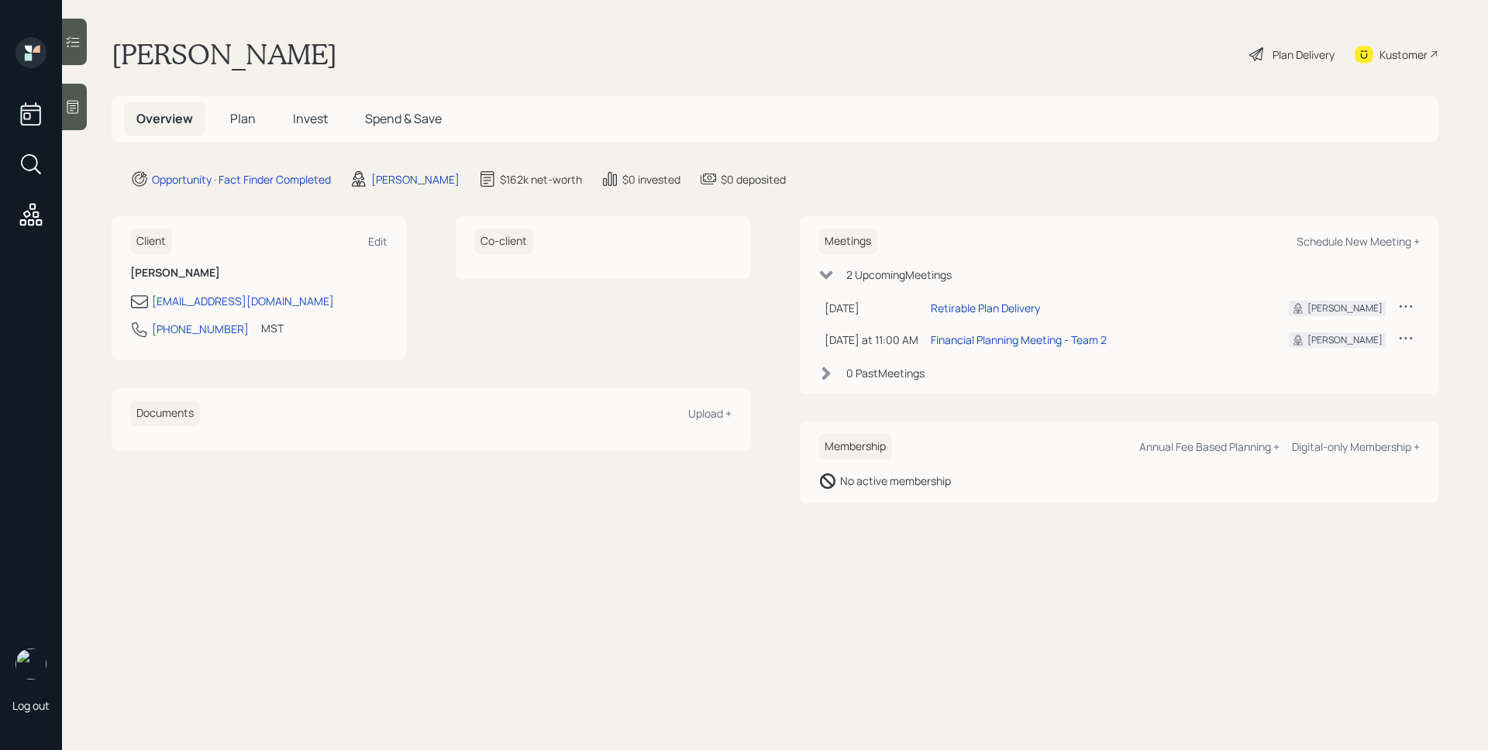
click at [1426, 308] on div "Meetings Schedule New Meeting + 2 Upcoming Meeting s [DATE] [DATE] 11:00 AM EDT…" at bounding box center [1119, 304] width 638 height 177
click at [1413, 308] on icon at bounding box center [1405, 305] width 15 height 15
click at [1328, 351] on div "Cancel" at bounding box center [1358, 350] width 112 height 15
click at [1388, 239] on div "Schedule New Meeting +" at bounding box center [1357, 241] width 123 height 15
select select "d946c976-65aa-4529-ac9d-02c4f1114fc0"
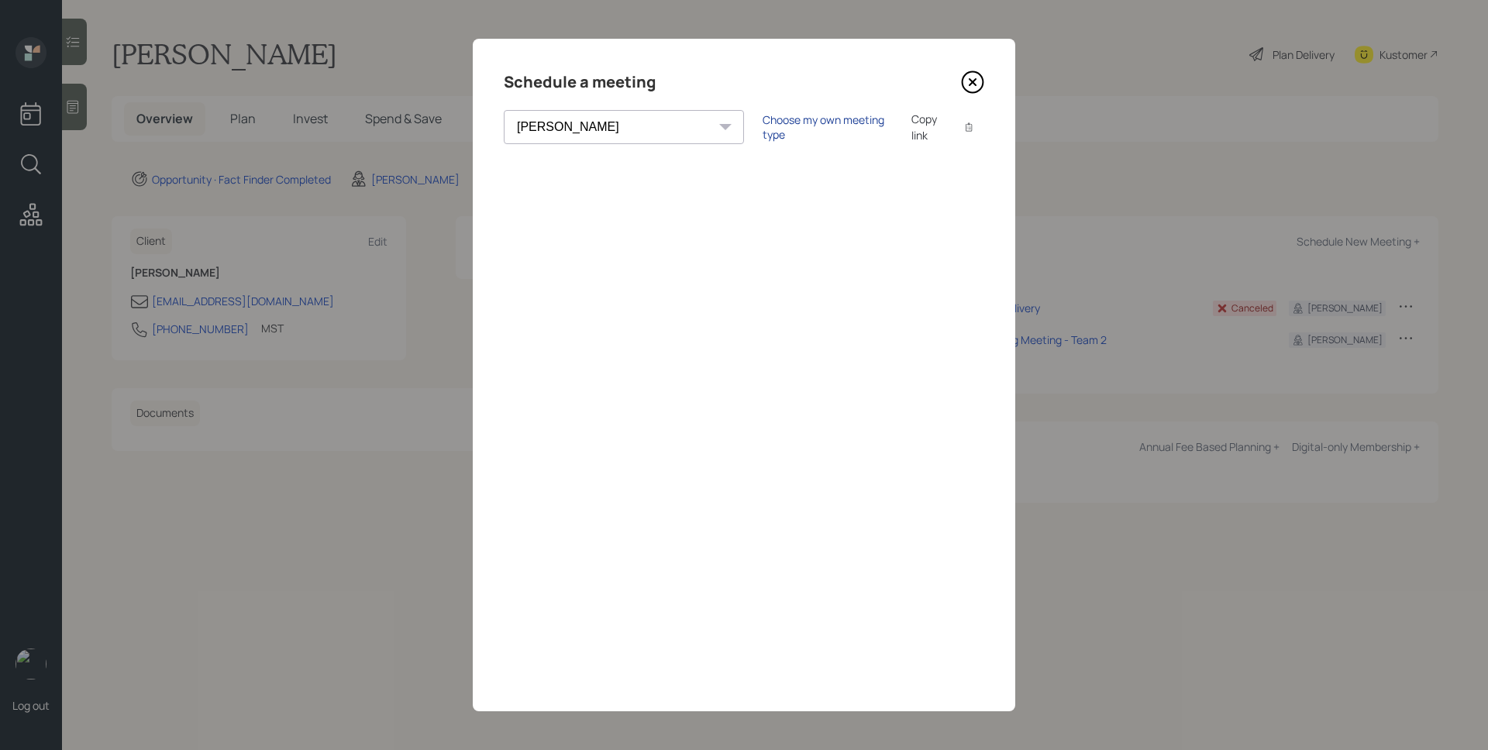
click at [762, 131] on div "Choose my own meeting type" at bounding box center [827, 126] width 130 height 29
click at [975, 83] on icon at bounding box center [972, 82] width 23 height 23
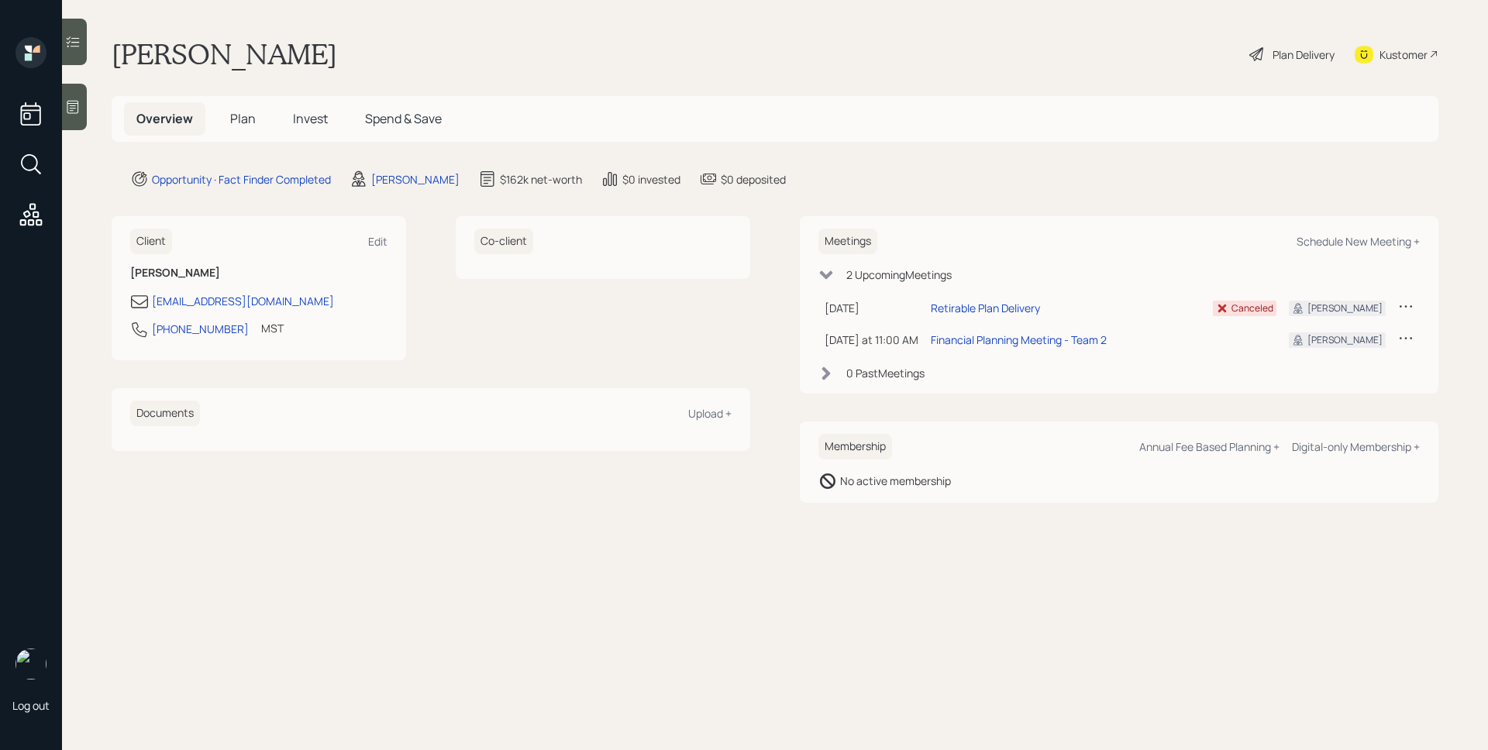
click at [241, 121] on span "Plan" at bounding box center [243, 118] width 26 height 17
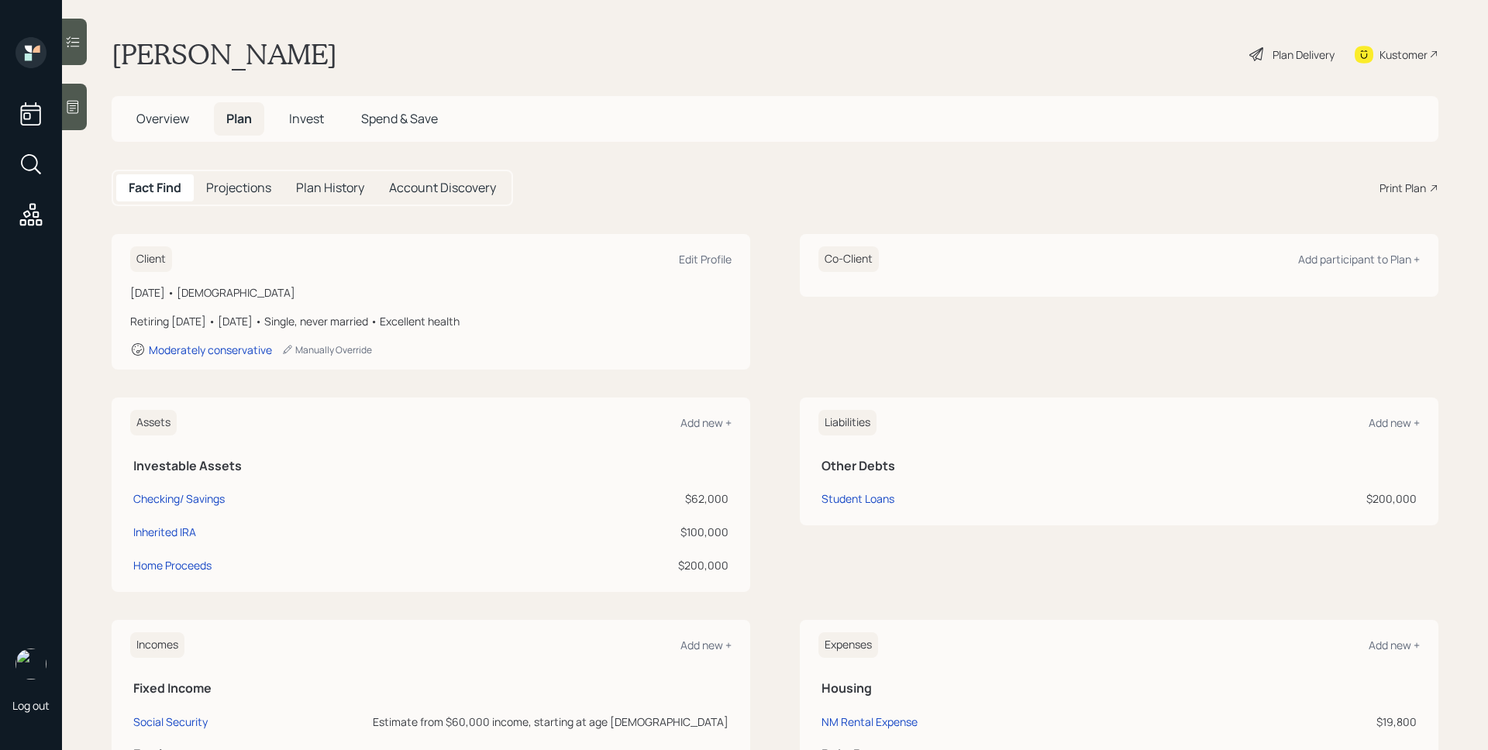
click at [1393, 187] on div "Print Plan" at bounding box center [1402, 188] width 46 height 16
